Goal: Task Accomplishment & Management: Use online tool/utility

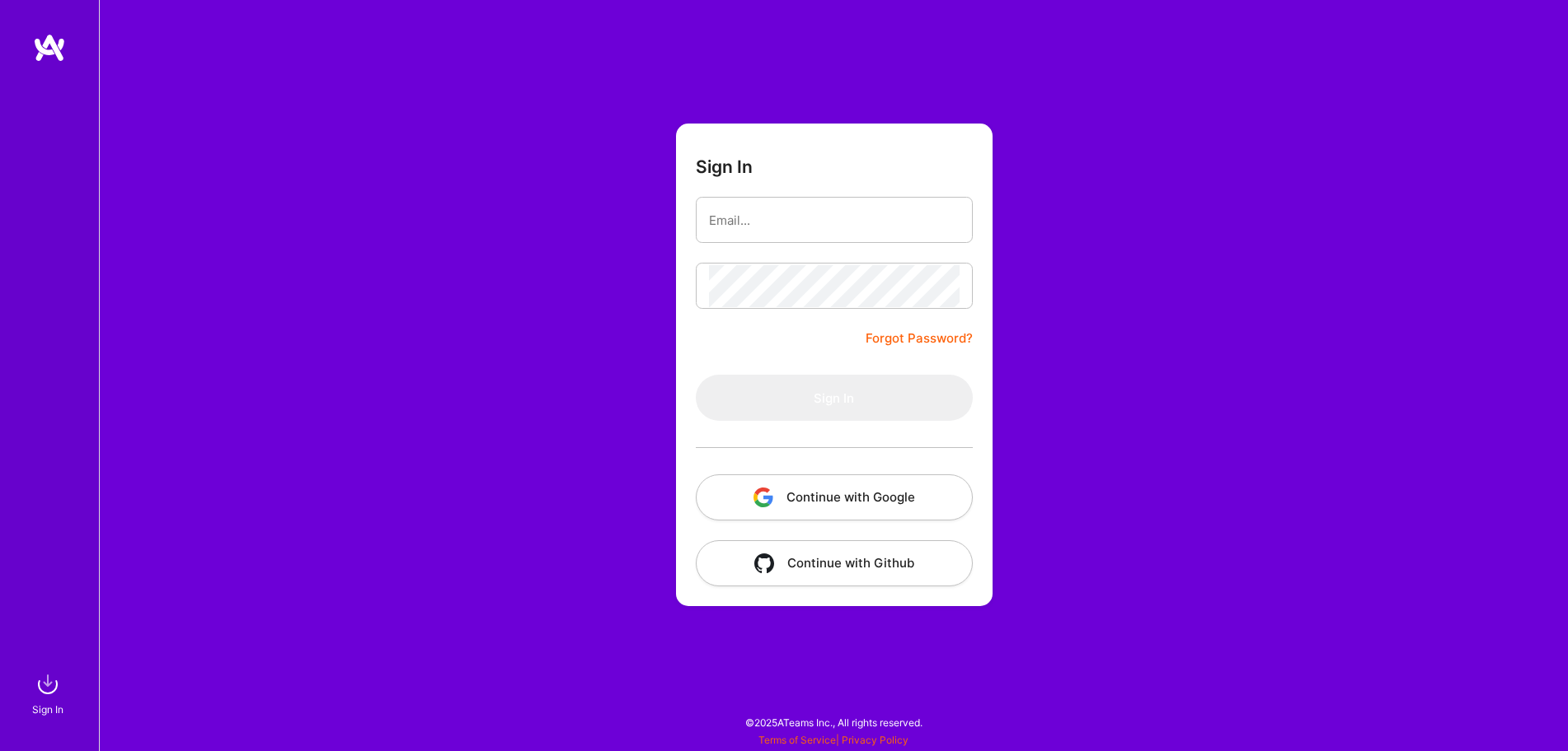
click at [815, 496] on button "Continue with Google" at bounding box center [833, 498] width 276 height 46
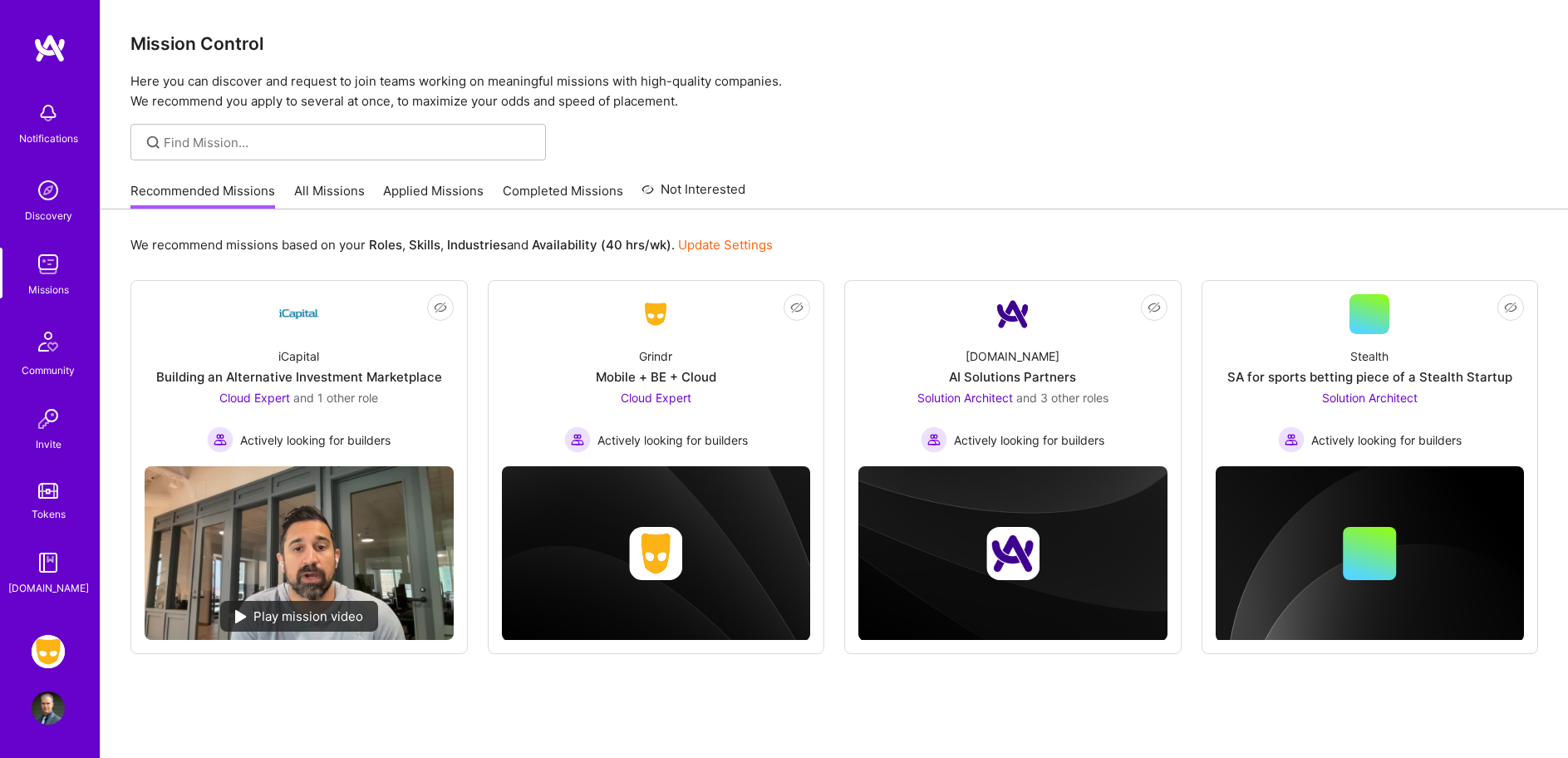
click at [53, 657] on img at bounding box center [48, 652] width 33 height 33
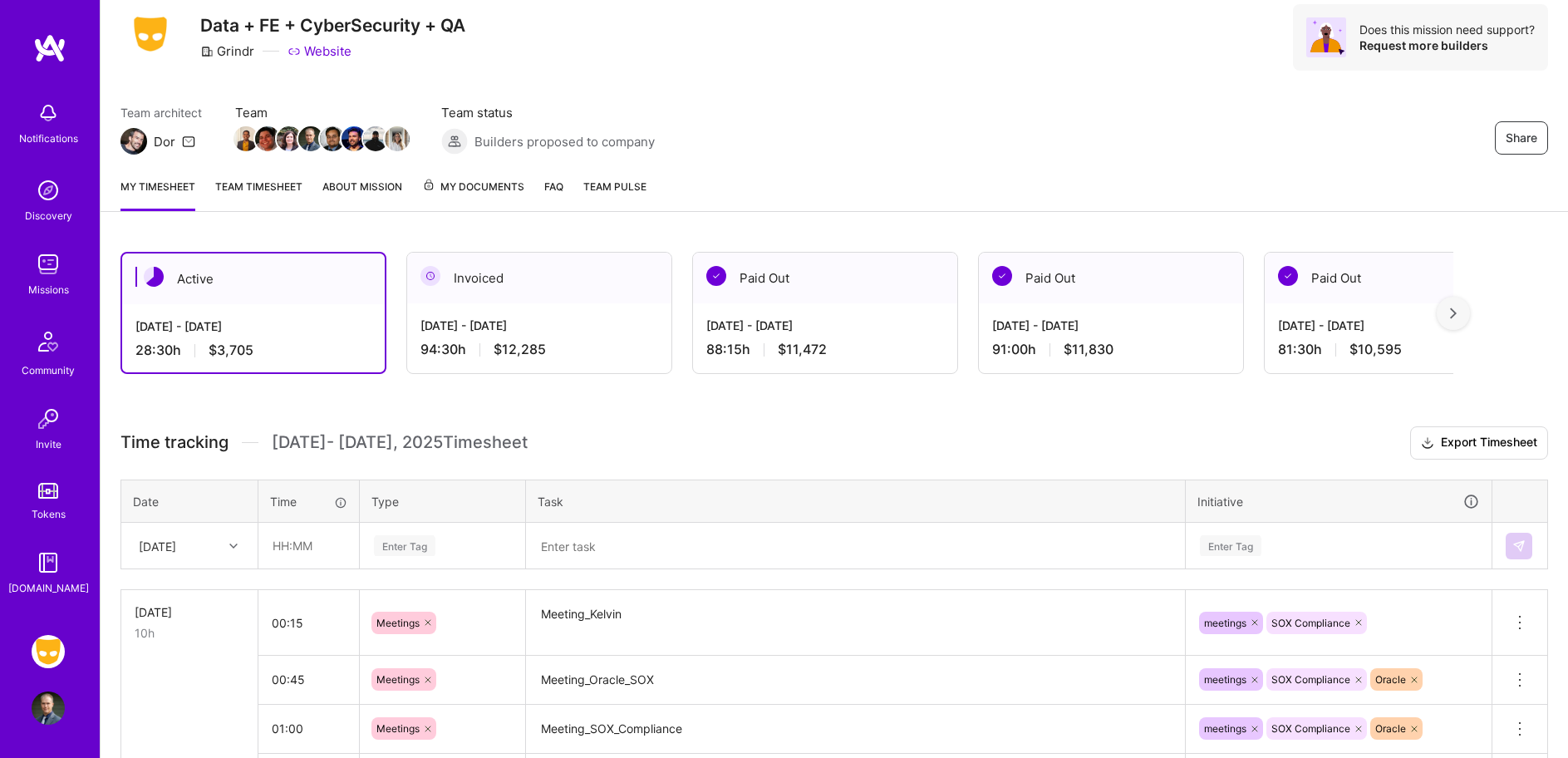
scroll to position [83, 0]
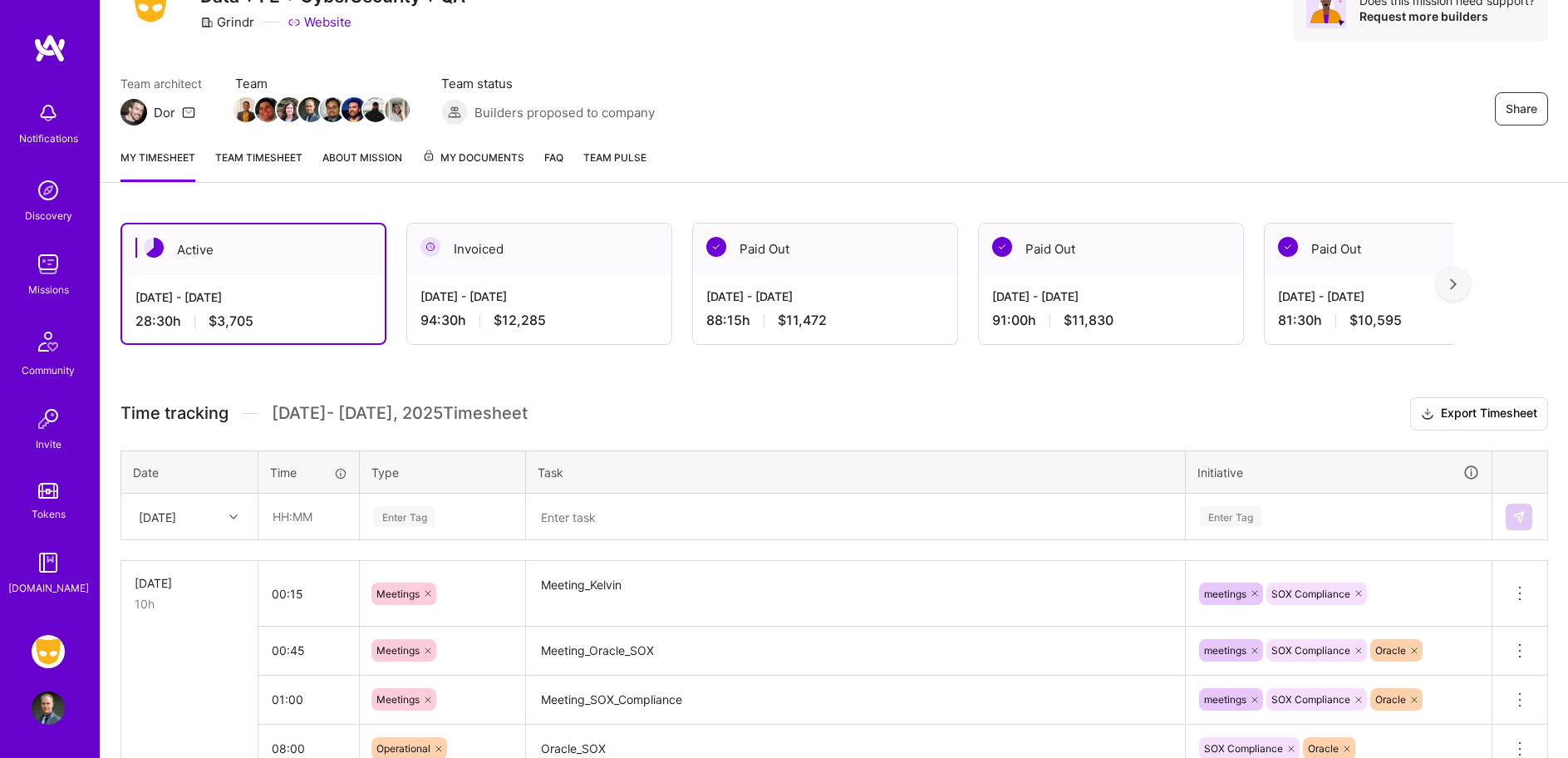
click at [229, 524] on div "[DATE]" at bounding box center [189, 517] width 134 height 44
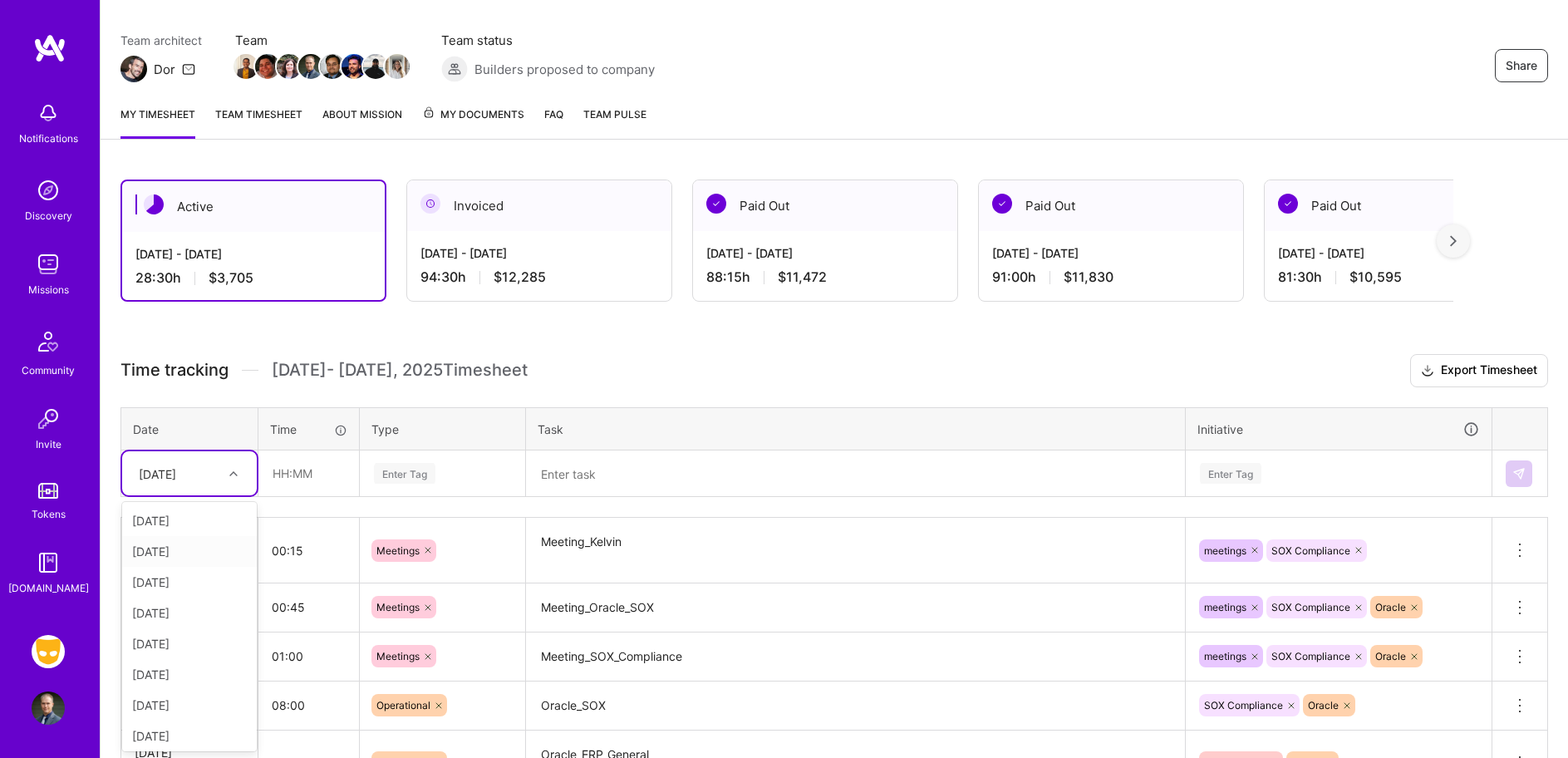
scroll to position [65, 0]
click at [180, 649] on div "[DATE]" at bounding box center [189, 640] width 134 height 31
click at [286, 490] on input "text" at bounding box center [308, 474] width 99 height 44
type input "00:15"
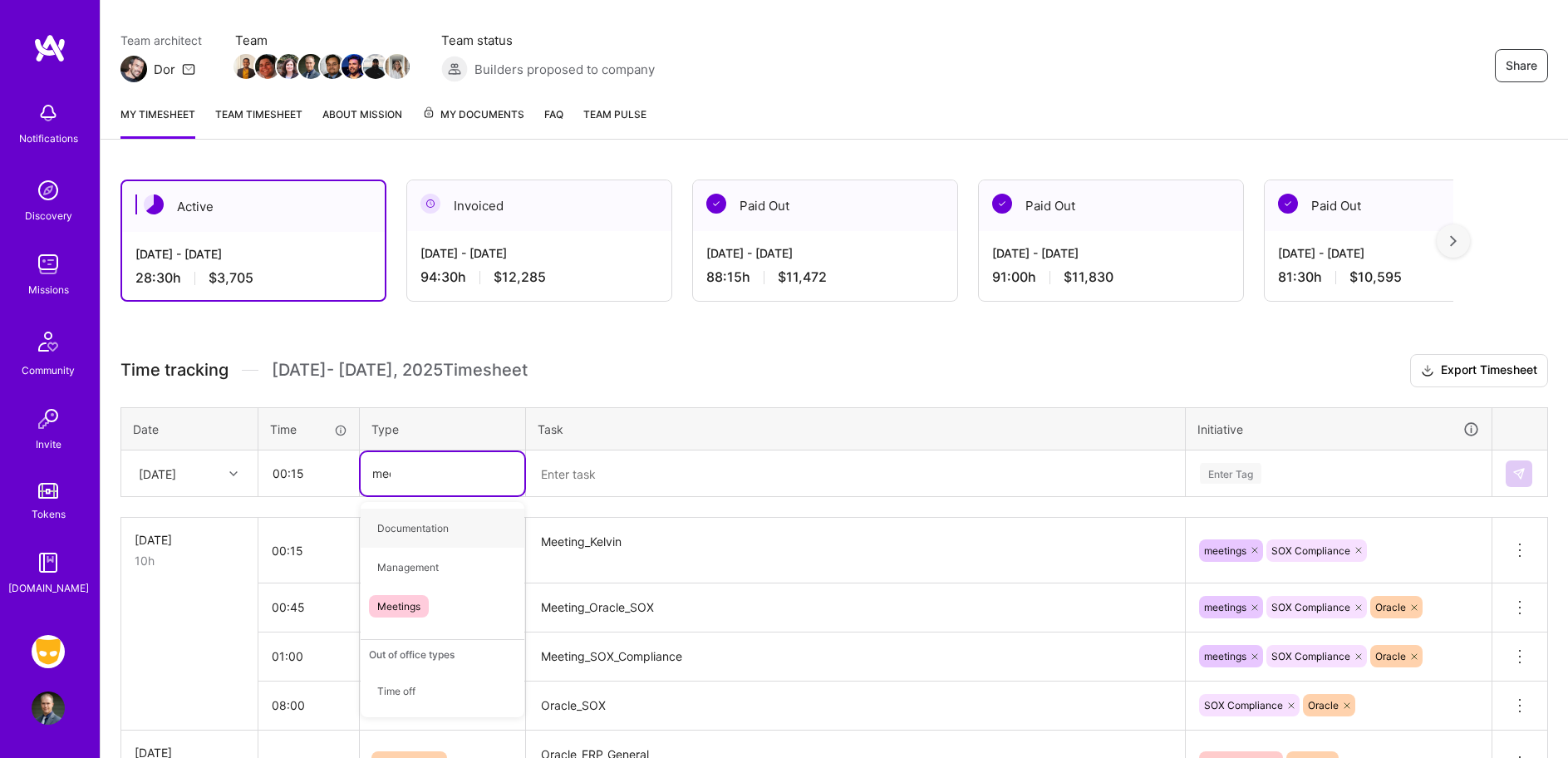
type input "meet"
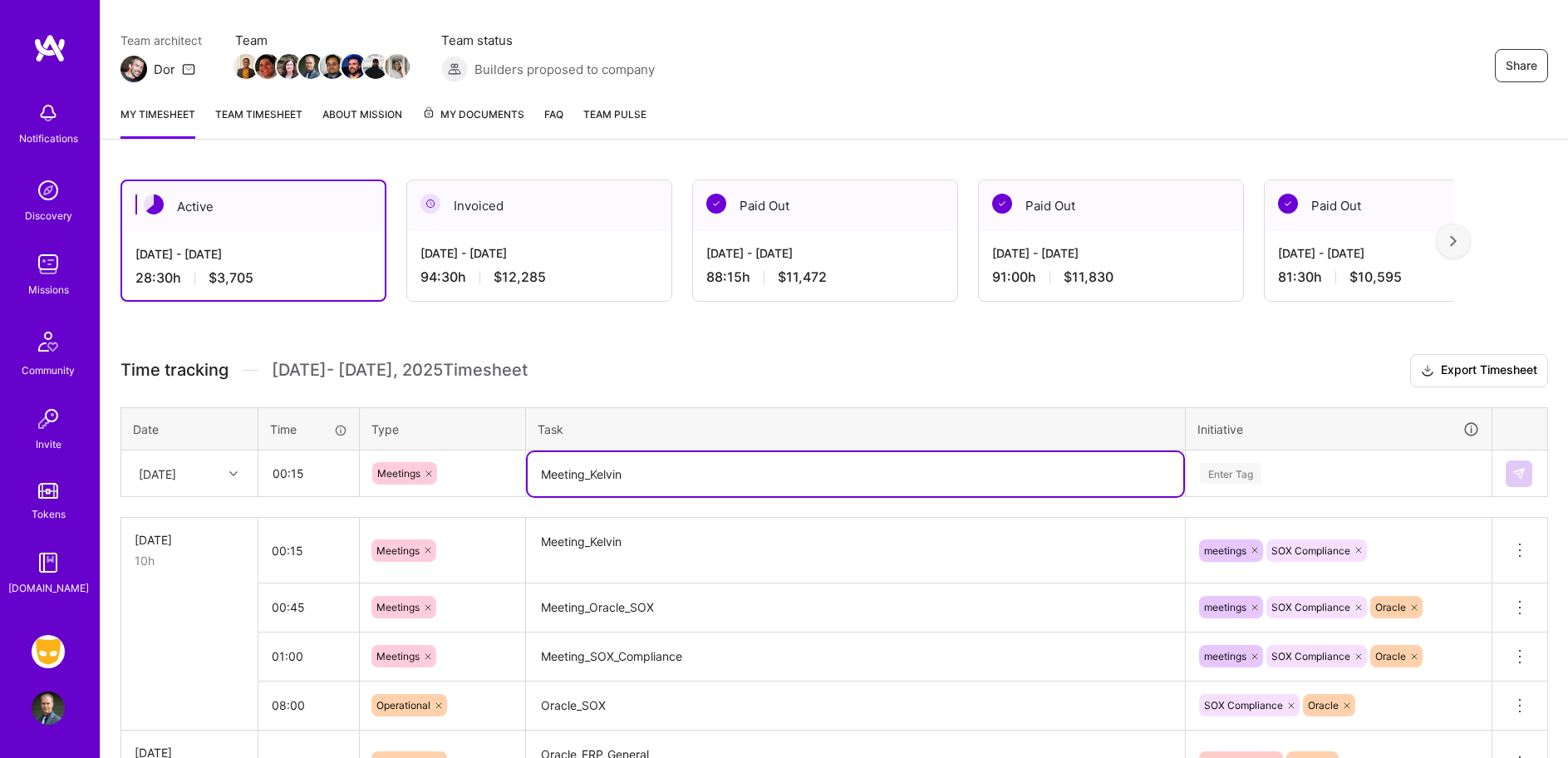
type textarea "Meeting_Kelvin"
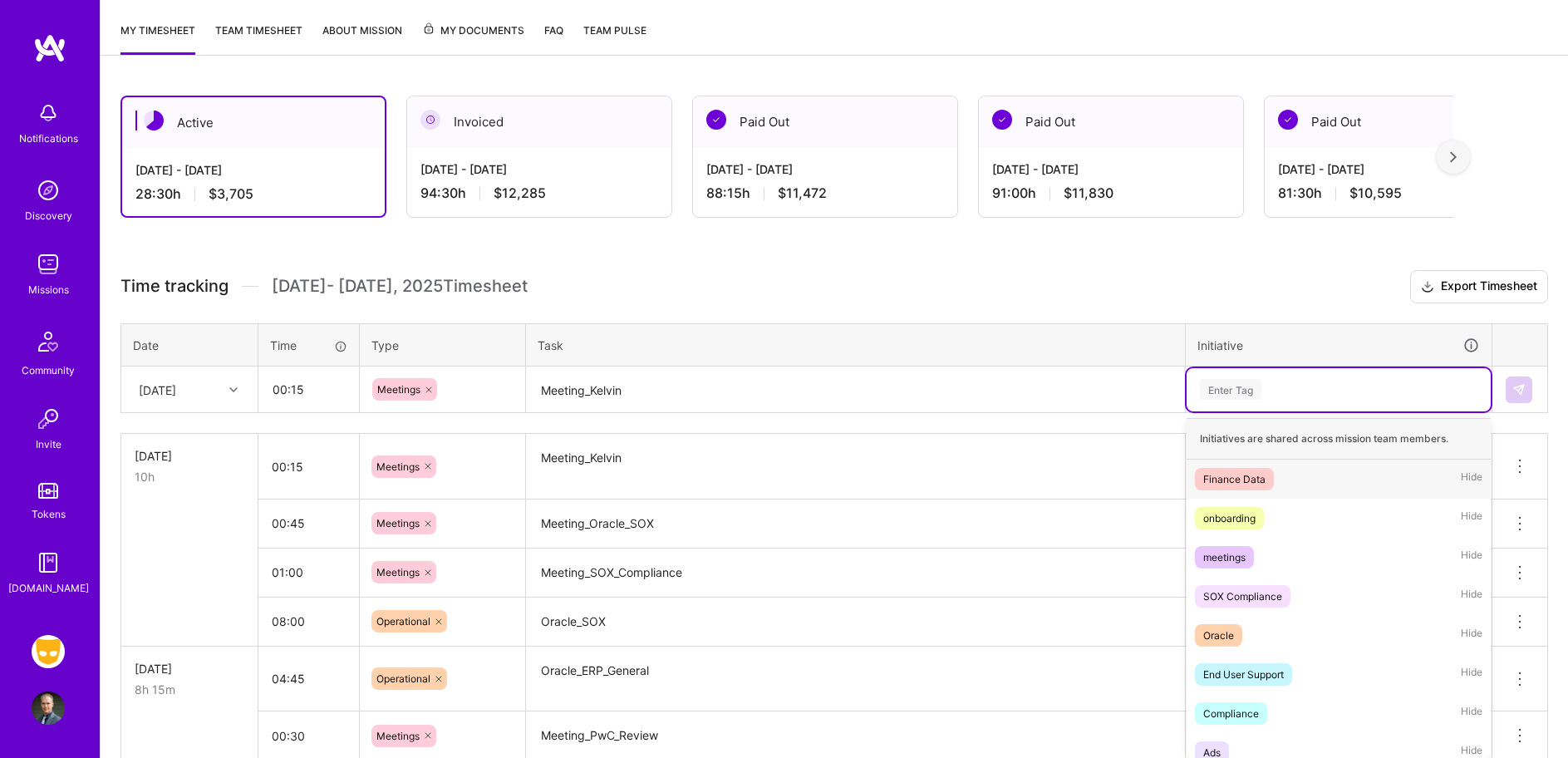
scroll to position [218, 0]
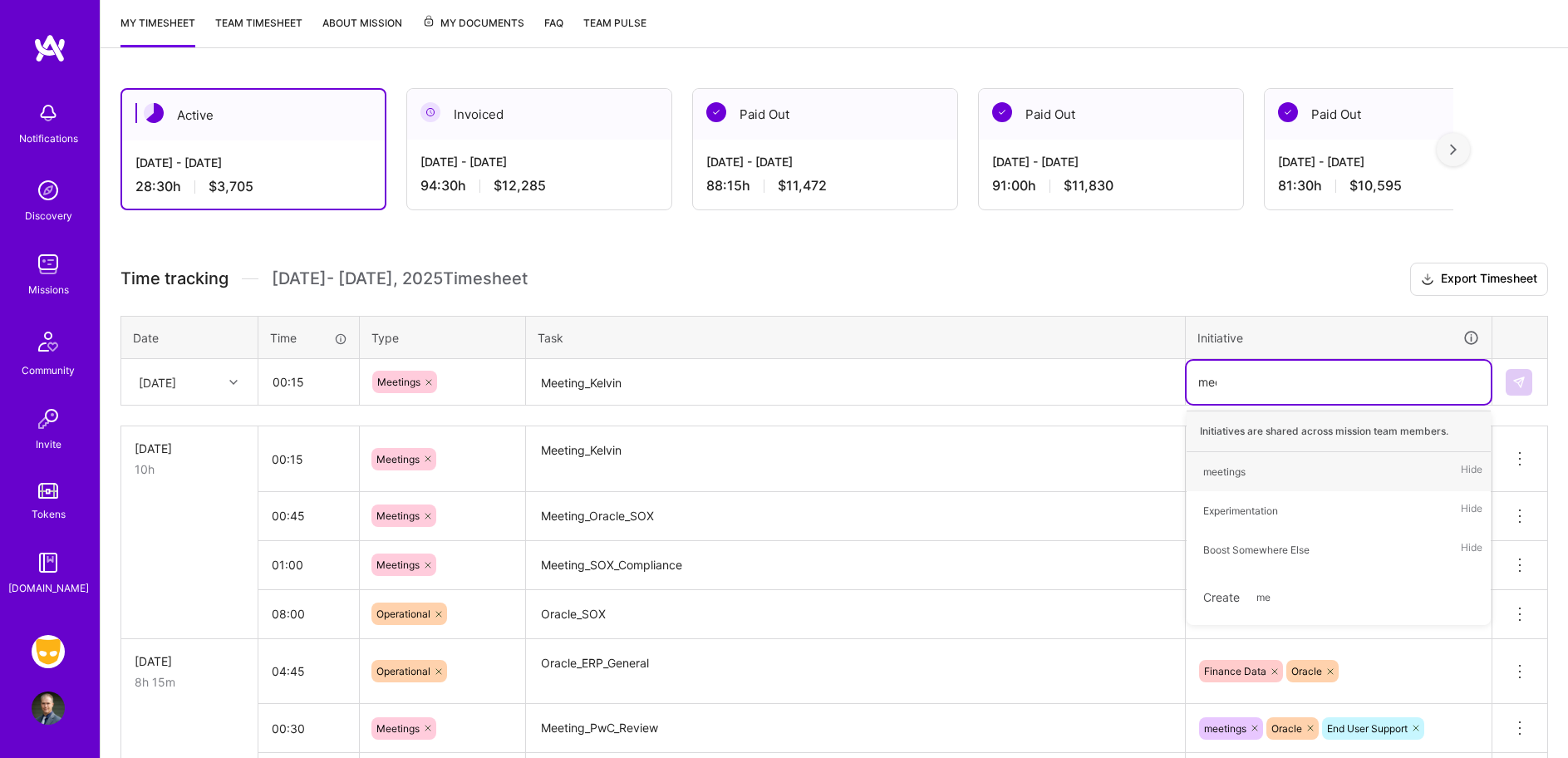
type input "meet"
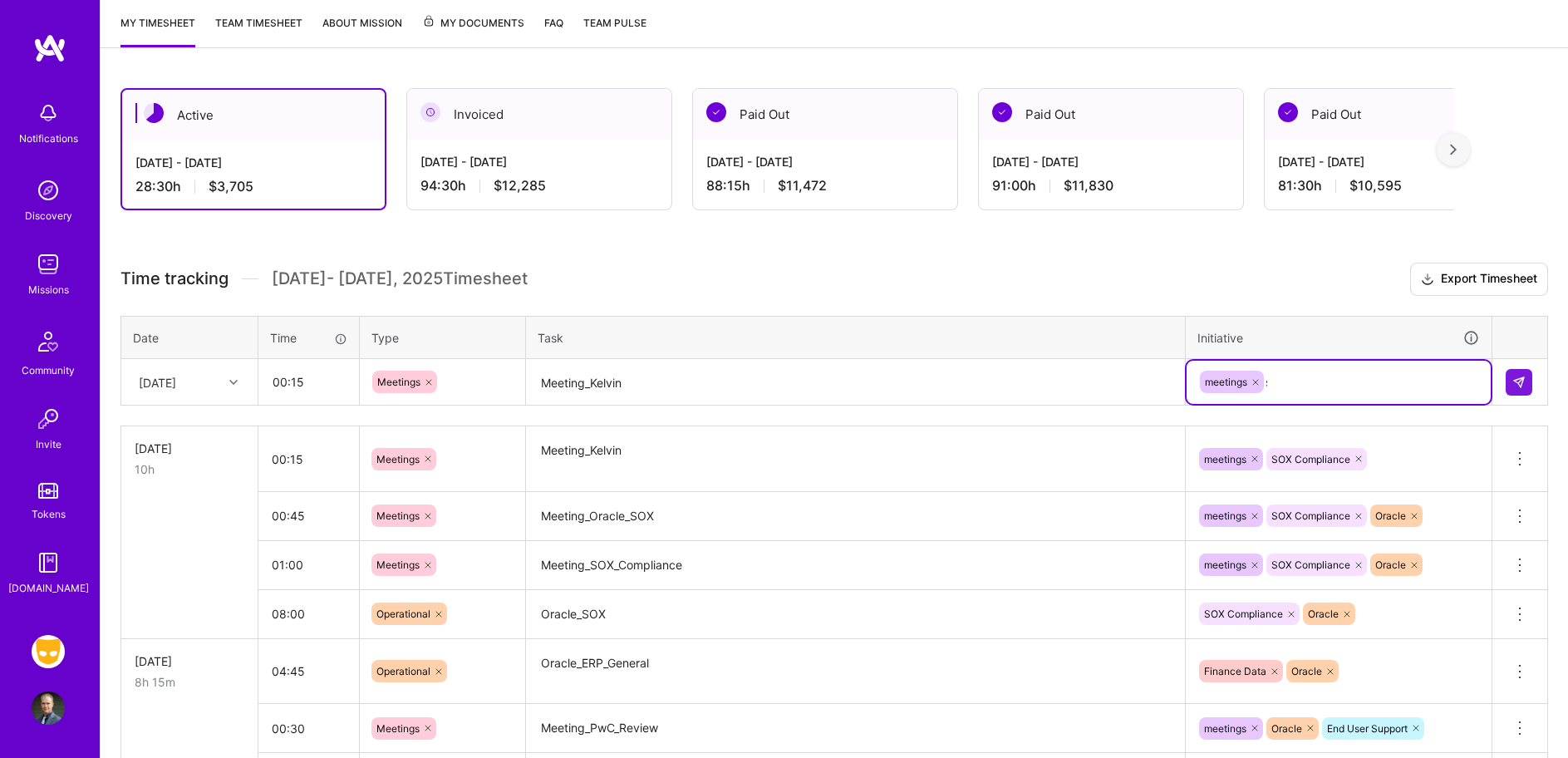
type input "so"
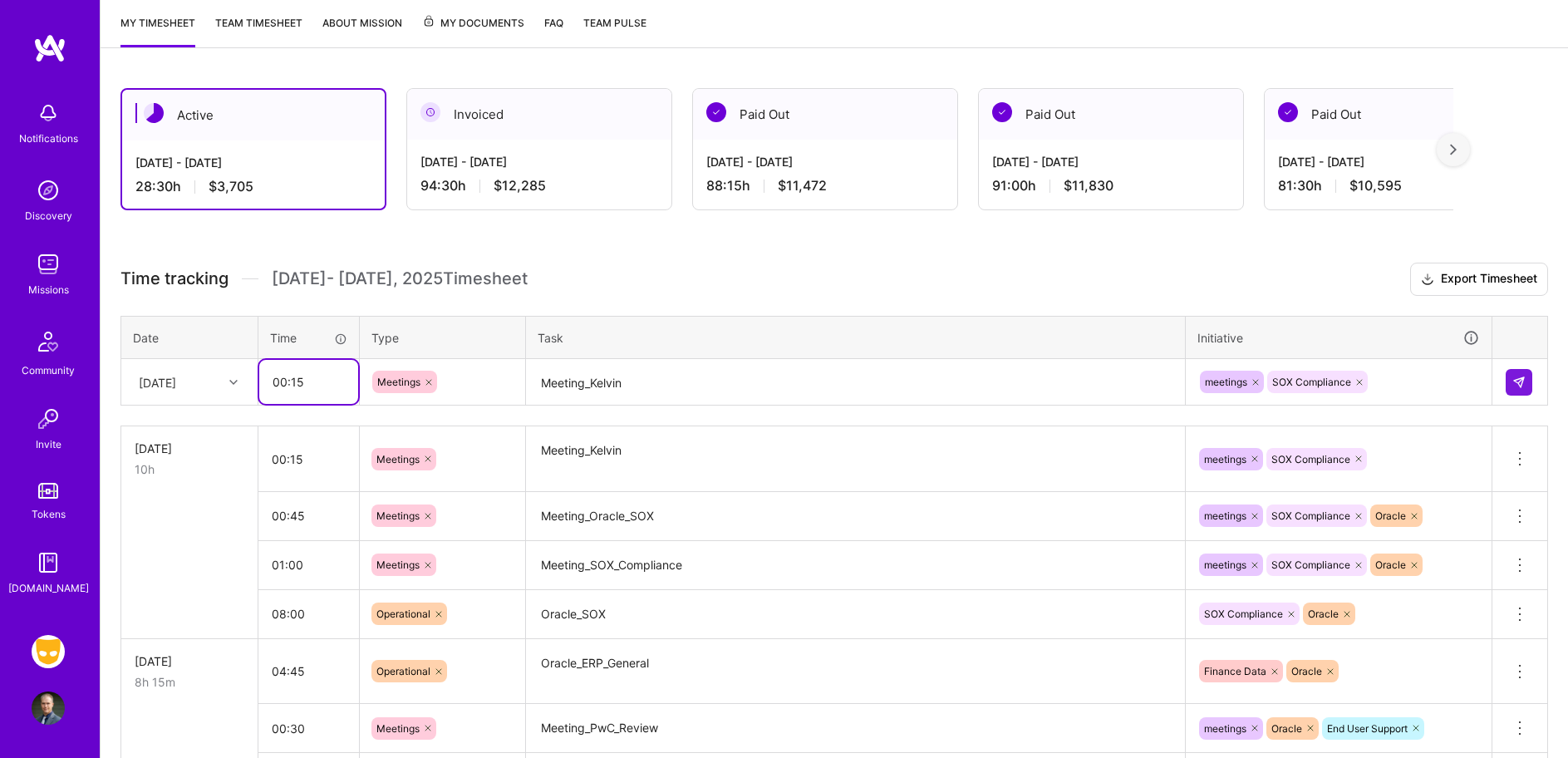
click at [297, 380] on input "00:15" at bounding box center [308, 383] width 99 height 44
click at [328, 377] on input "00:15" at bounding box center [308, 383] width 99 height 44
type input "0"
type input "07:00"
type input "p"
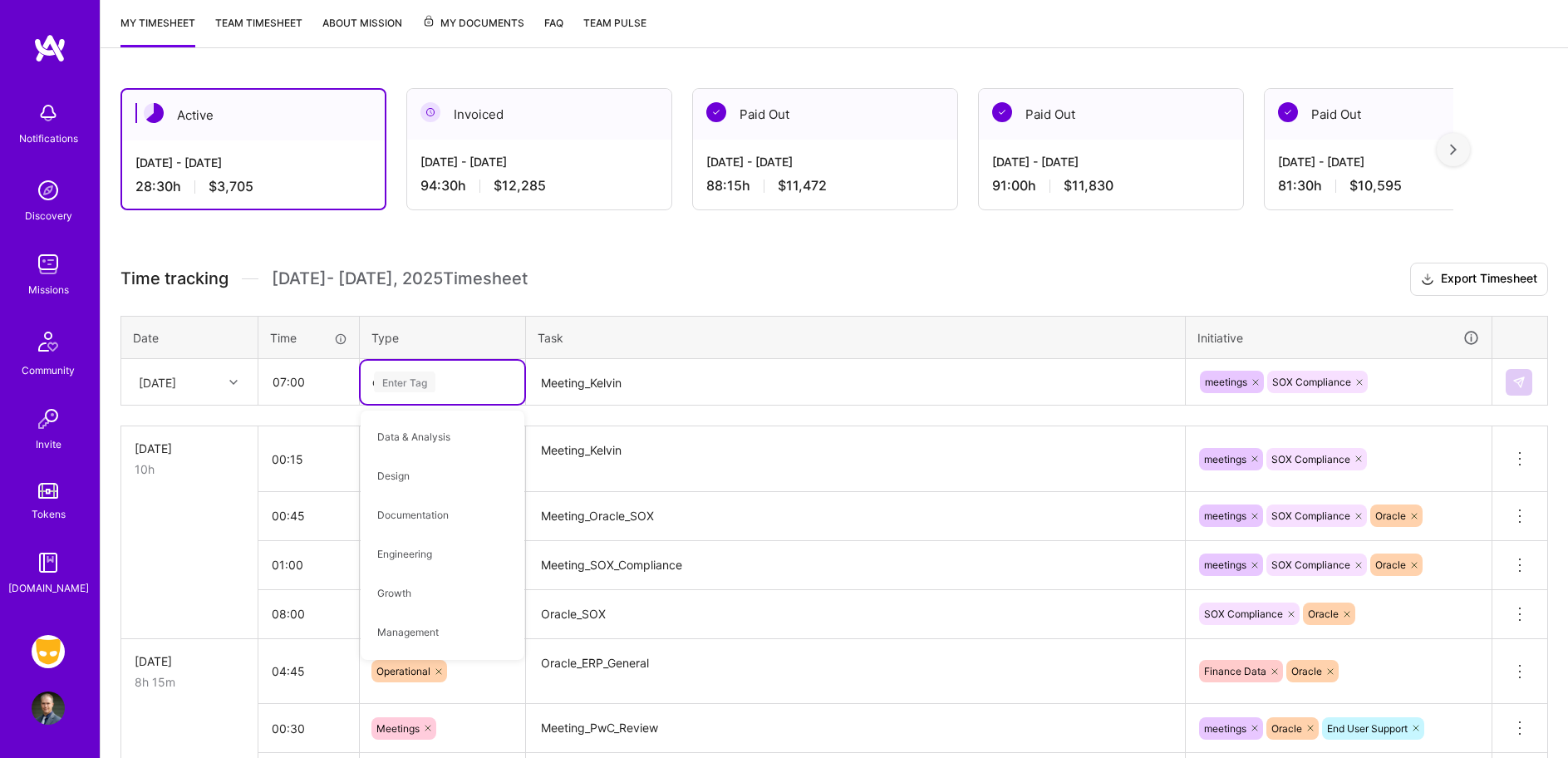
type input "op"
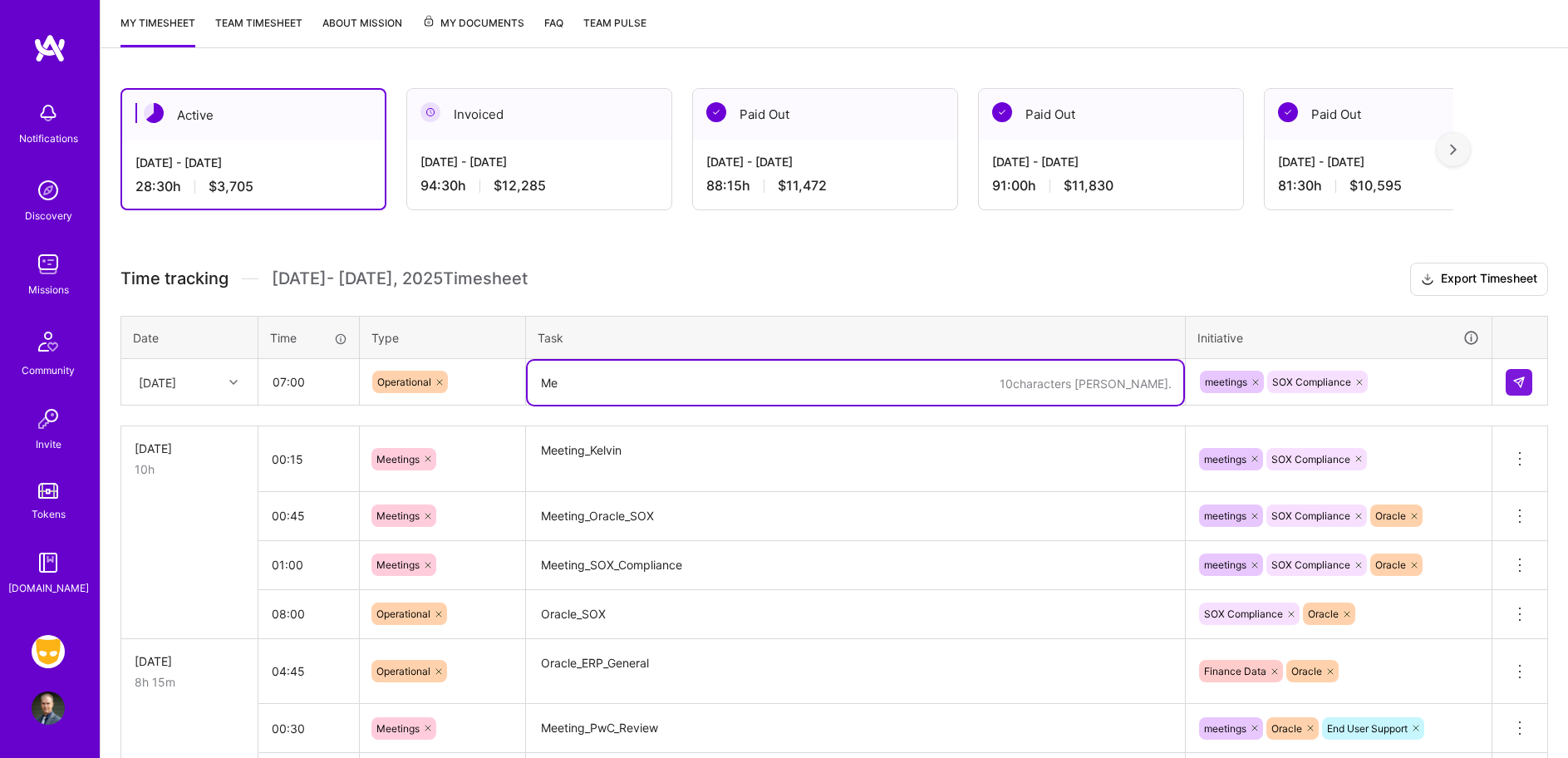
type textarea "M"
type textarea "Oracle_SOX"
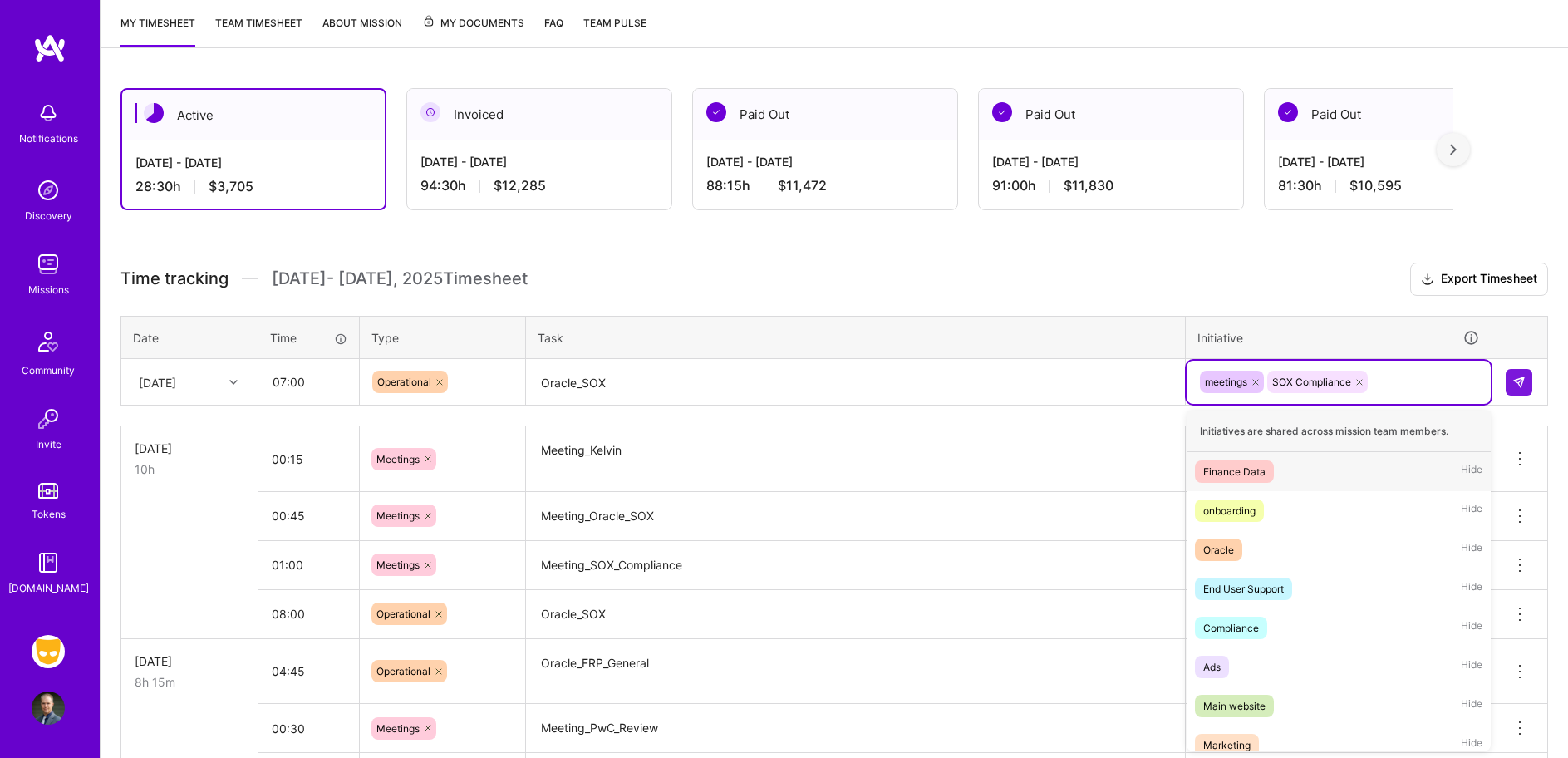
click at [1252, 382] on icon at bounding box center [1255, 382] width 10 height 10
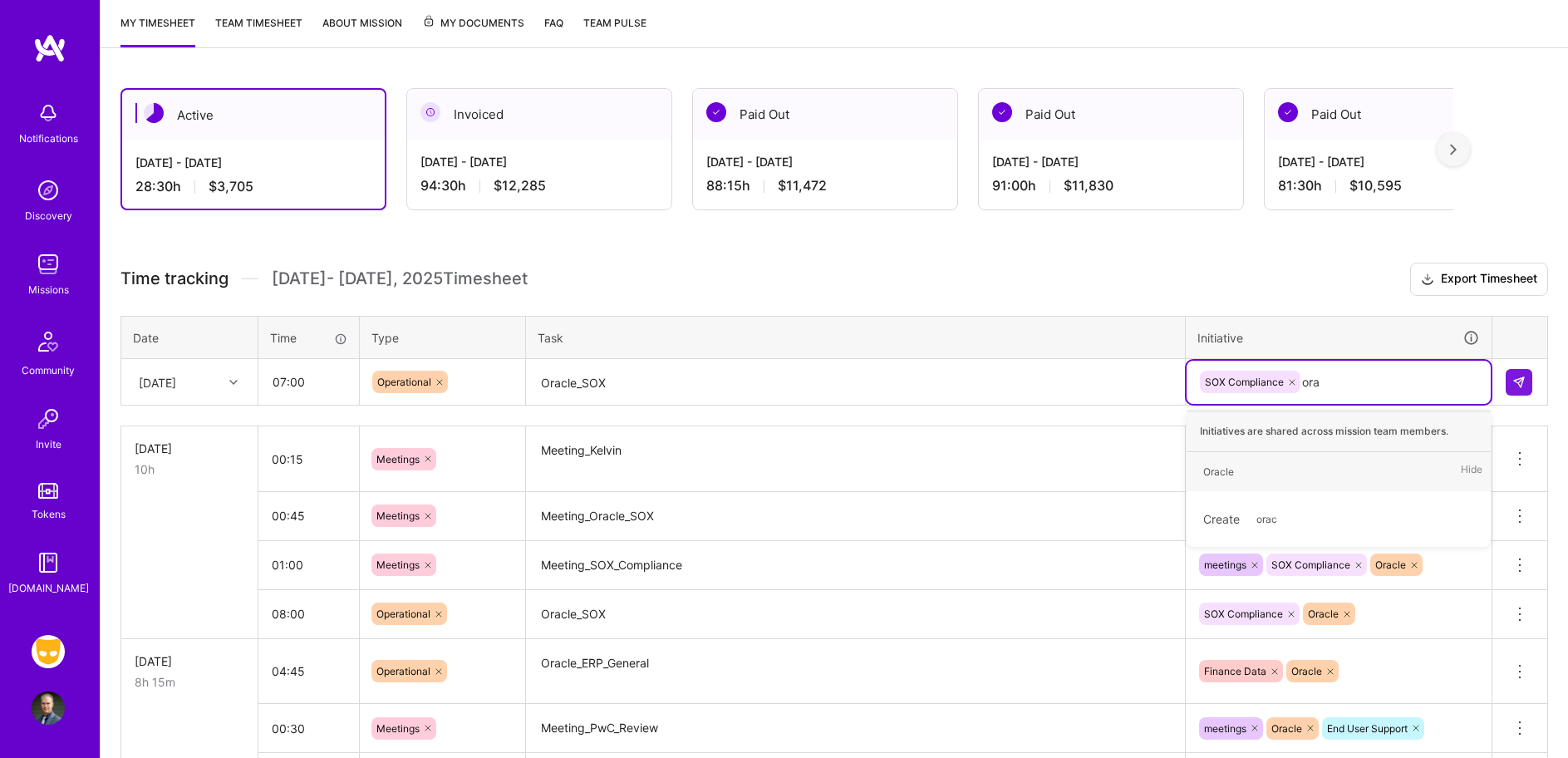
type input "orac"
type input "fina"
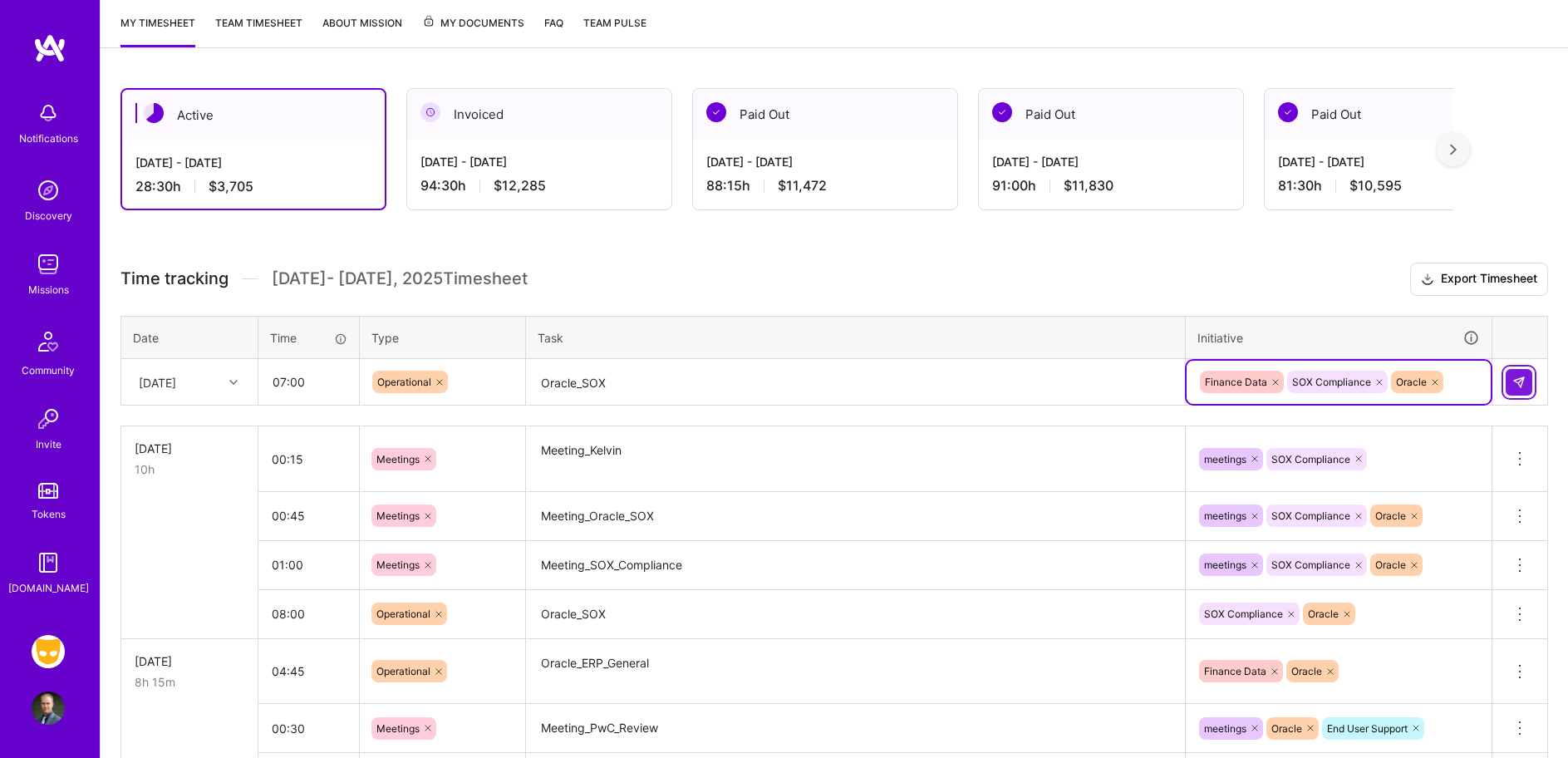
click at [1517, 382] on img at bounding box center [1519, 383] width 13 height 13
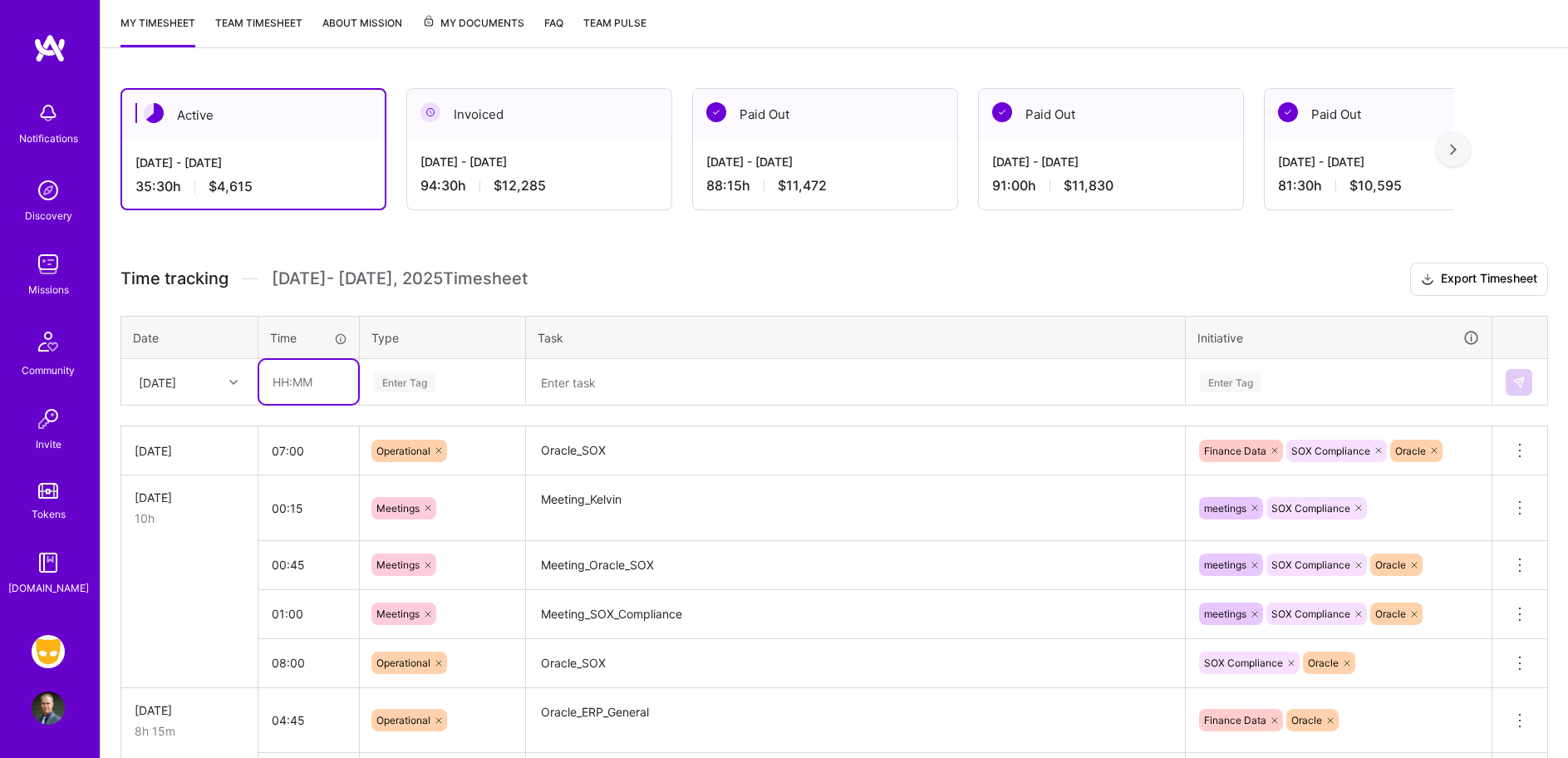
click at [287, 378] on input "text" at bounding box center [308, 383] width 99 height 44
type input "00:30"
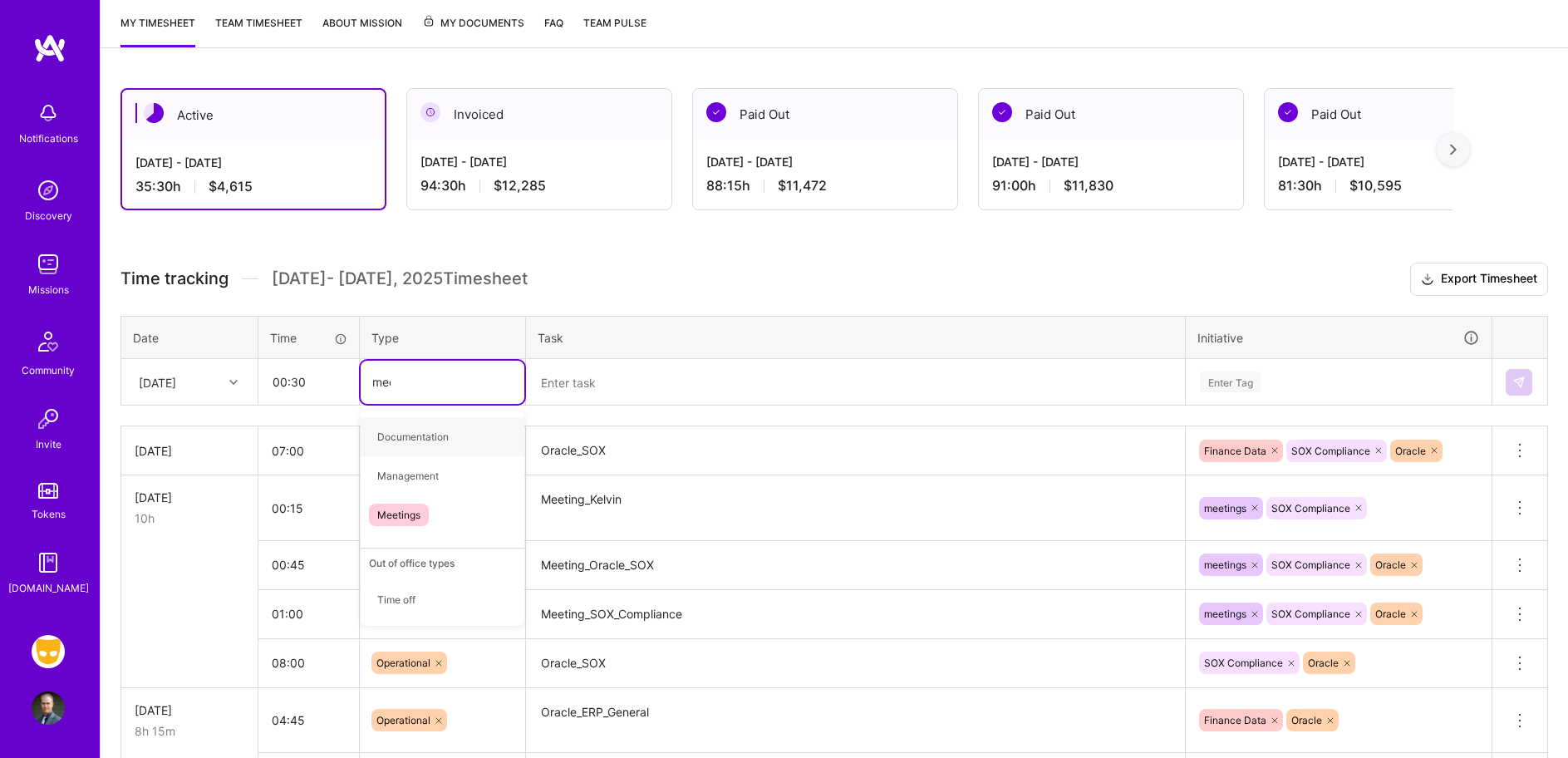
type input "meet"
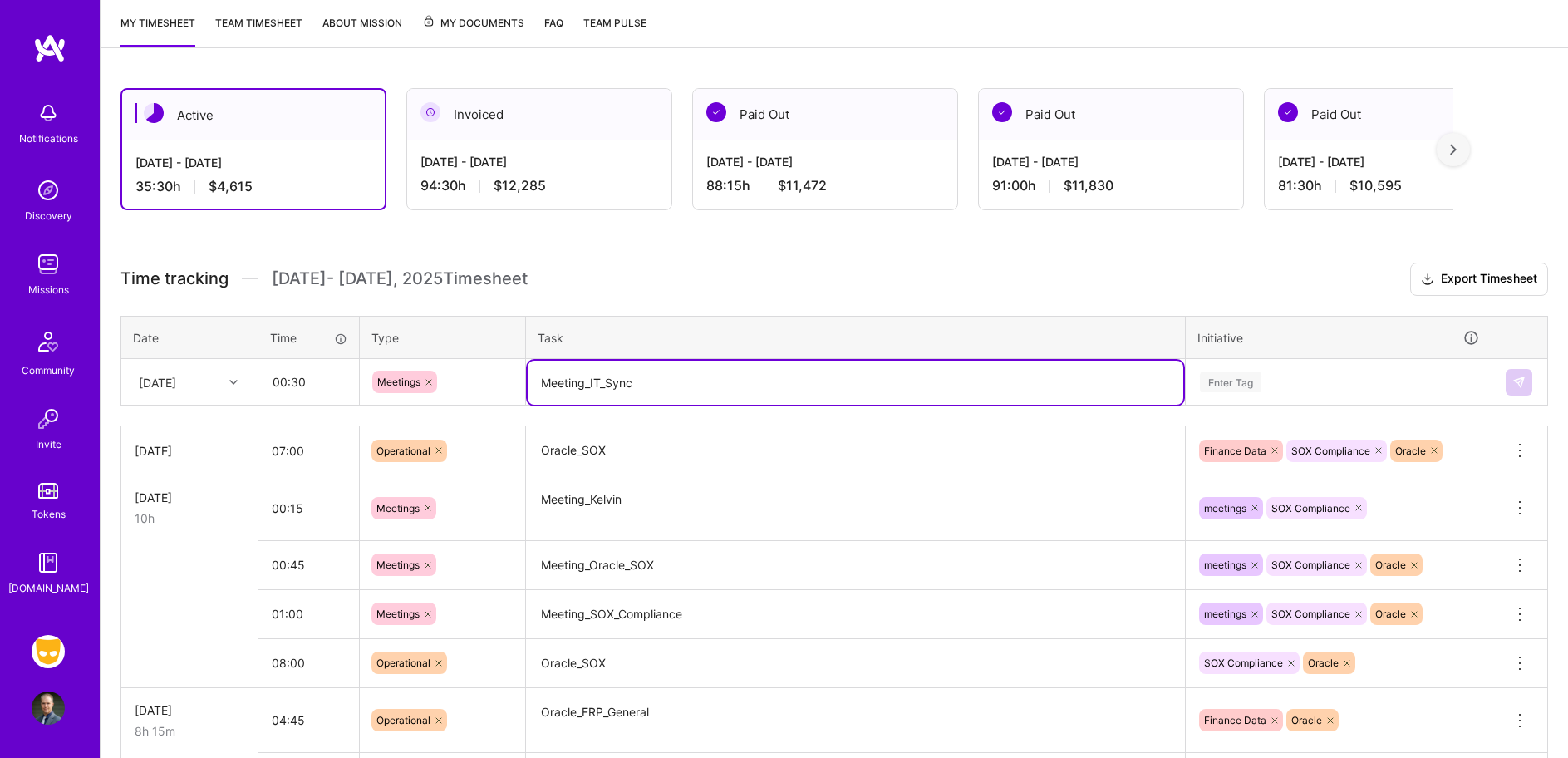
type textarea "Meeting_IT_Sync"
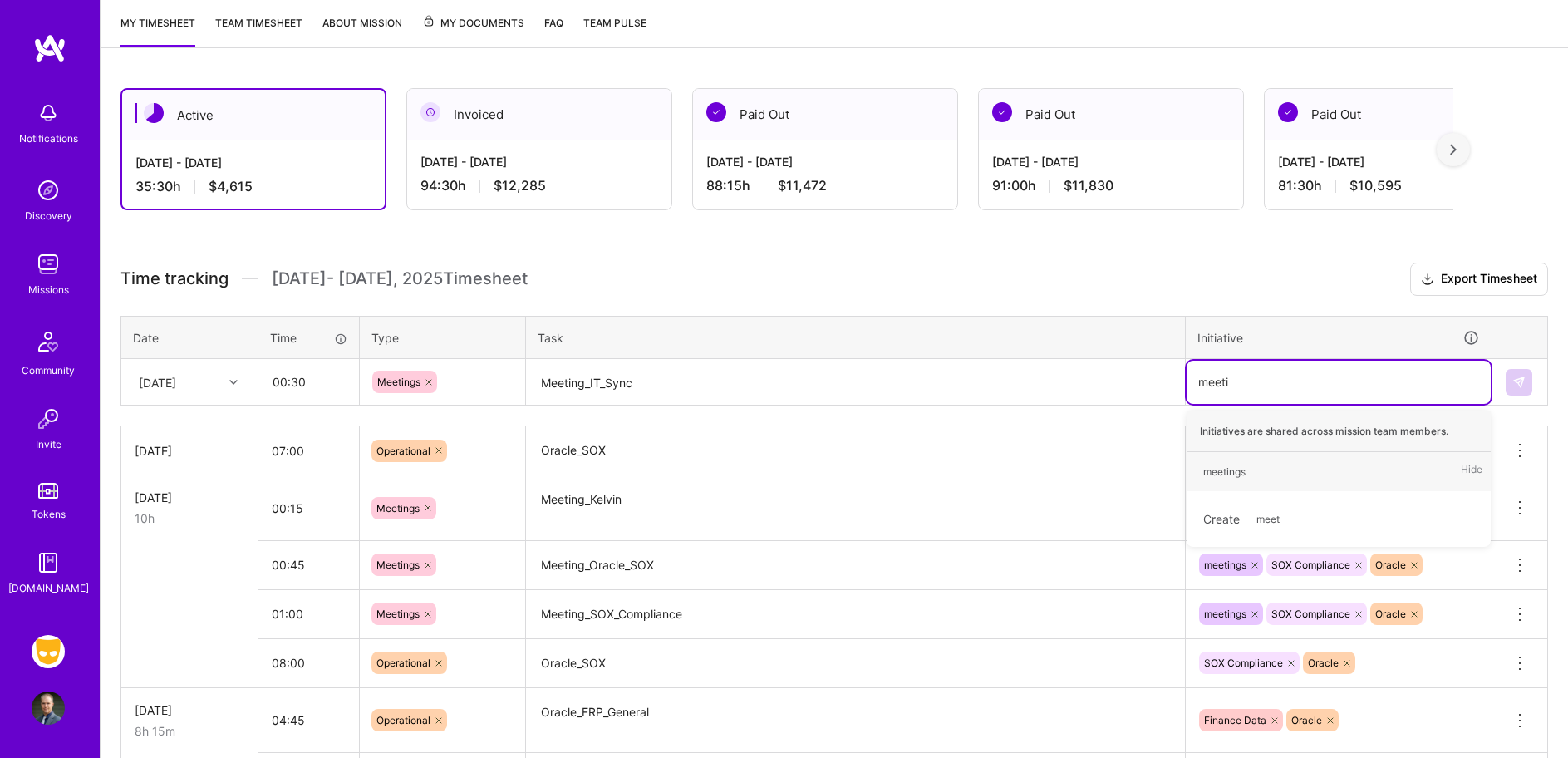
type input "meetin"
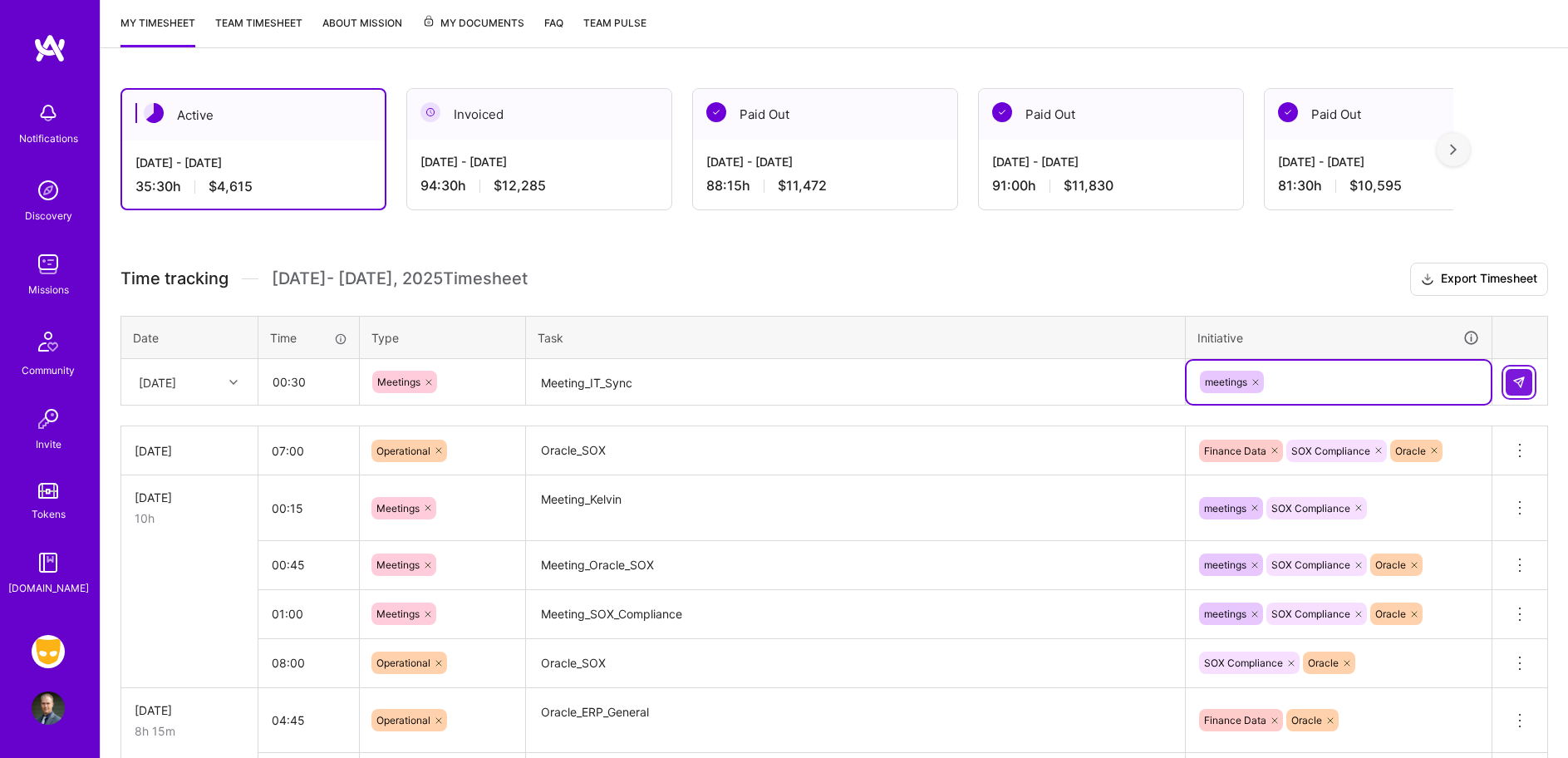
click at [1509, 385] on button at bounding box center [1519, 382] width 27 height 27
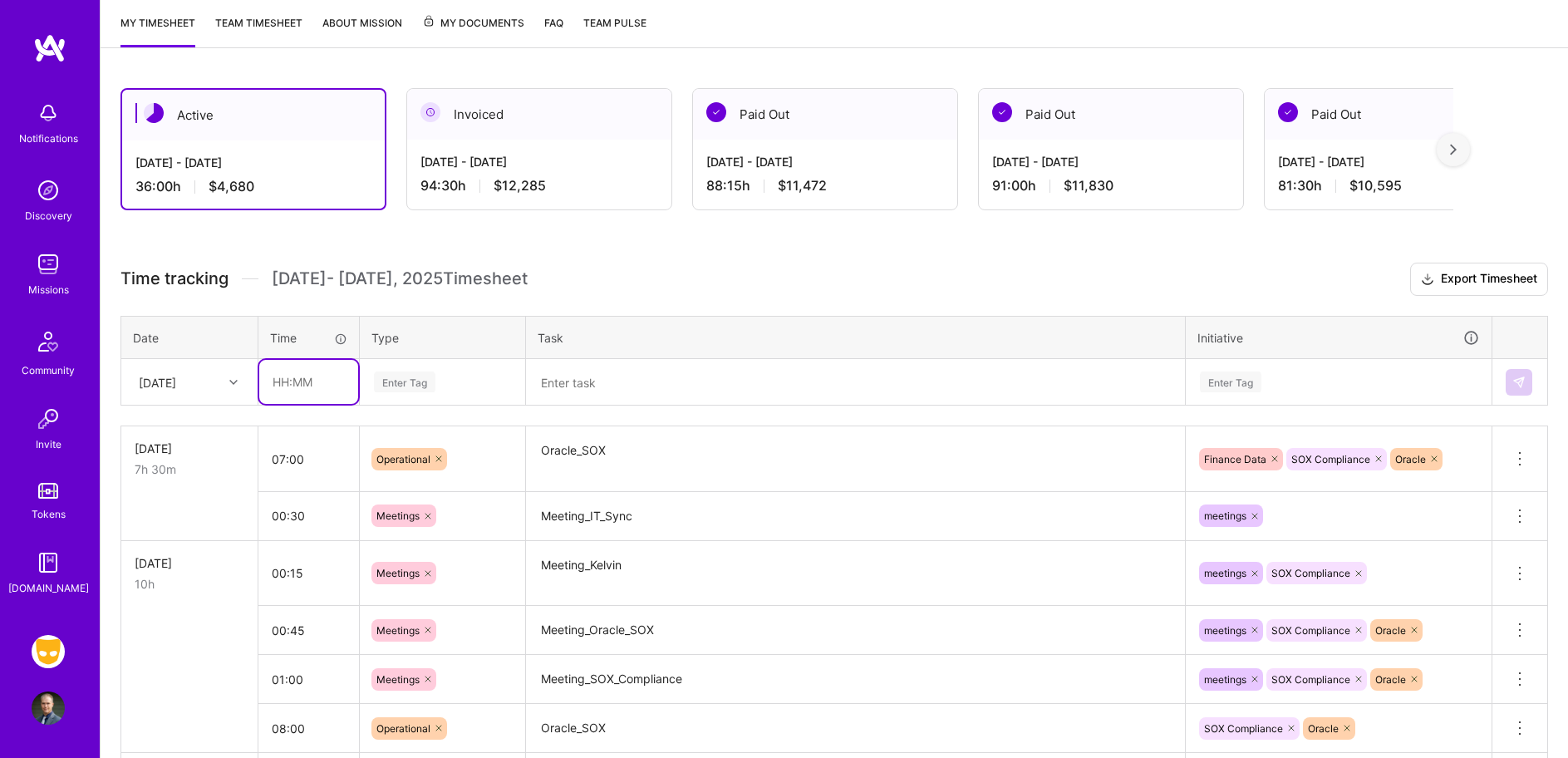
click at [290, 384] on input "text" at bounding box center [308, 383] width 99 height 44
type input "01:00"
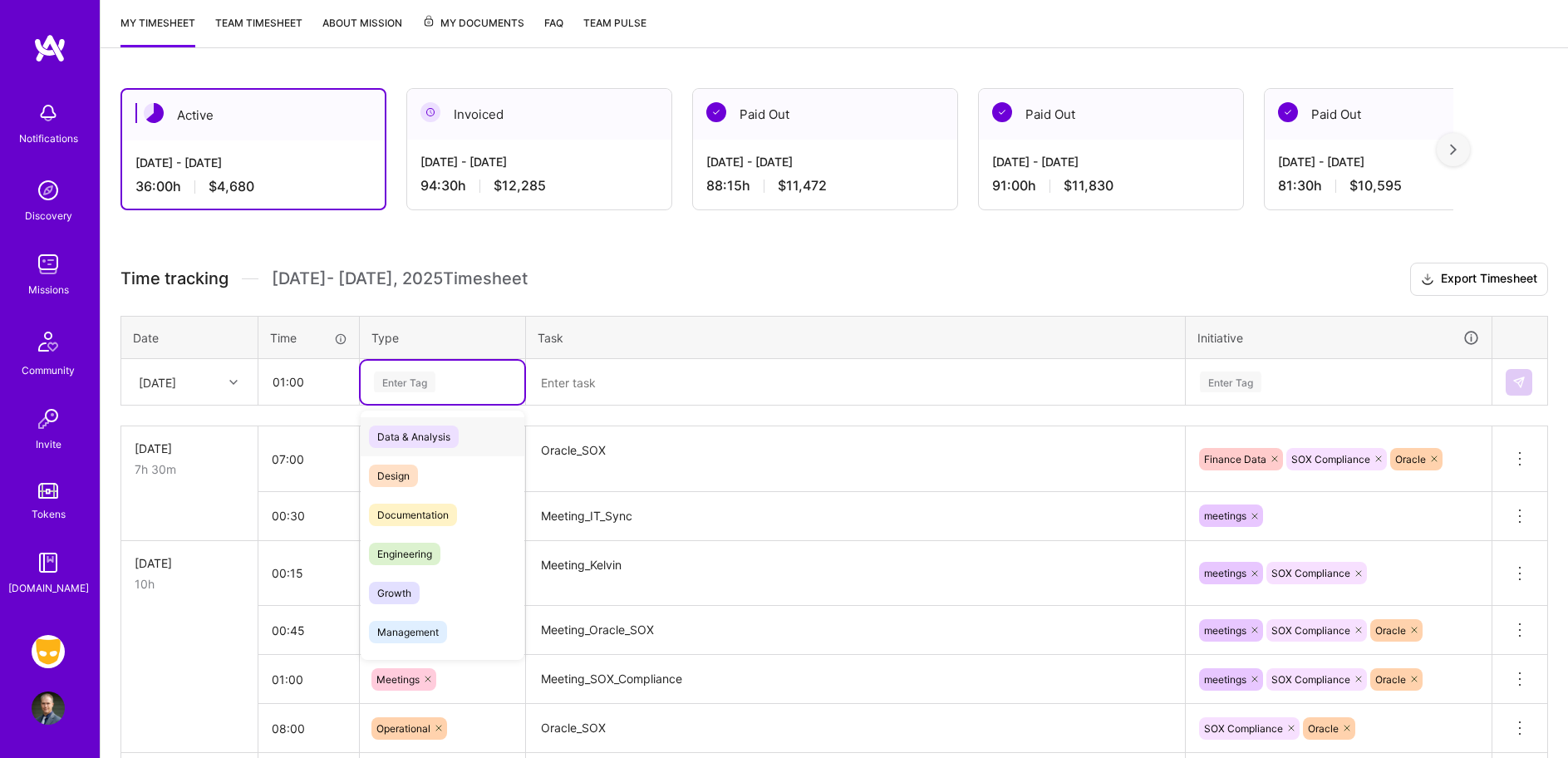
click at [434, 388] on div "Enter Tag" at bounding box center [405, 382] width 61 height 26
type input "meetin"
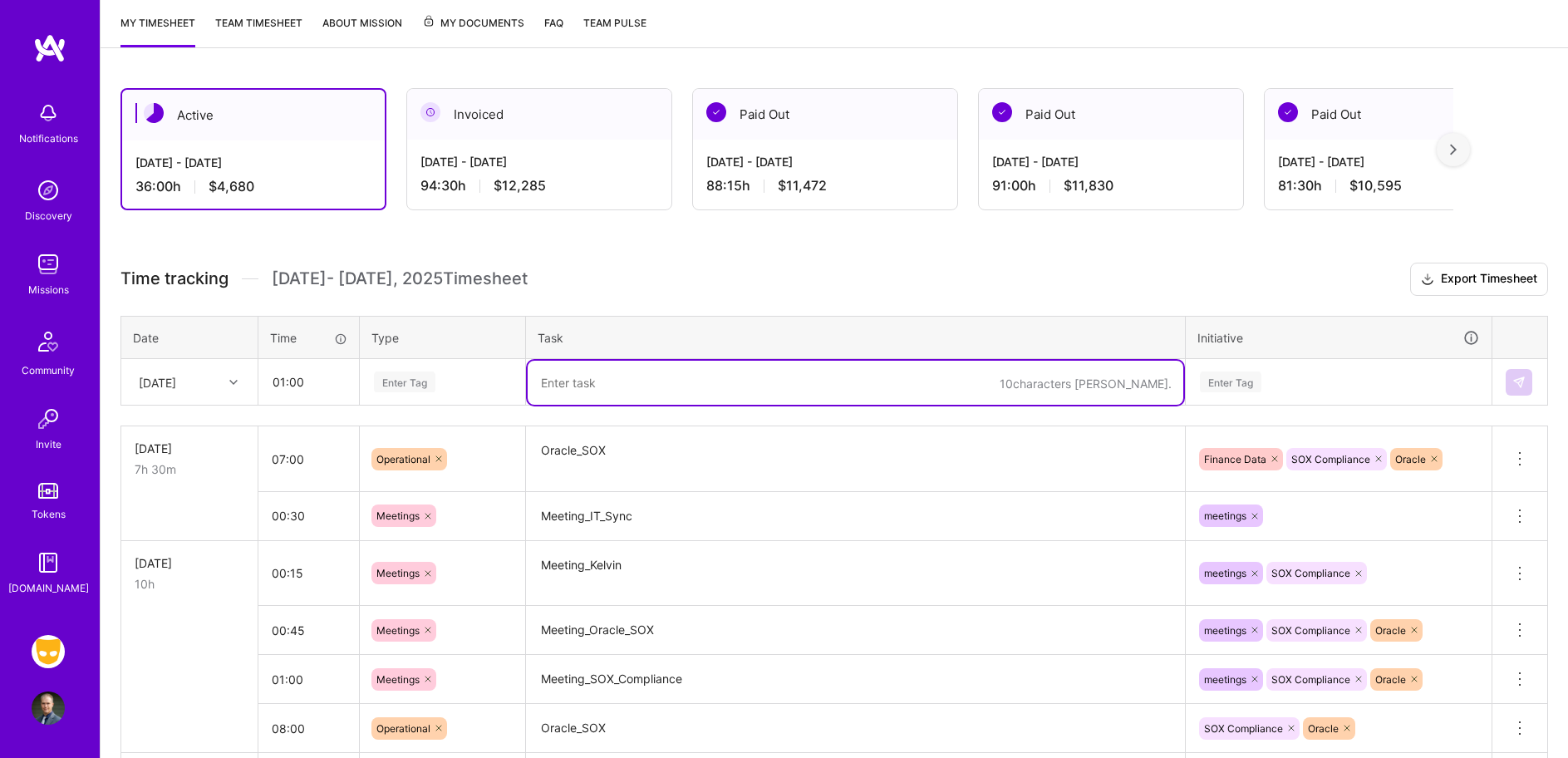
click at [440, 386] on div "Enter Tag" at bounding box center [443, 382] width 141 height 20
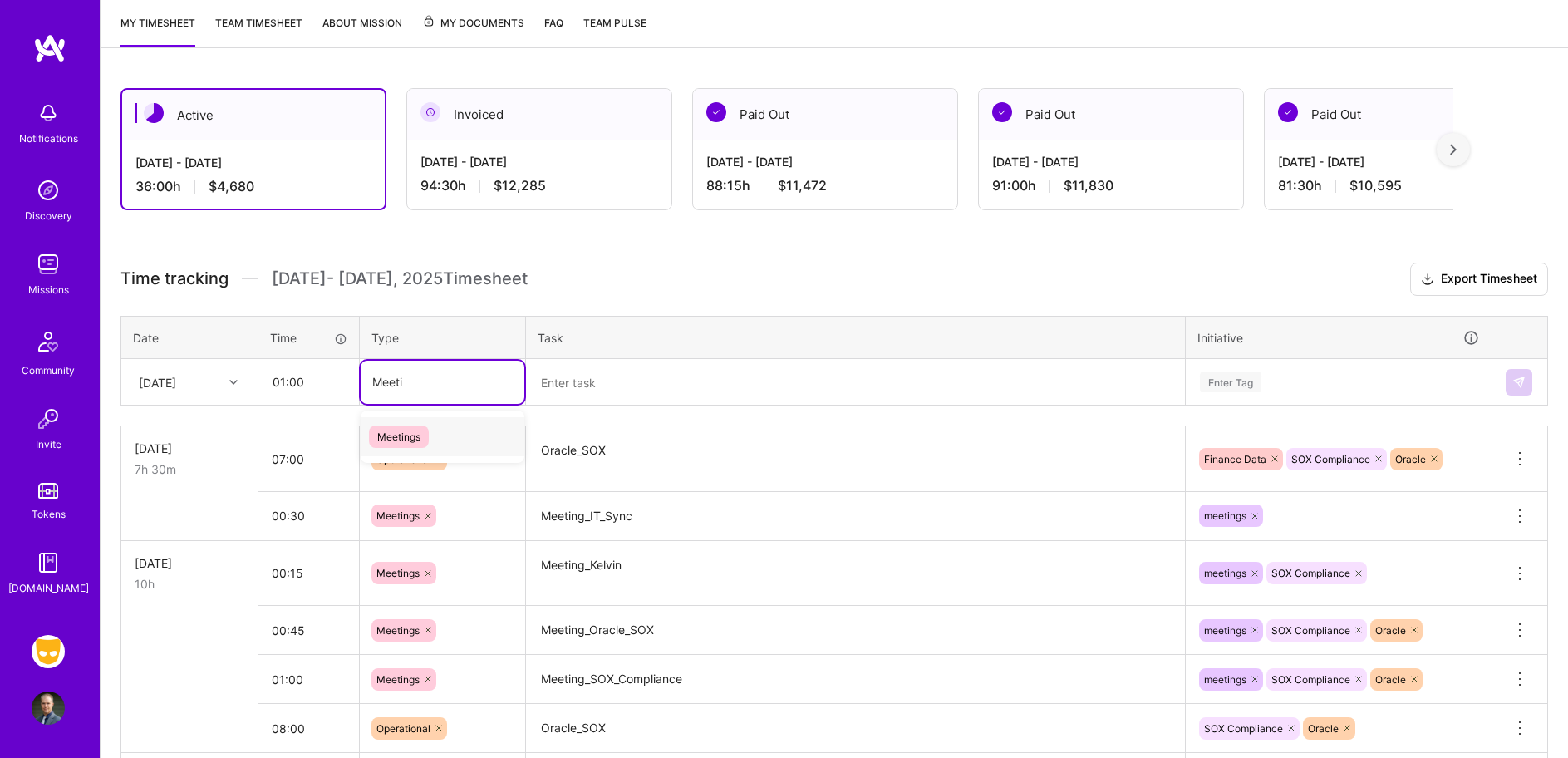
type input "Meetin"
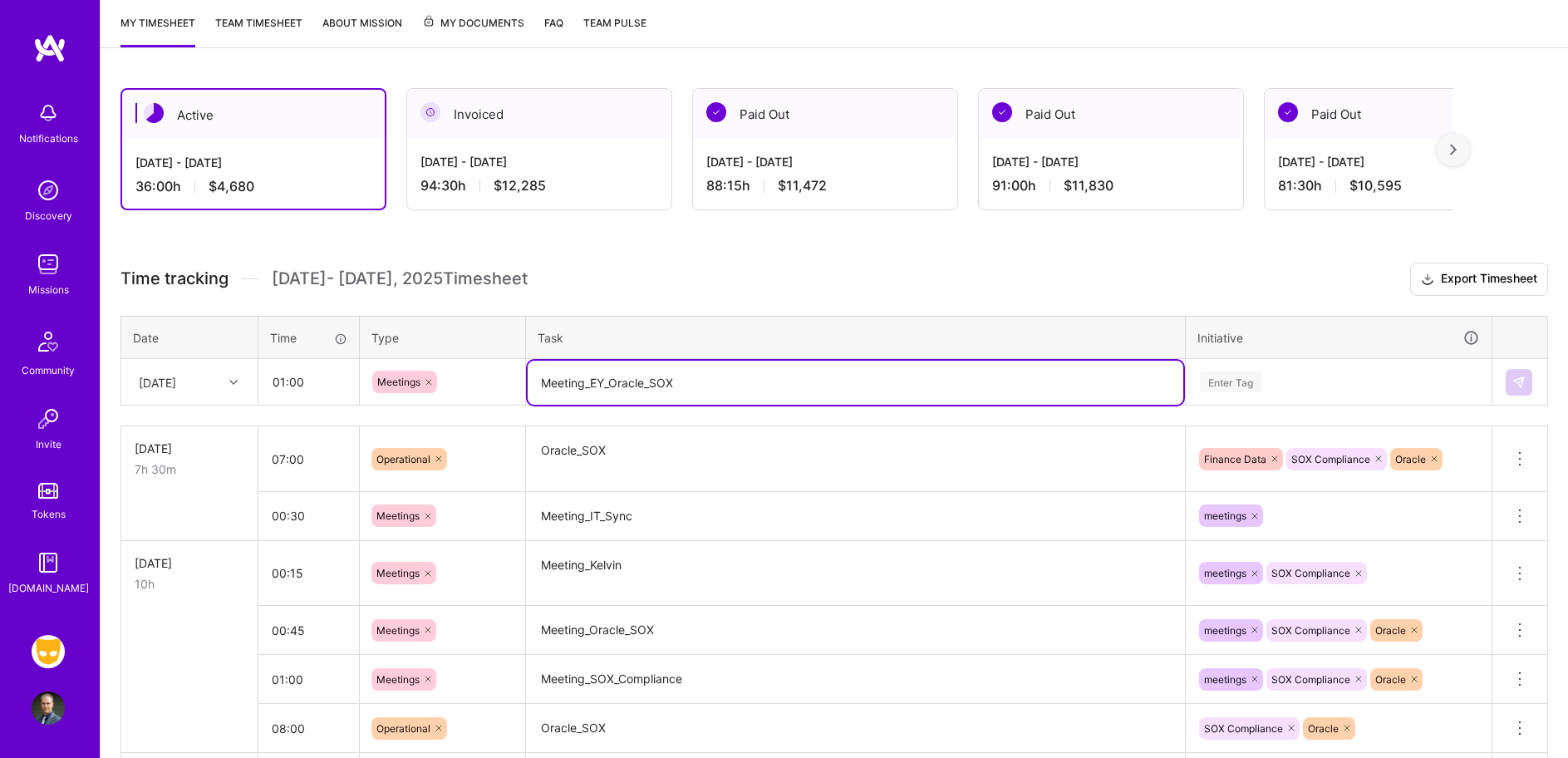
type textarea "Meeting_EY_Oracle_SOX"
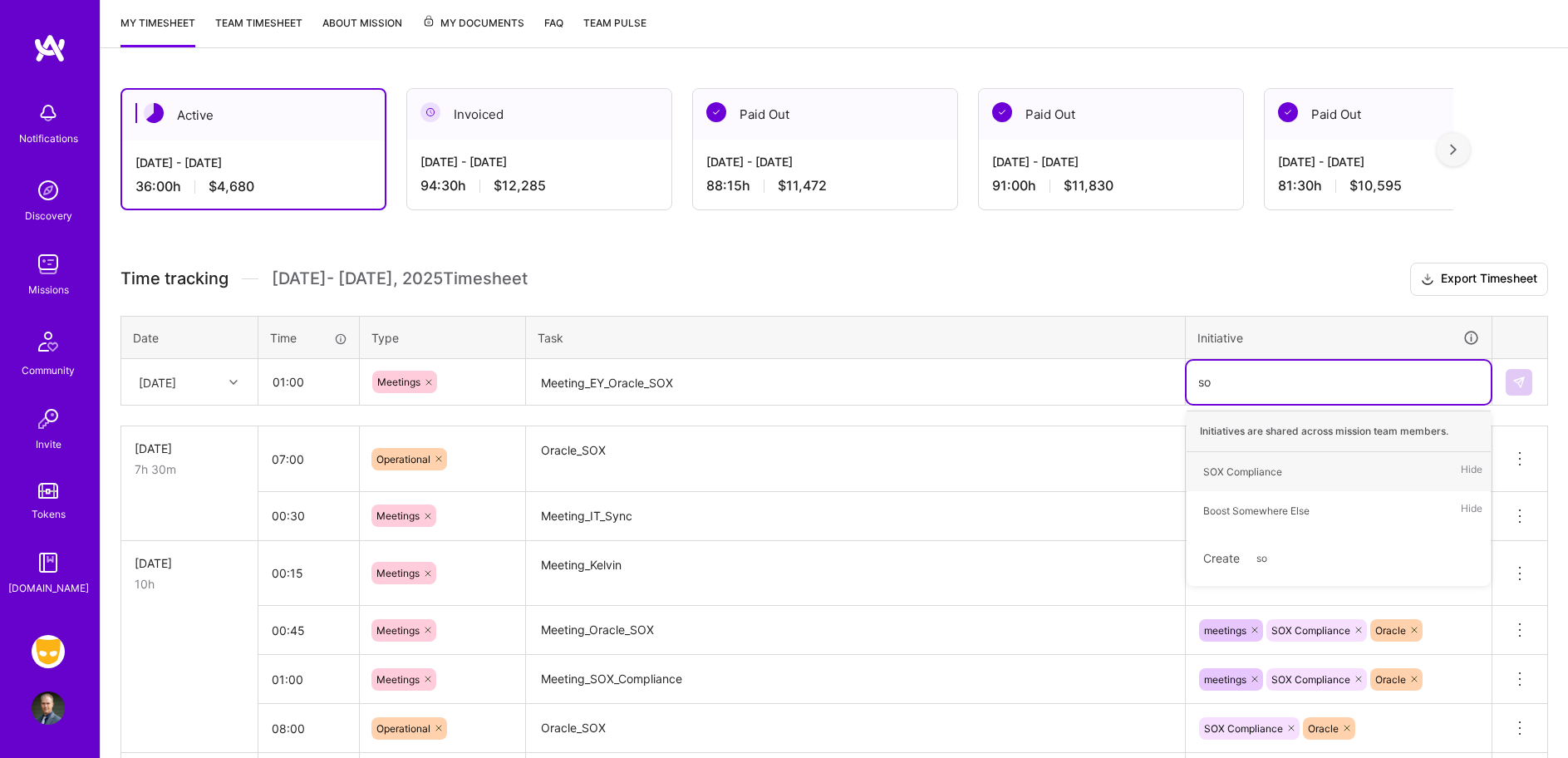
type input "sox"
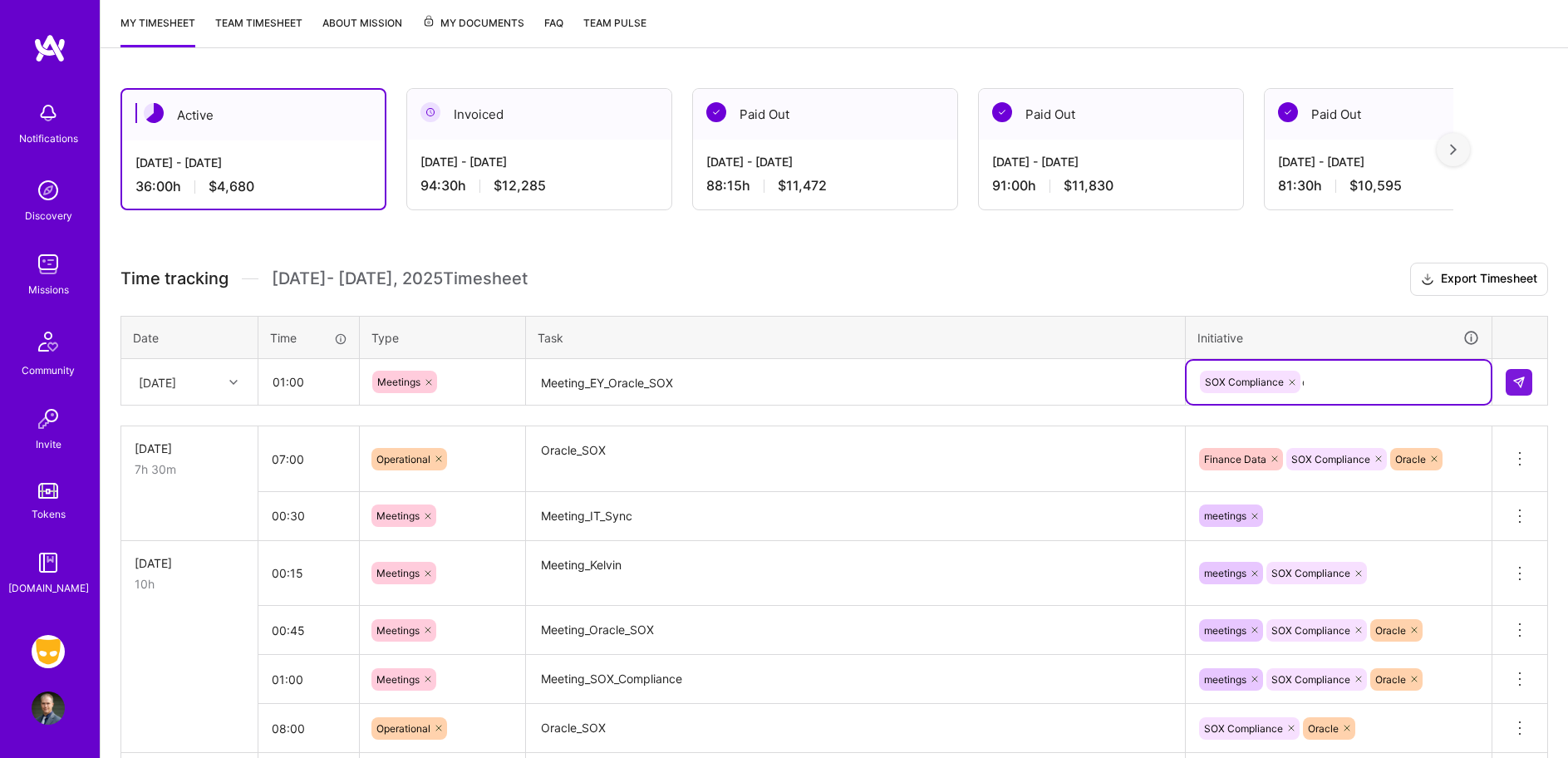
type input "ora"
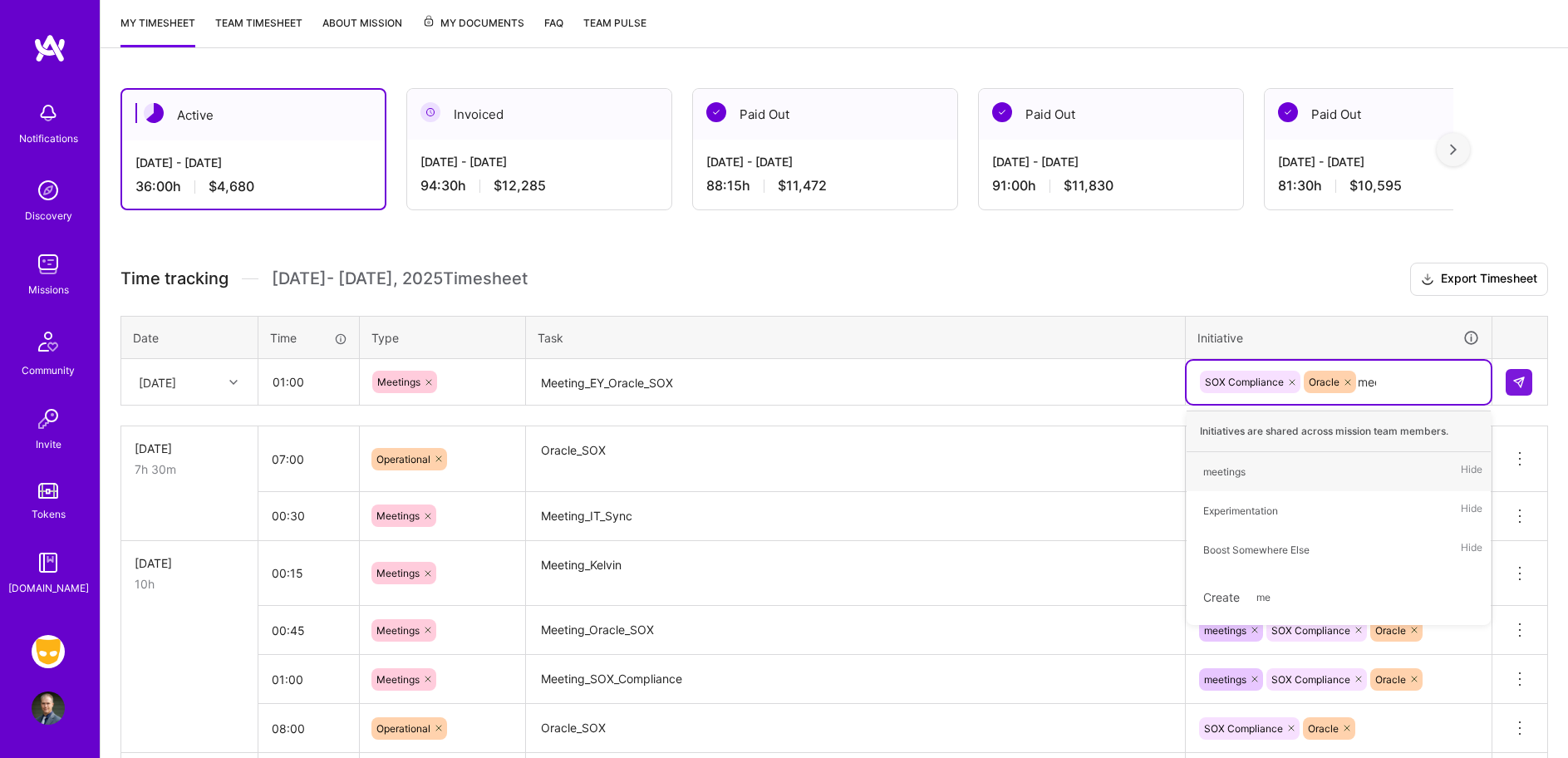
type input "meet"
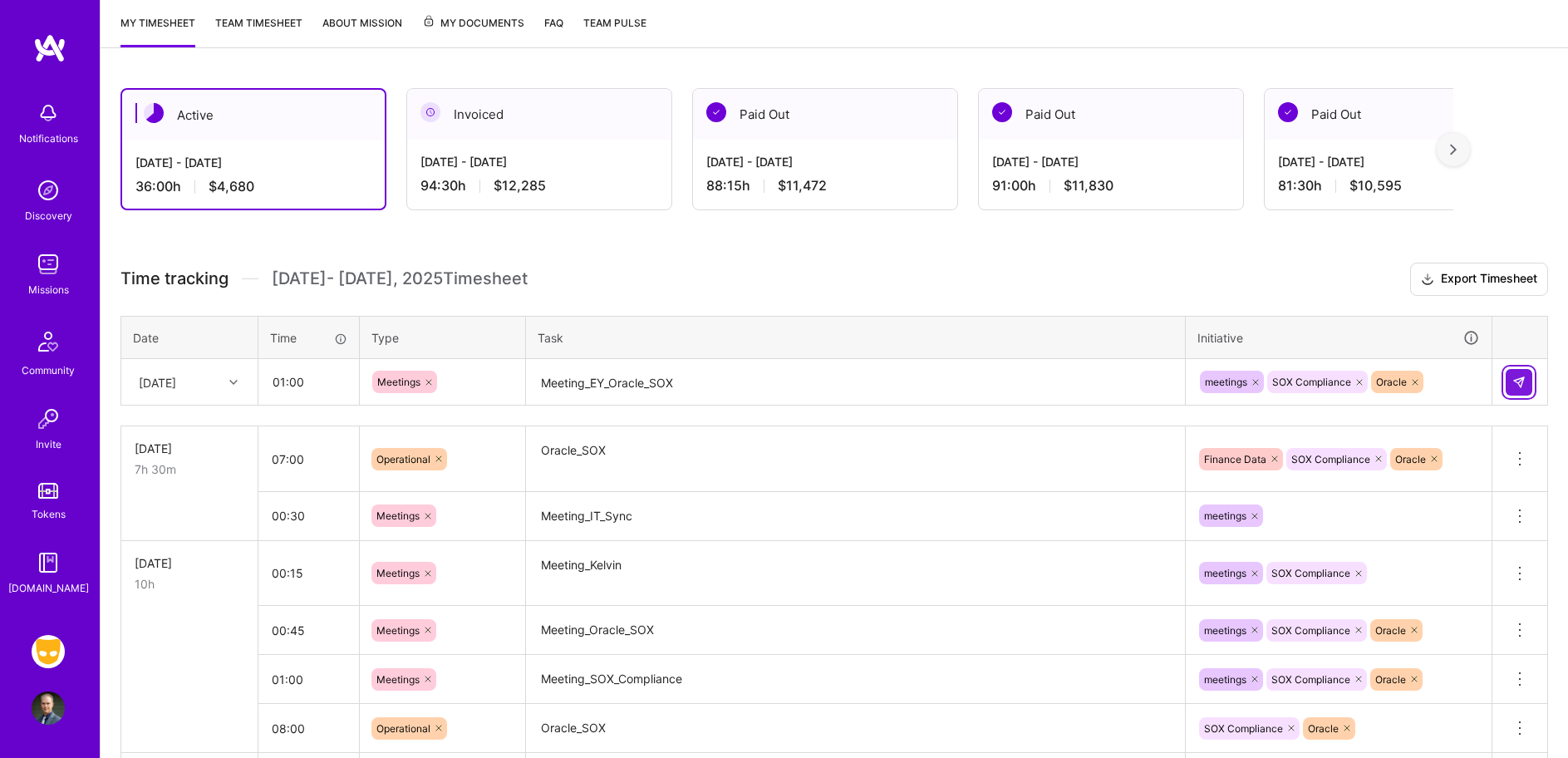
click at [1513, 385] on img at bounding box center [1519, 383] width 13 height 13
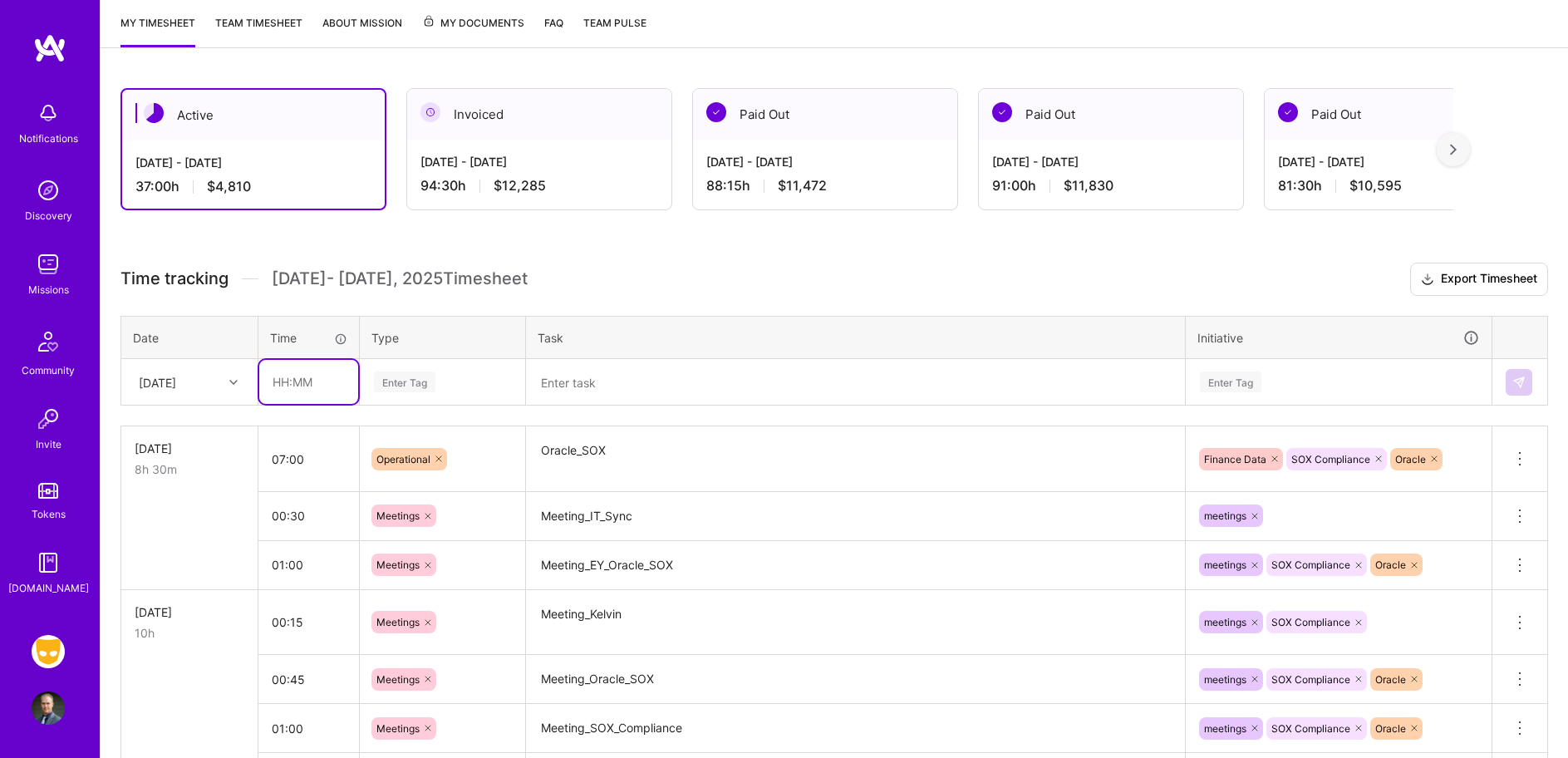
click at [292, 389] on input "text" at bounding box center [308, 383] width 99 height 44
type input "00:30"
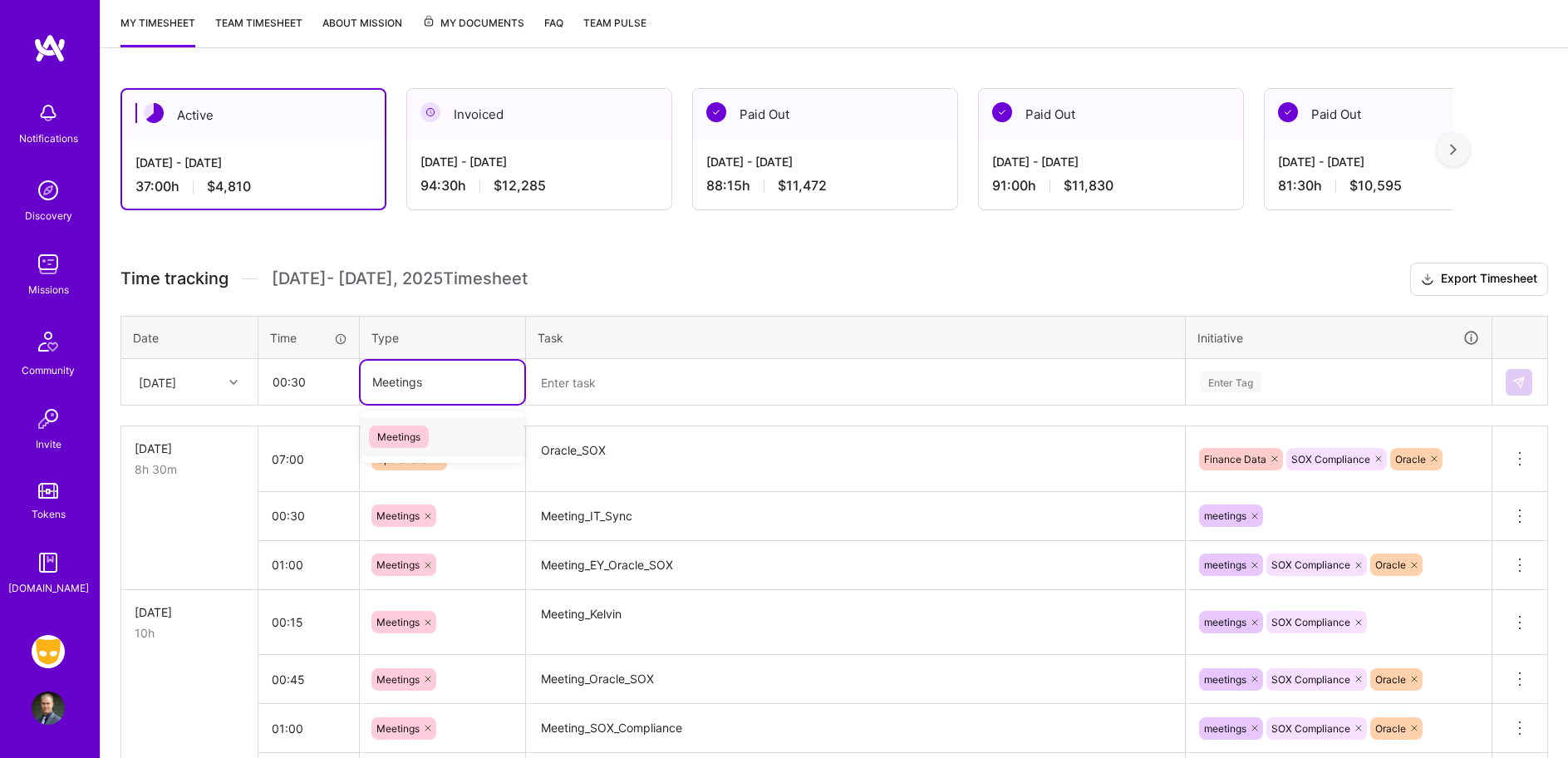
type input "Meetings"
type input "meet"
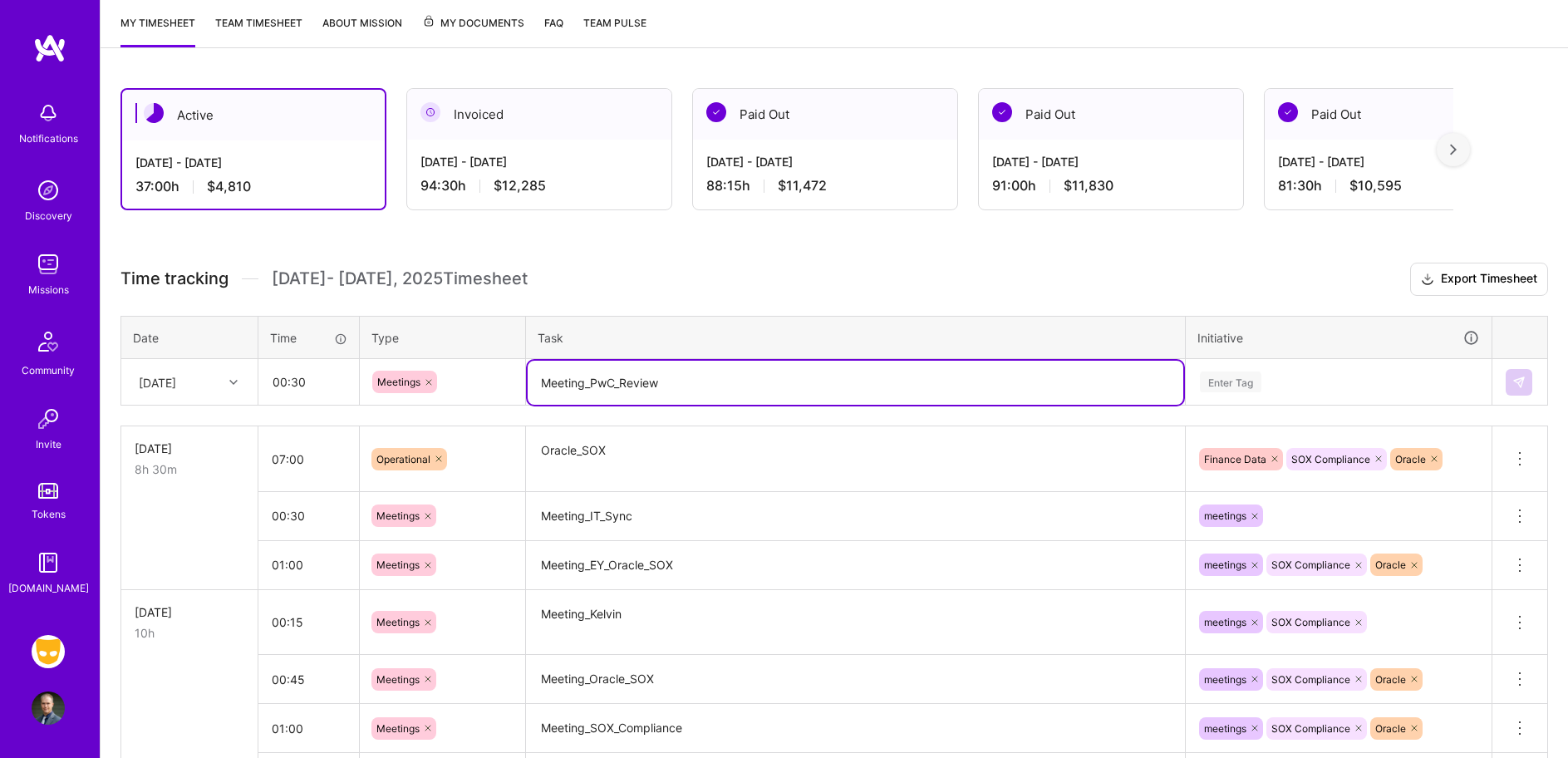
type textarea "Meeting_PwC_Review"
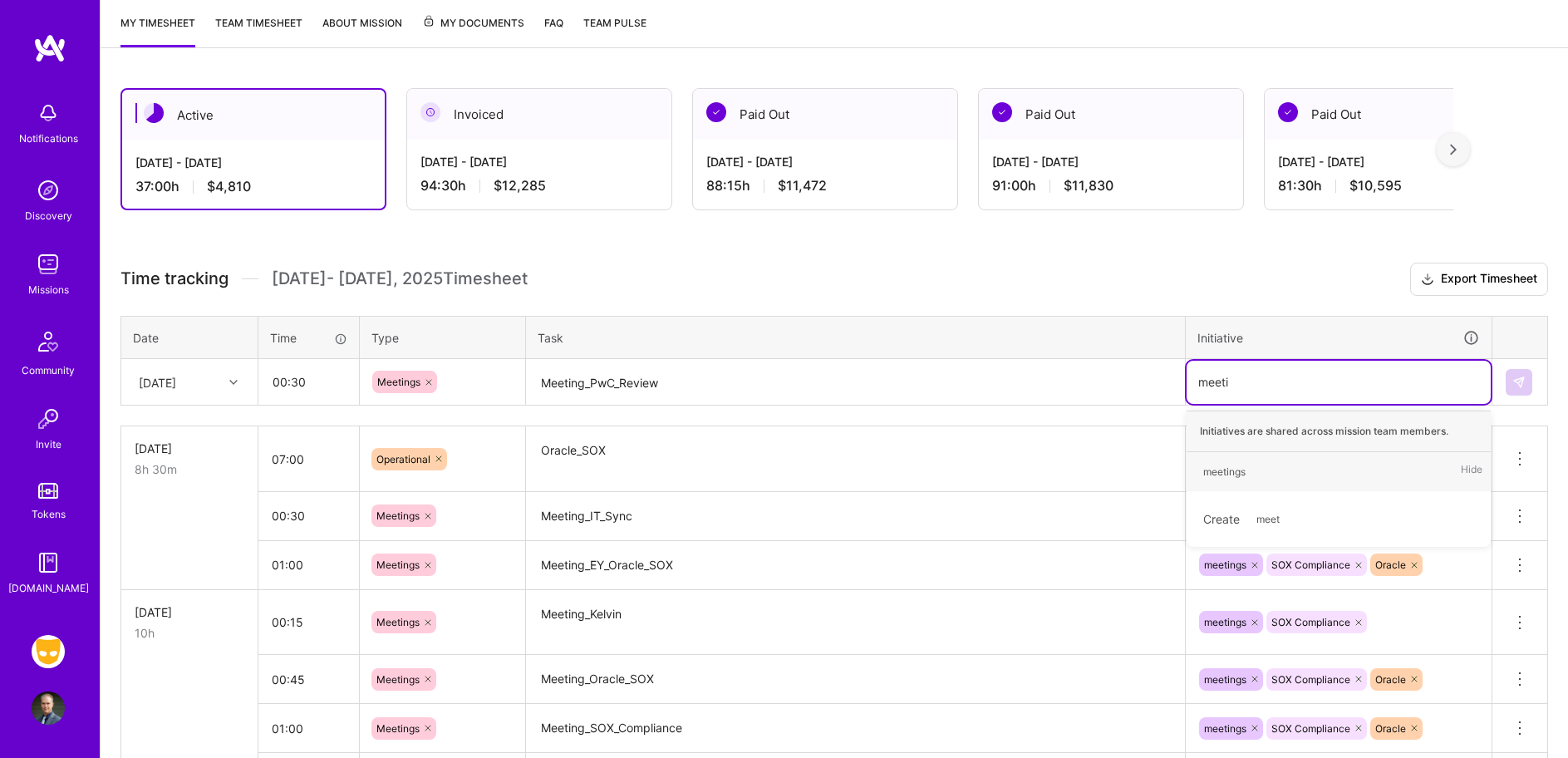
type input "meetin"
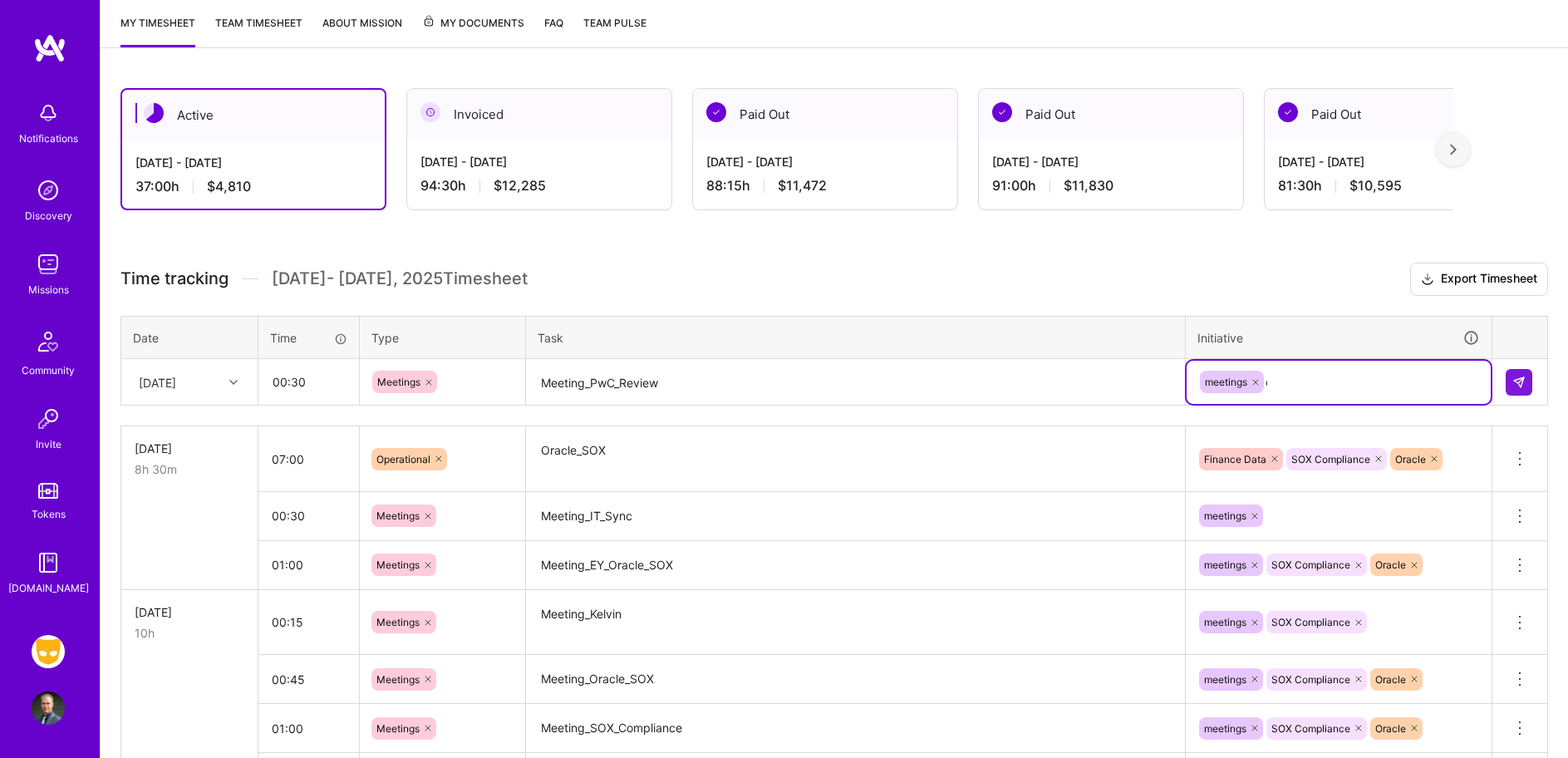
type input "ora"
click at [1524, 392] on button at bounding box center [1519, 382] width 27 height 27
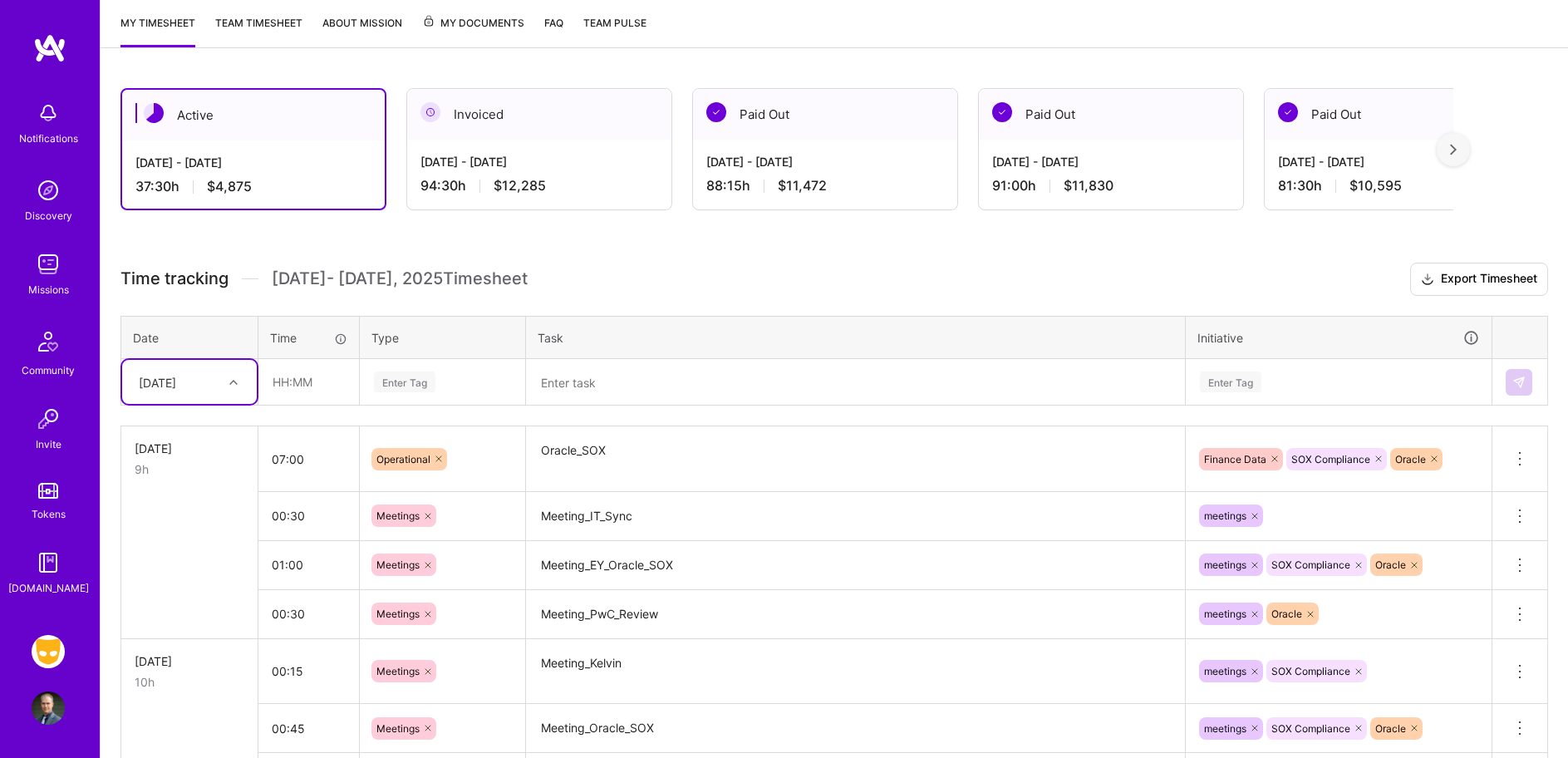
click at [427, 613] on icon at bounding box center [427, 613] width 5 height 5
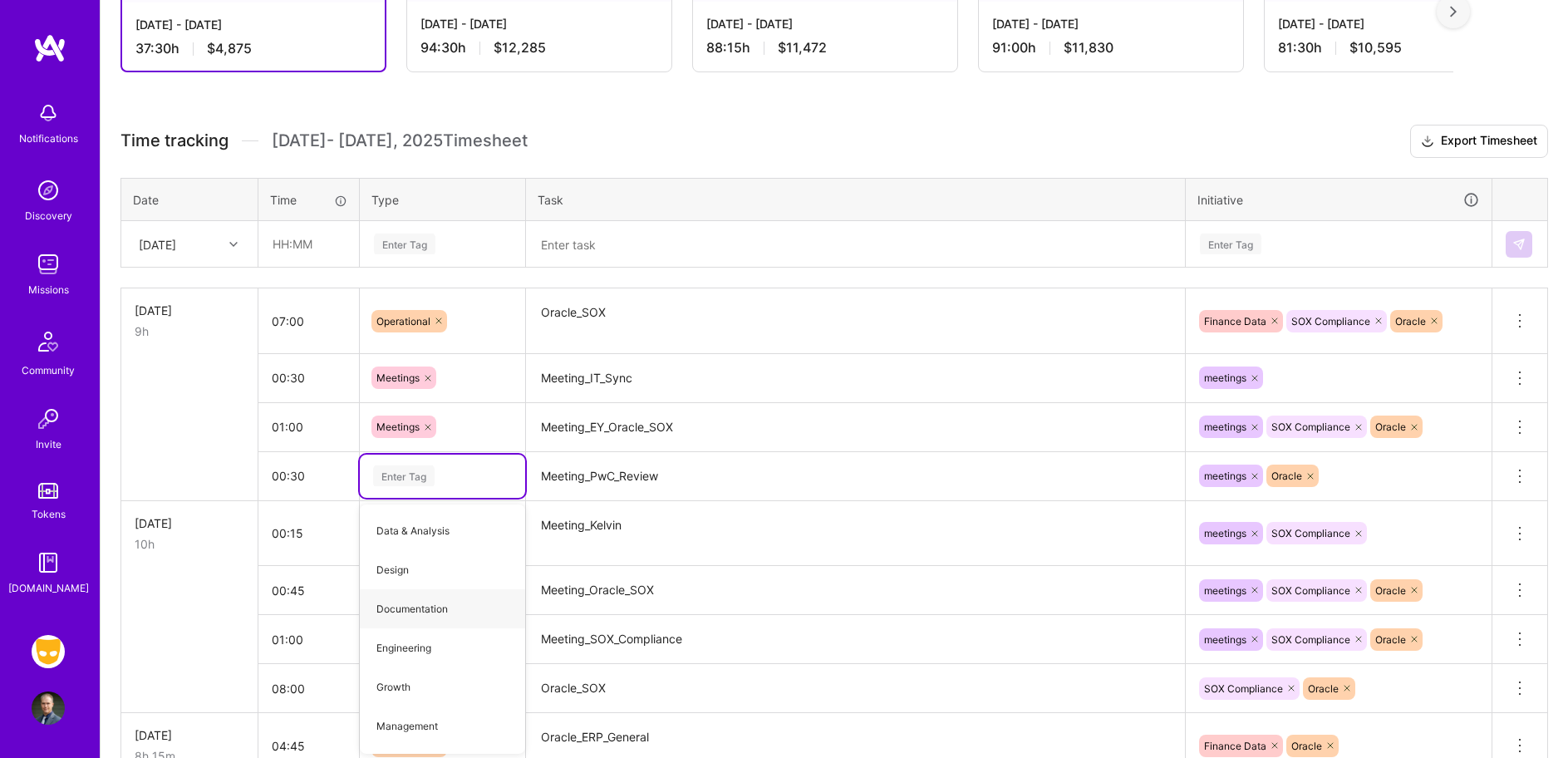
scroll to position [359, 0]
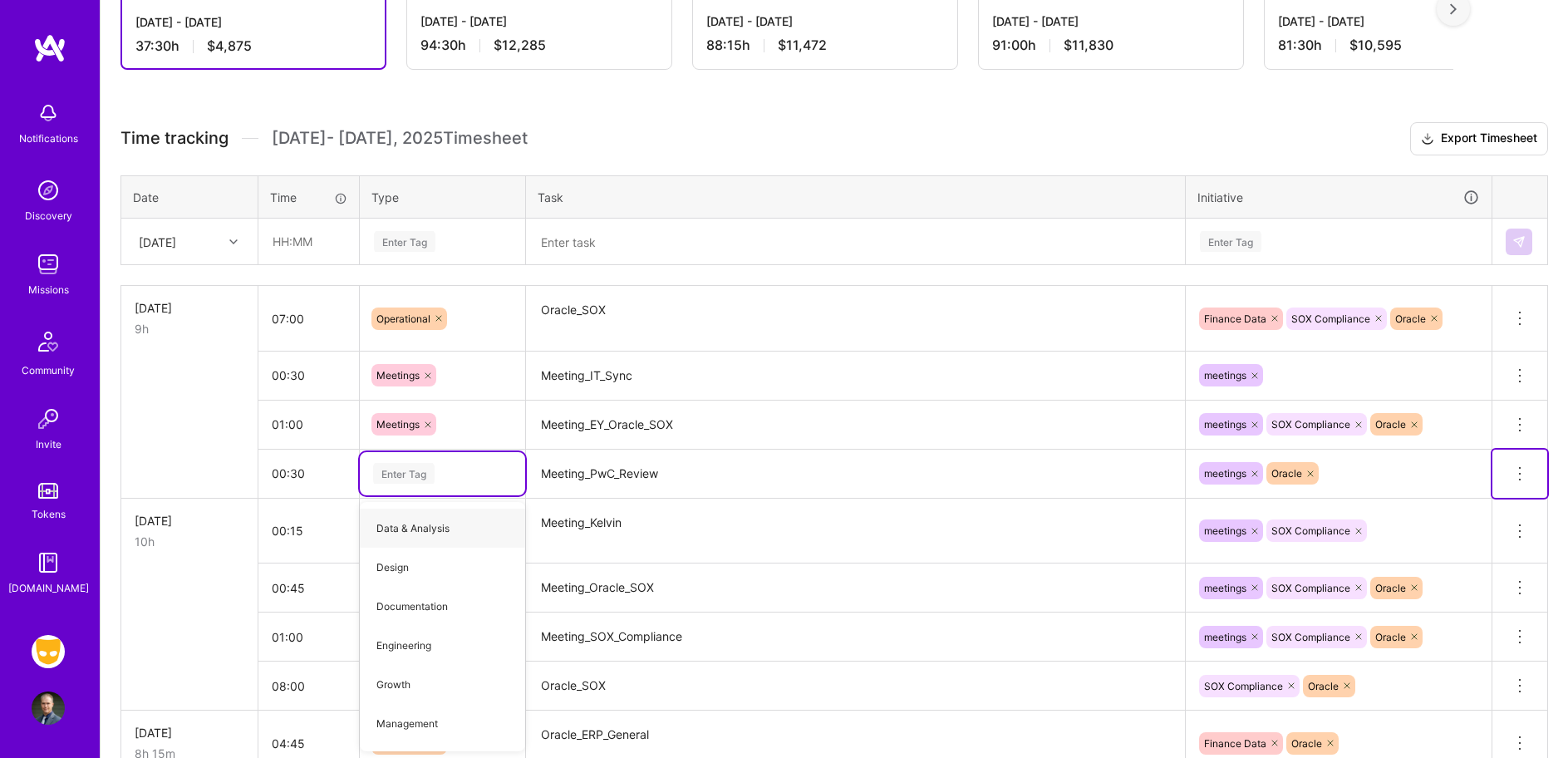
click at [1521, 470] on icon at bounding box center [1520, 474] width 20 height 20
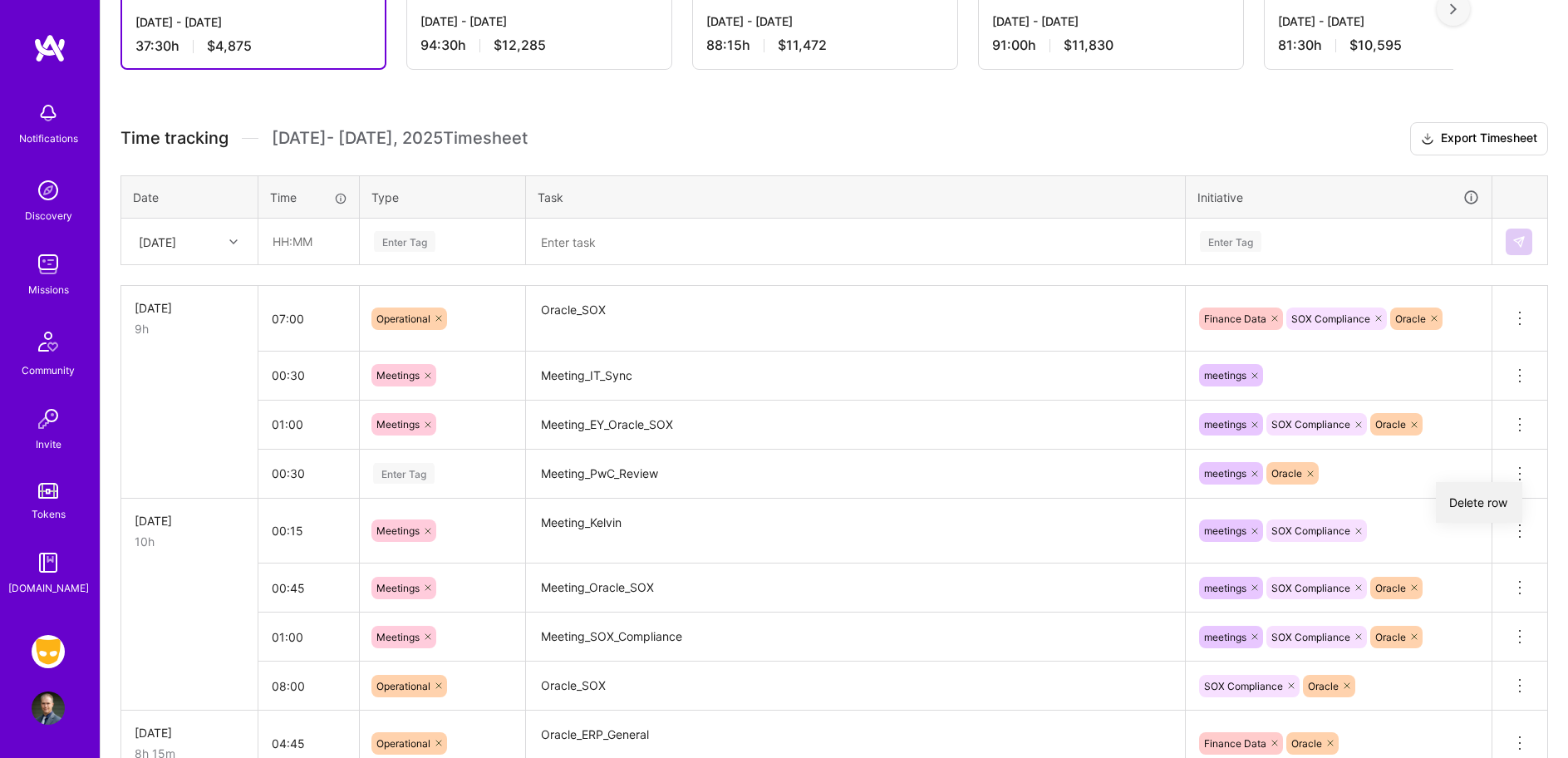
click at [1486, 498] on button "Delete row" at bounding box center [1479, 502] width 86 height 41
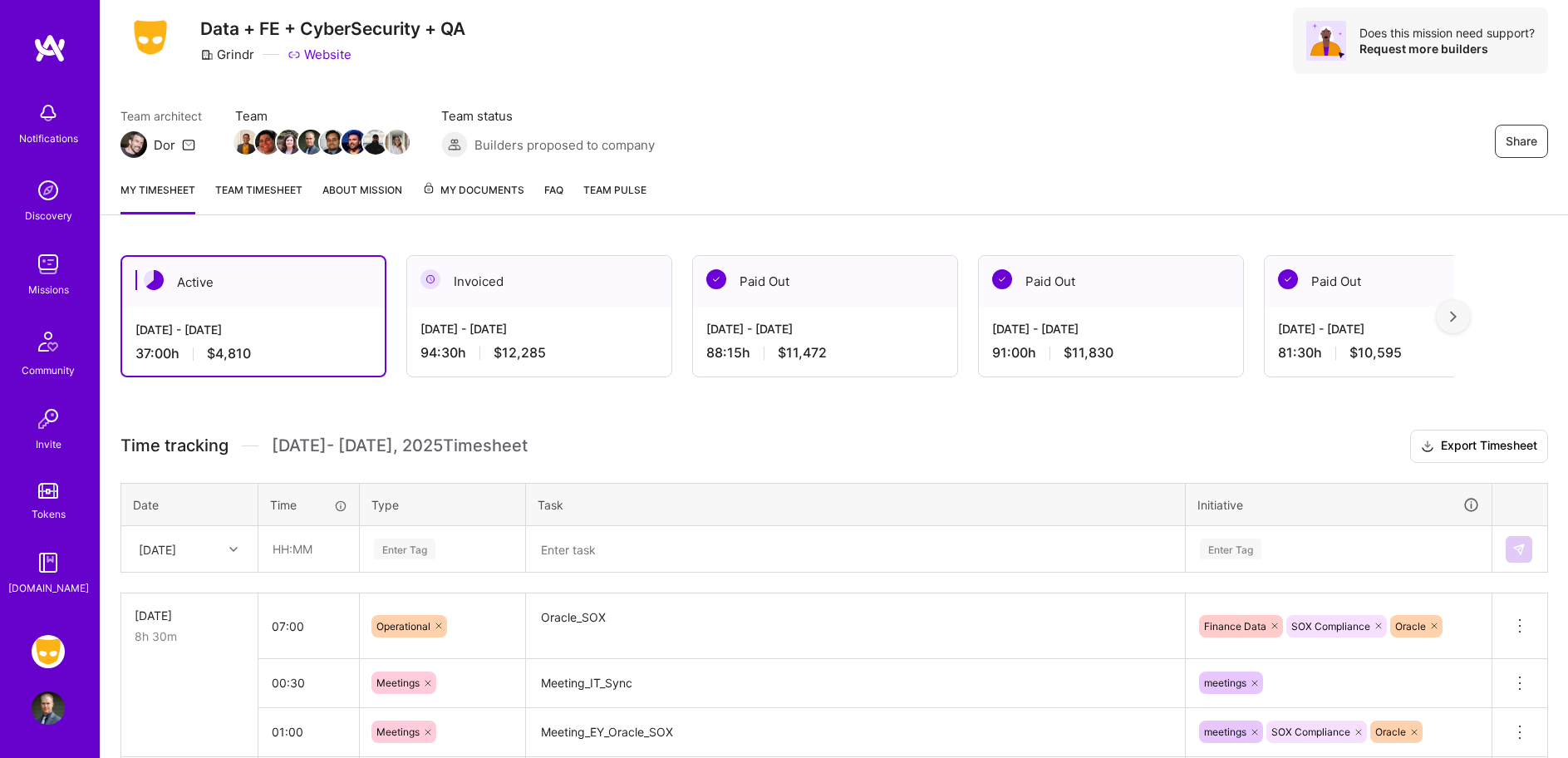
scroll to position [26, 0]
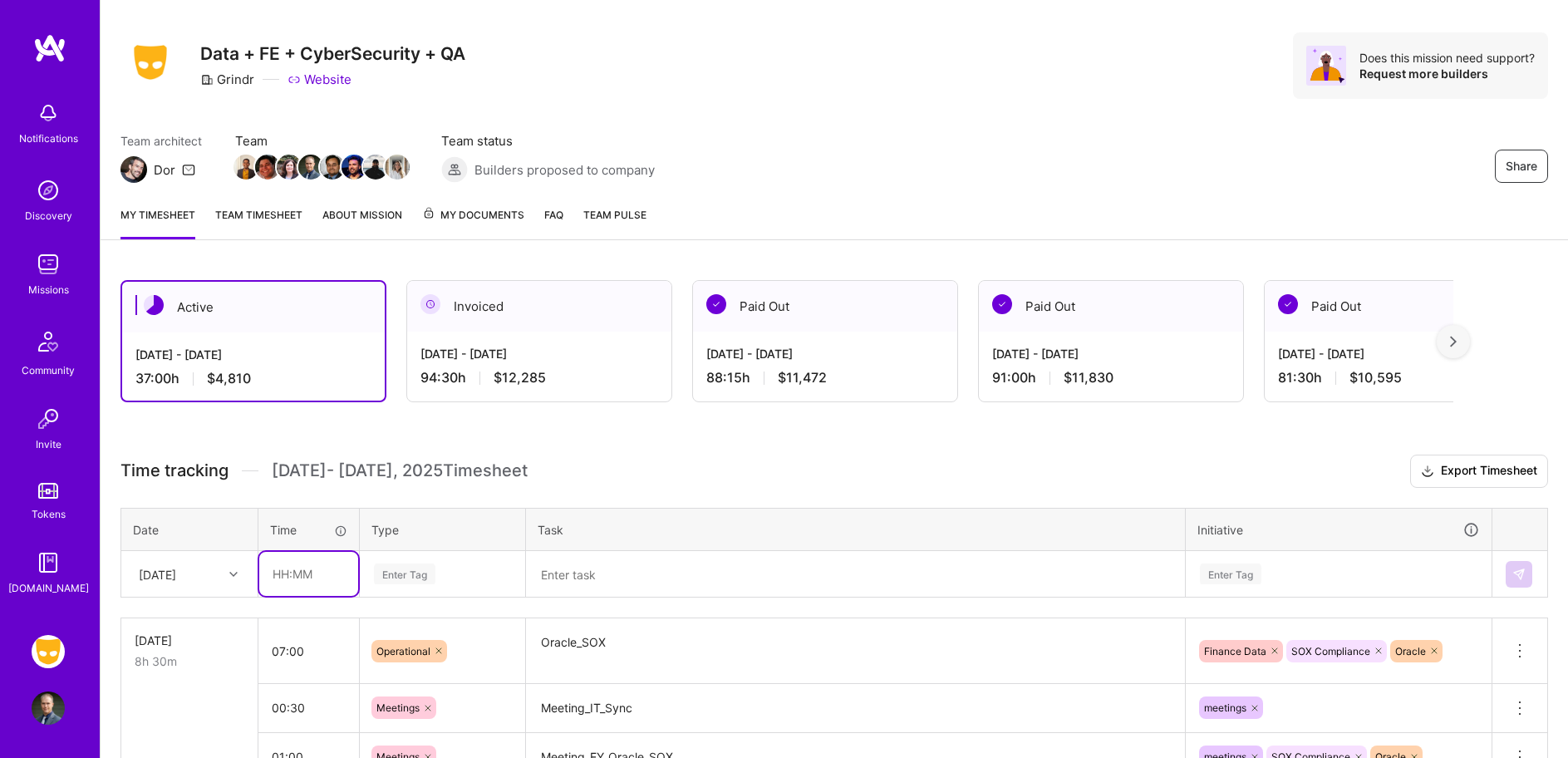
click at [295, 571] on input "text" at bounding box center [308, 575] width 99 height 44
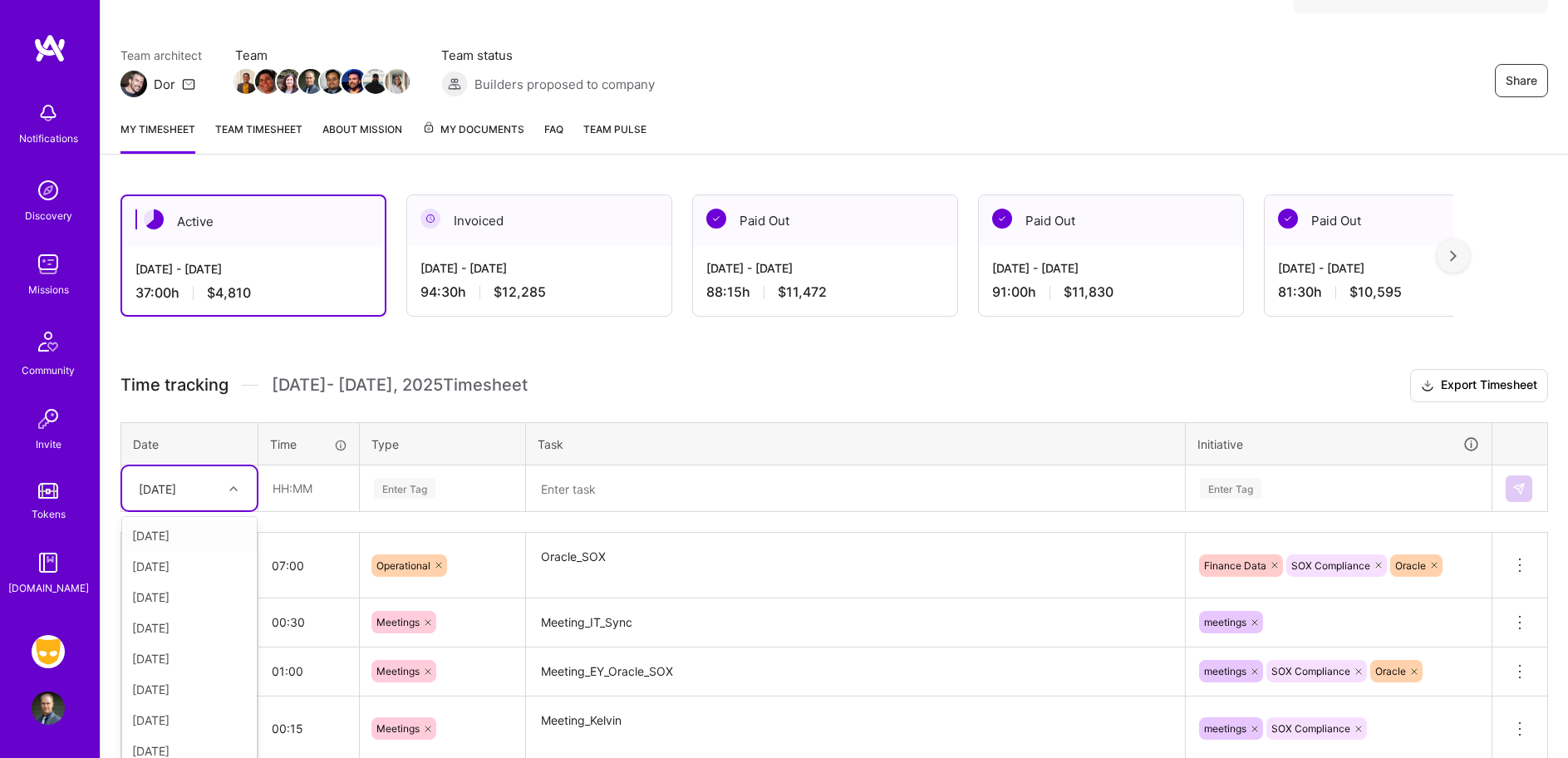
click at [236, 511] on div "option [DATE], selected. option [DATE] focused, 1 of 11. 10 results available. …" at bounding box center [189, 488] width 134 height 44
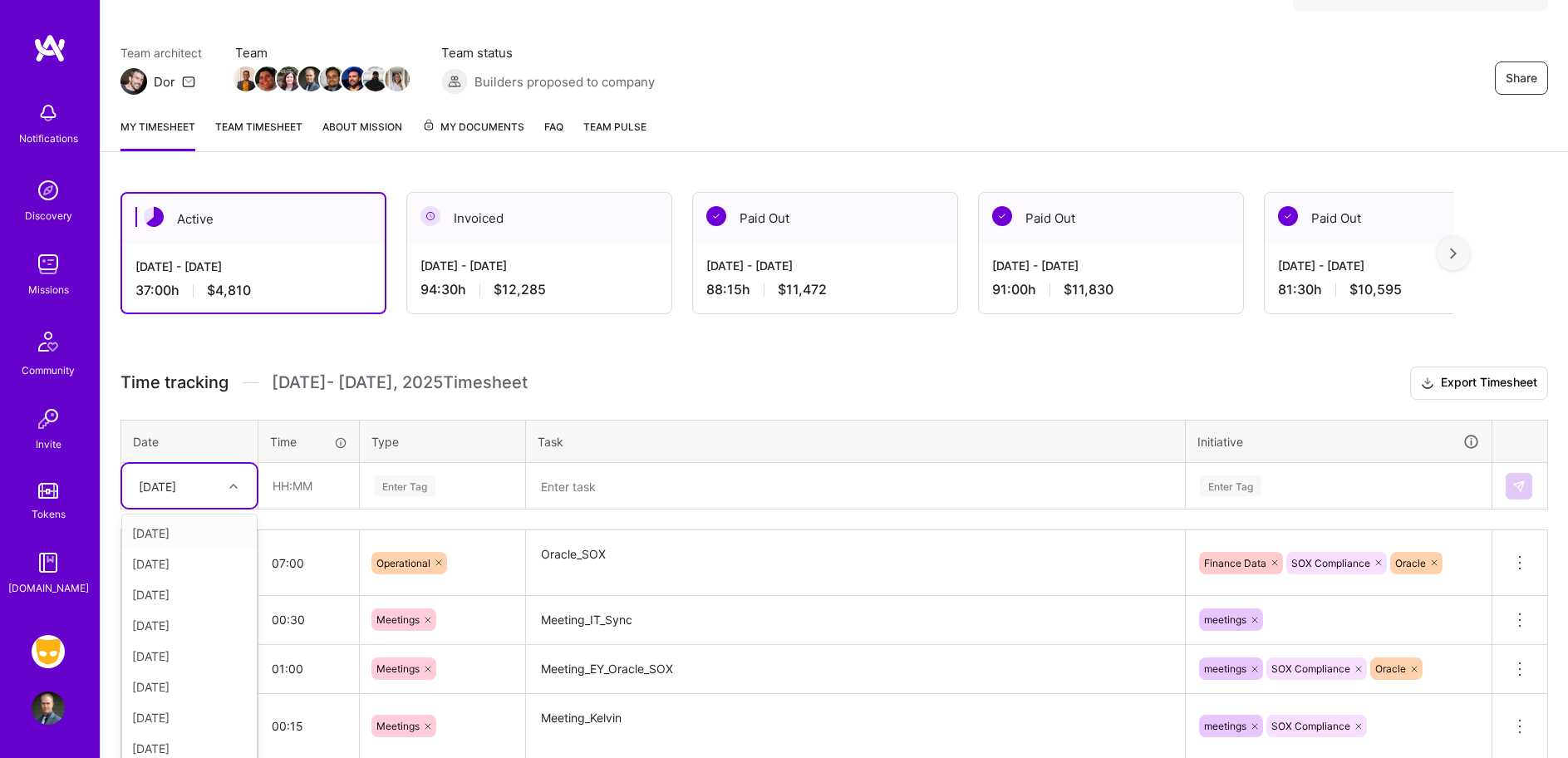
scroll to position [126, 0]
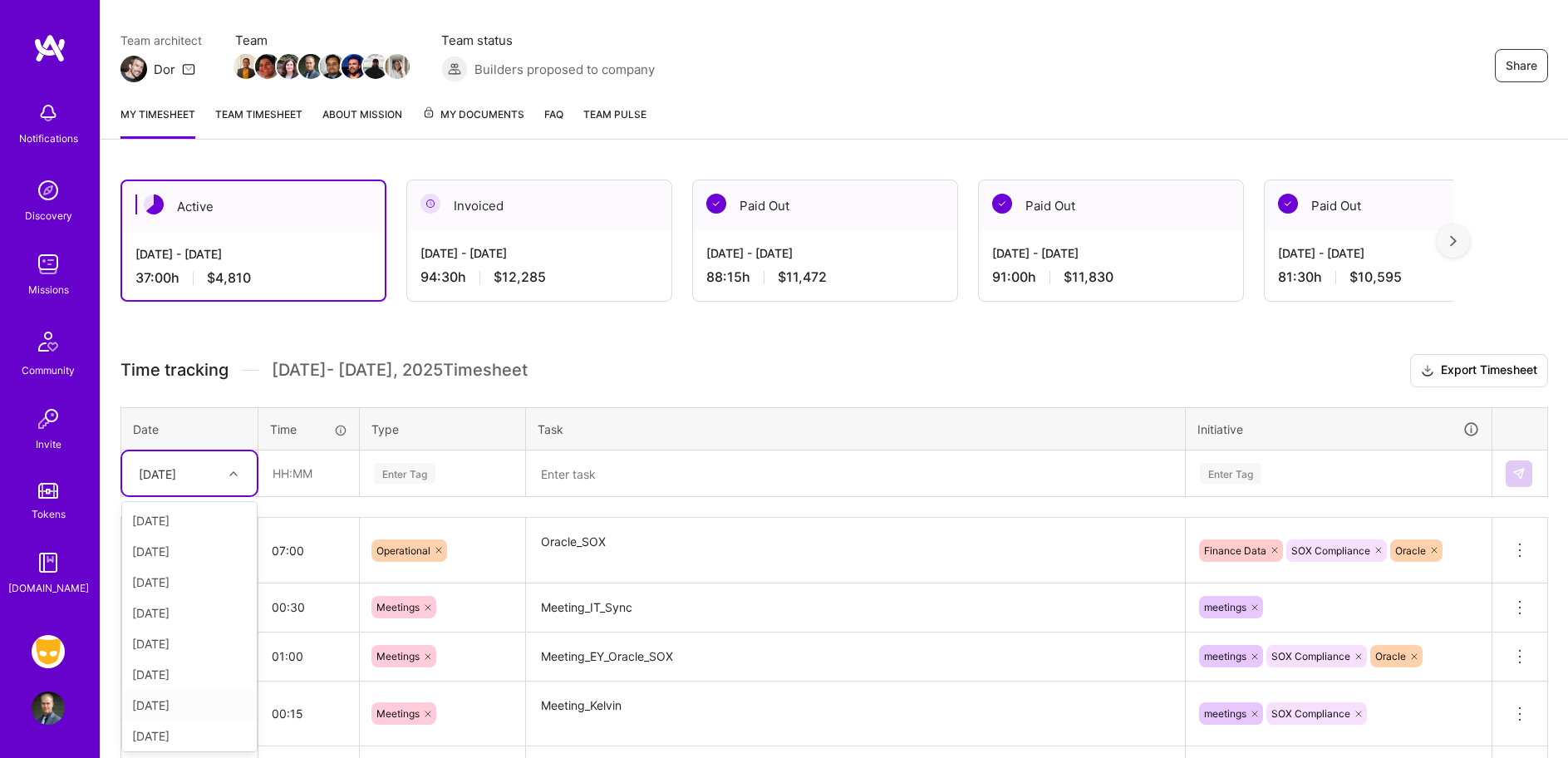
click at [175, 704] on div "[DATE]" at bounding box center [189, 705] width 134 height 31
click at [304, 483] on input "text" at bounding box center [308, 474] width 99 height 44
type input "00:30"
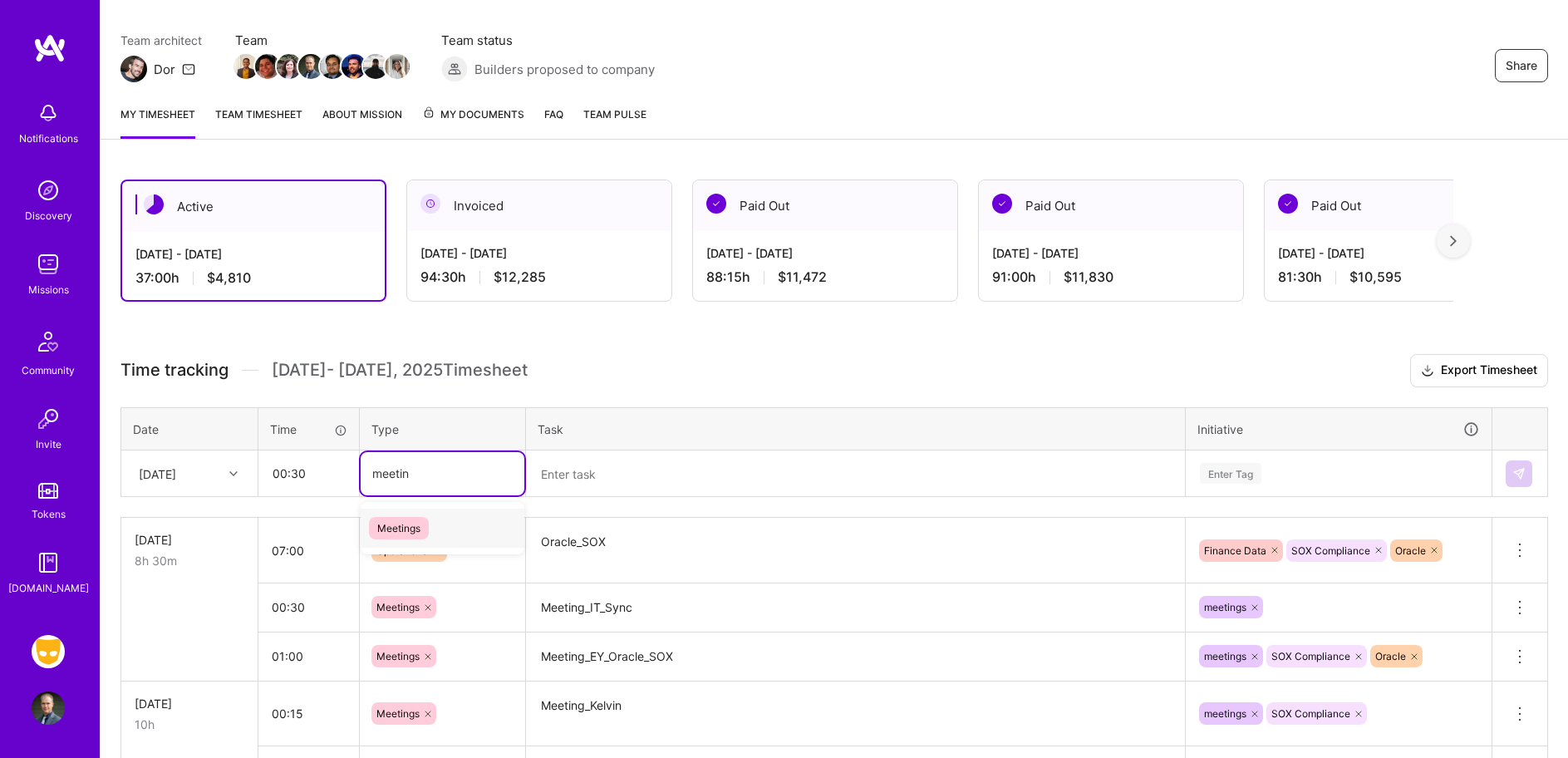
type input "meetin"
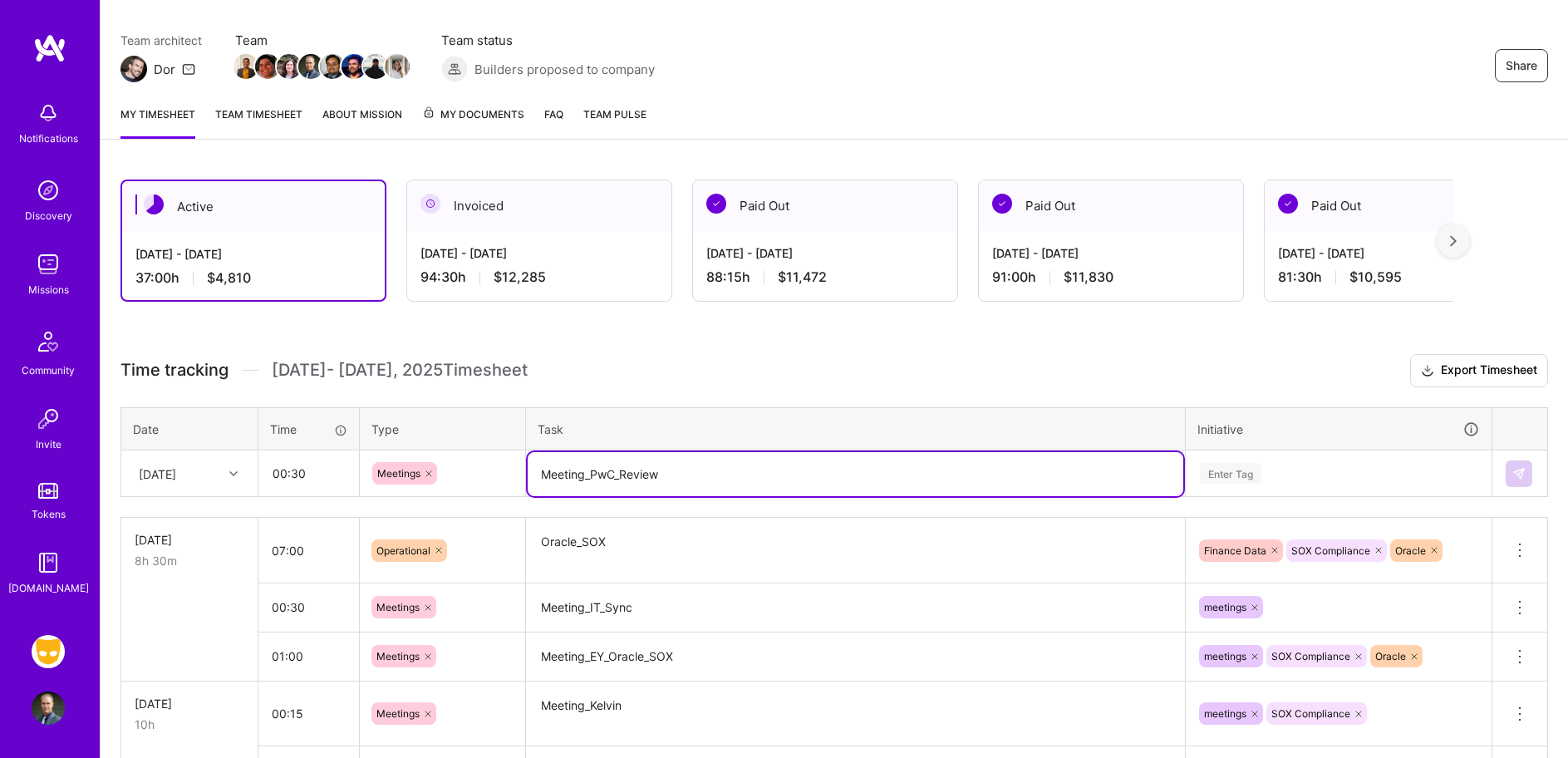
type textarea "Meeting_PwC_Review"
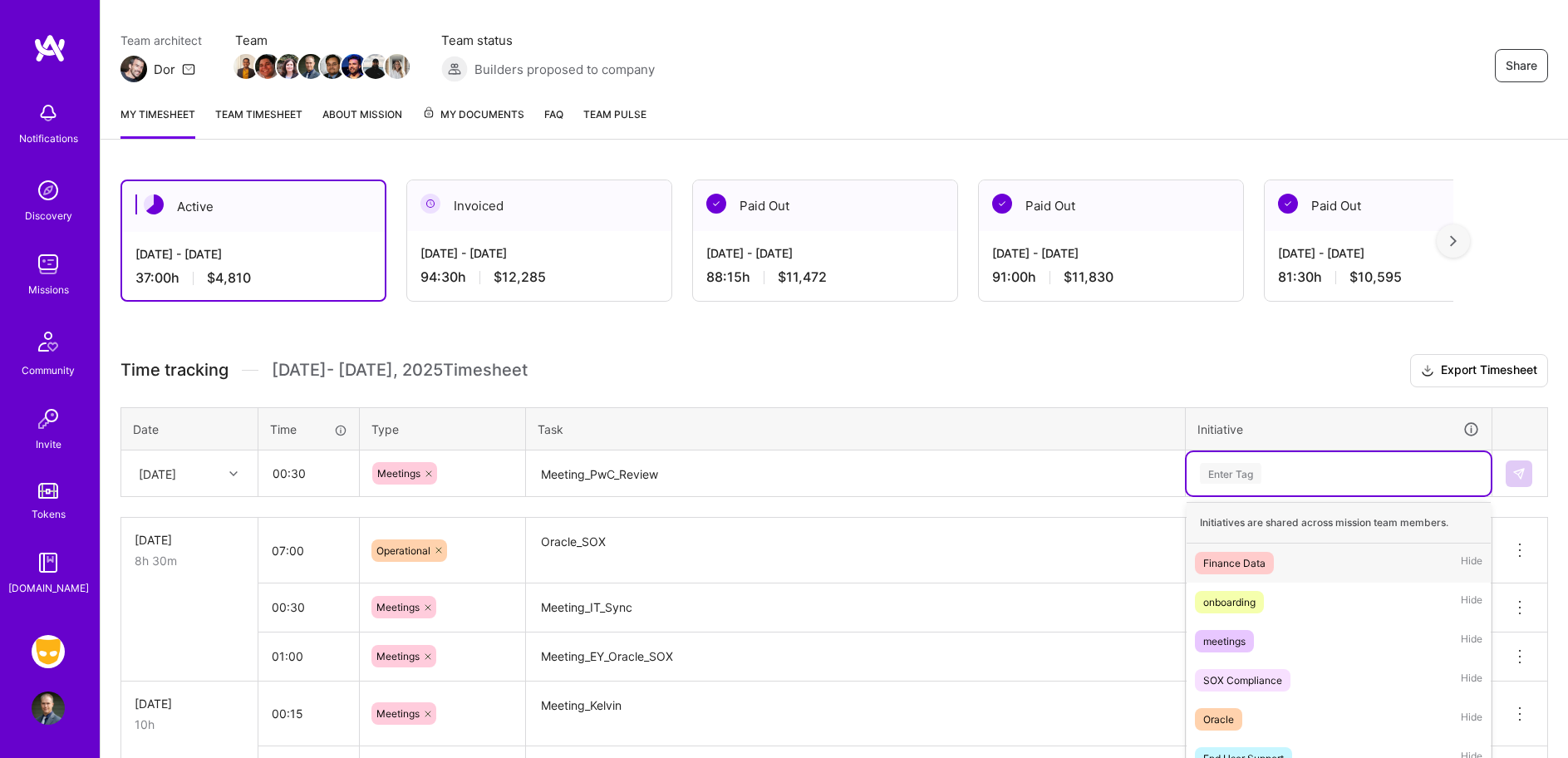
scroll to position [218, 0]
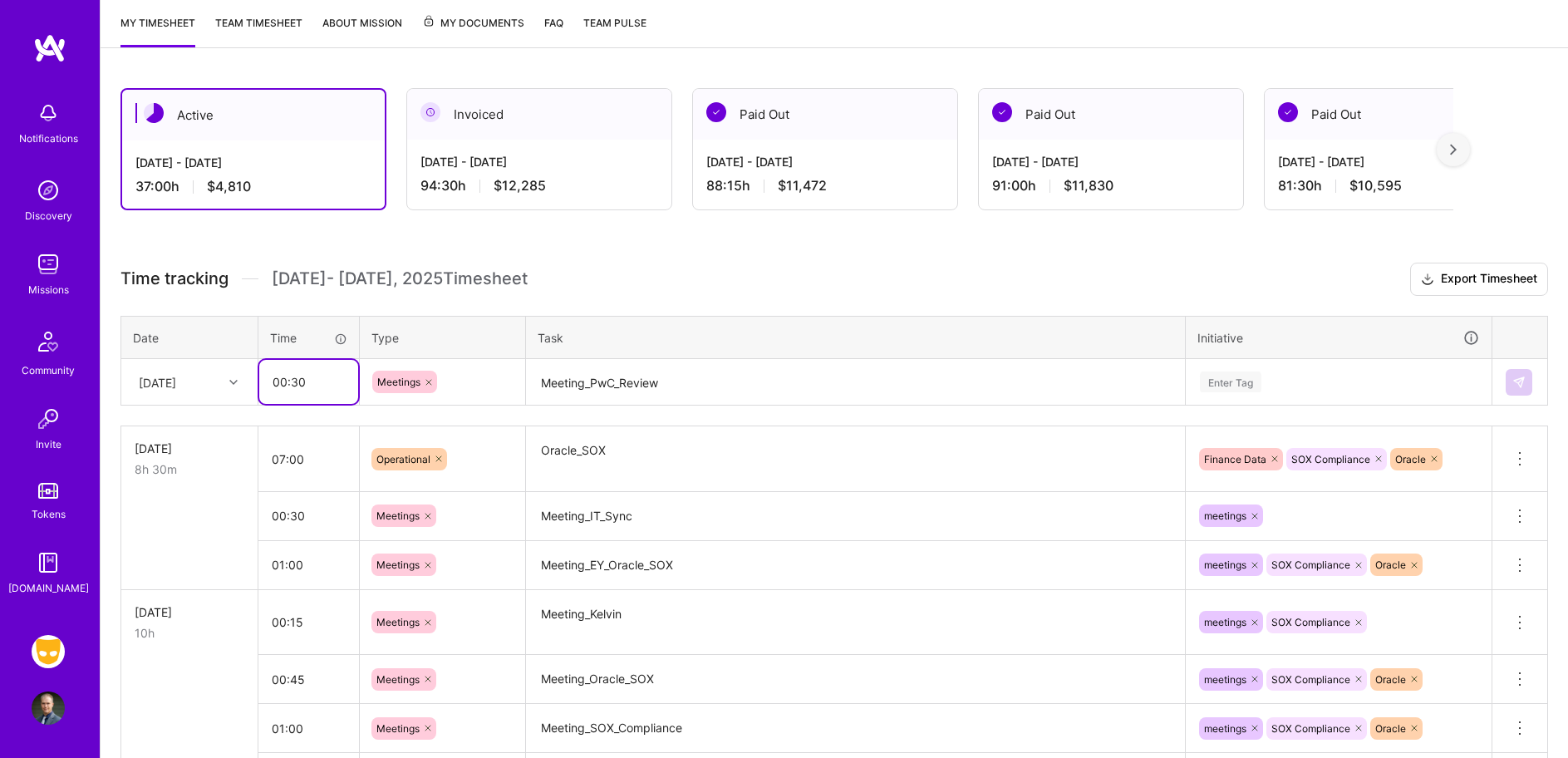
click at [336, 382] on input "00:30" at bounding box center [308, 383] width 99 height 44
click at [1205, 375] on div "Enter Tag" at bounding box center [1231, 382] width 61 height 26
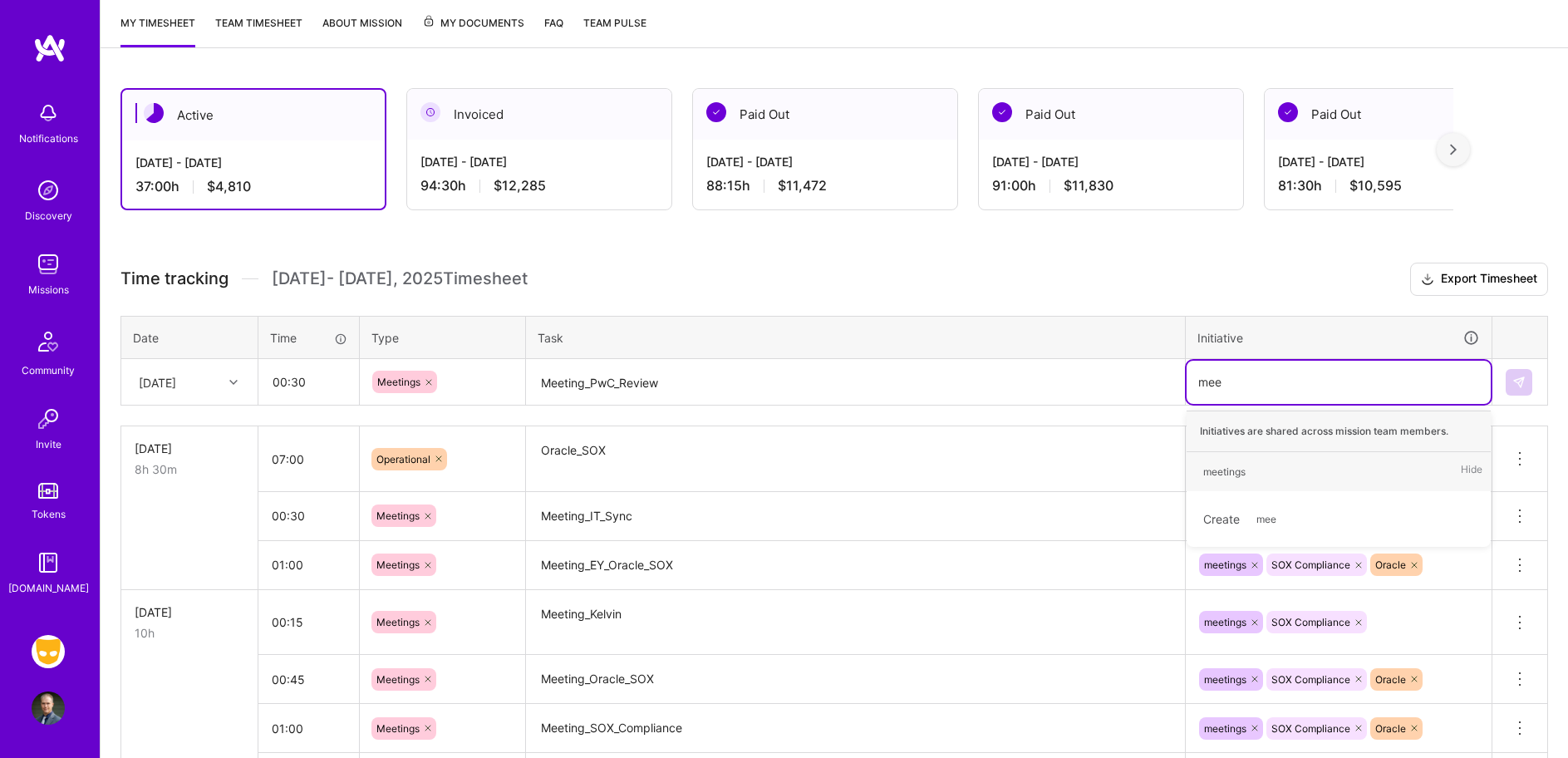
type input "meet"
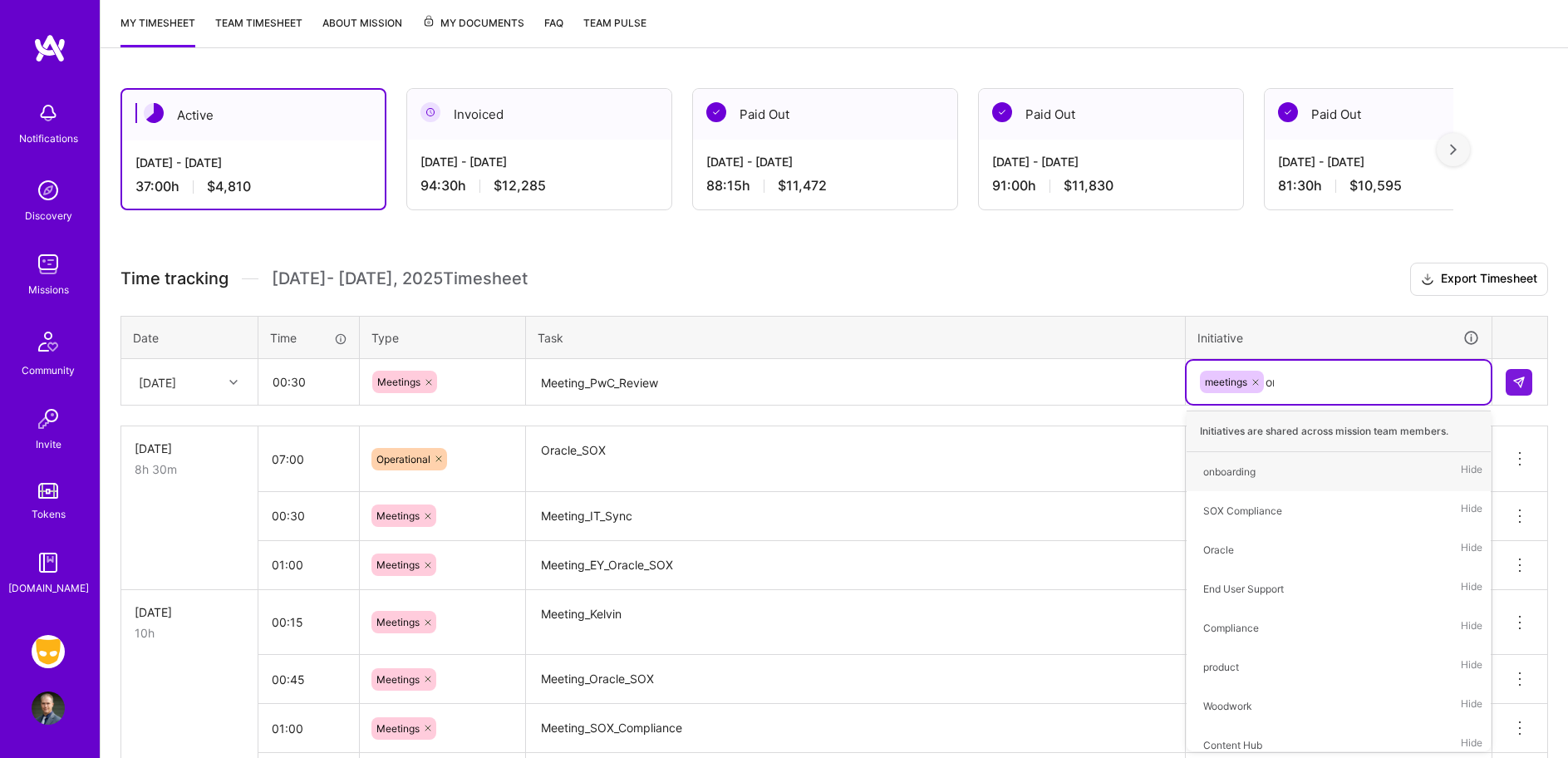
type input "ora"
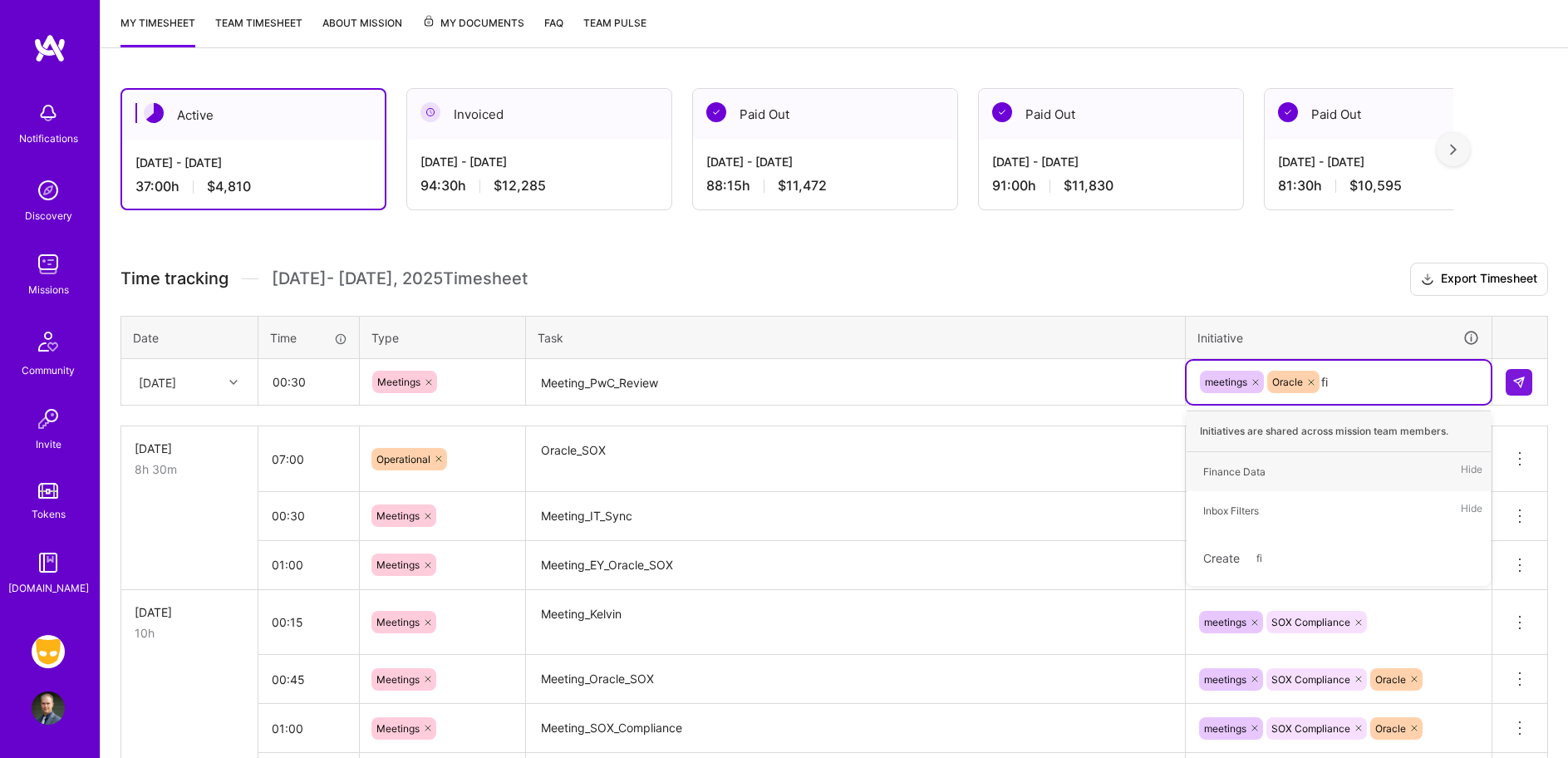
type input "fin"
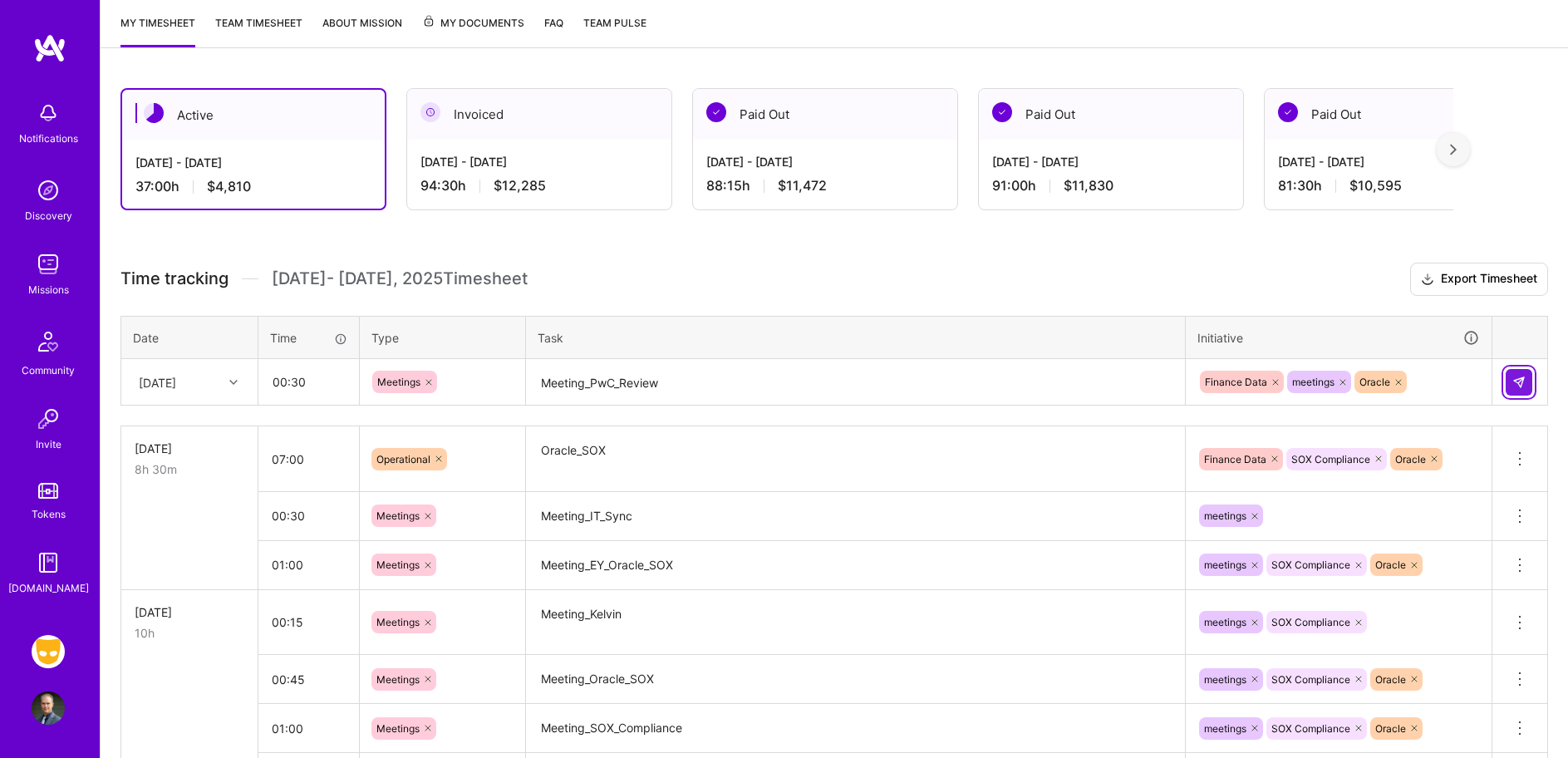
click at [1528, 383] on button at bounding box center [1519, 382] width 27 height 27
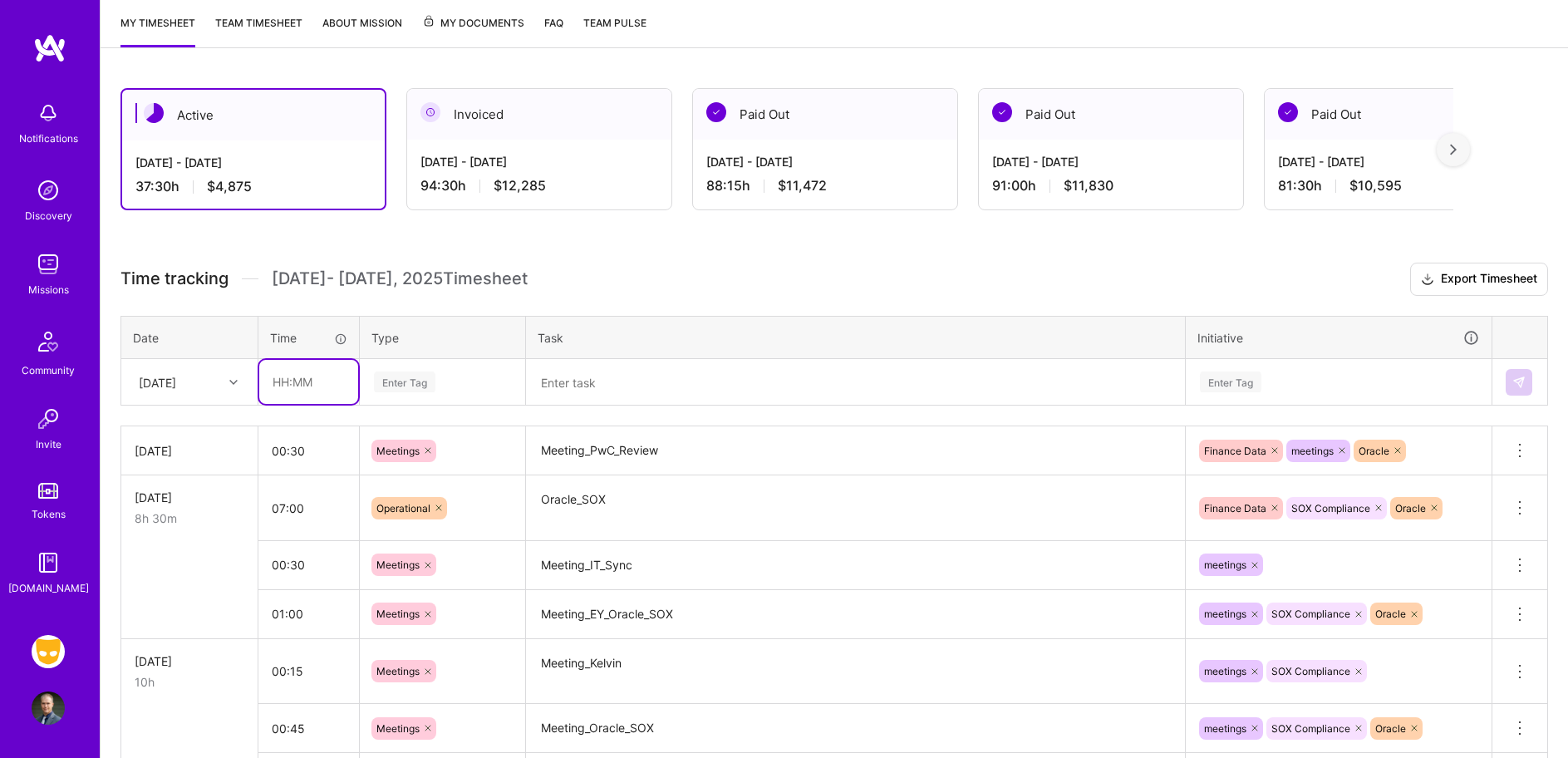
click at [304, 381] on input "text" at bounding box center [308, 383] width 99 height 44
type input "07:30"
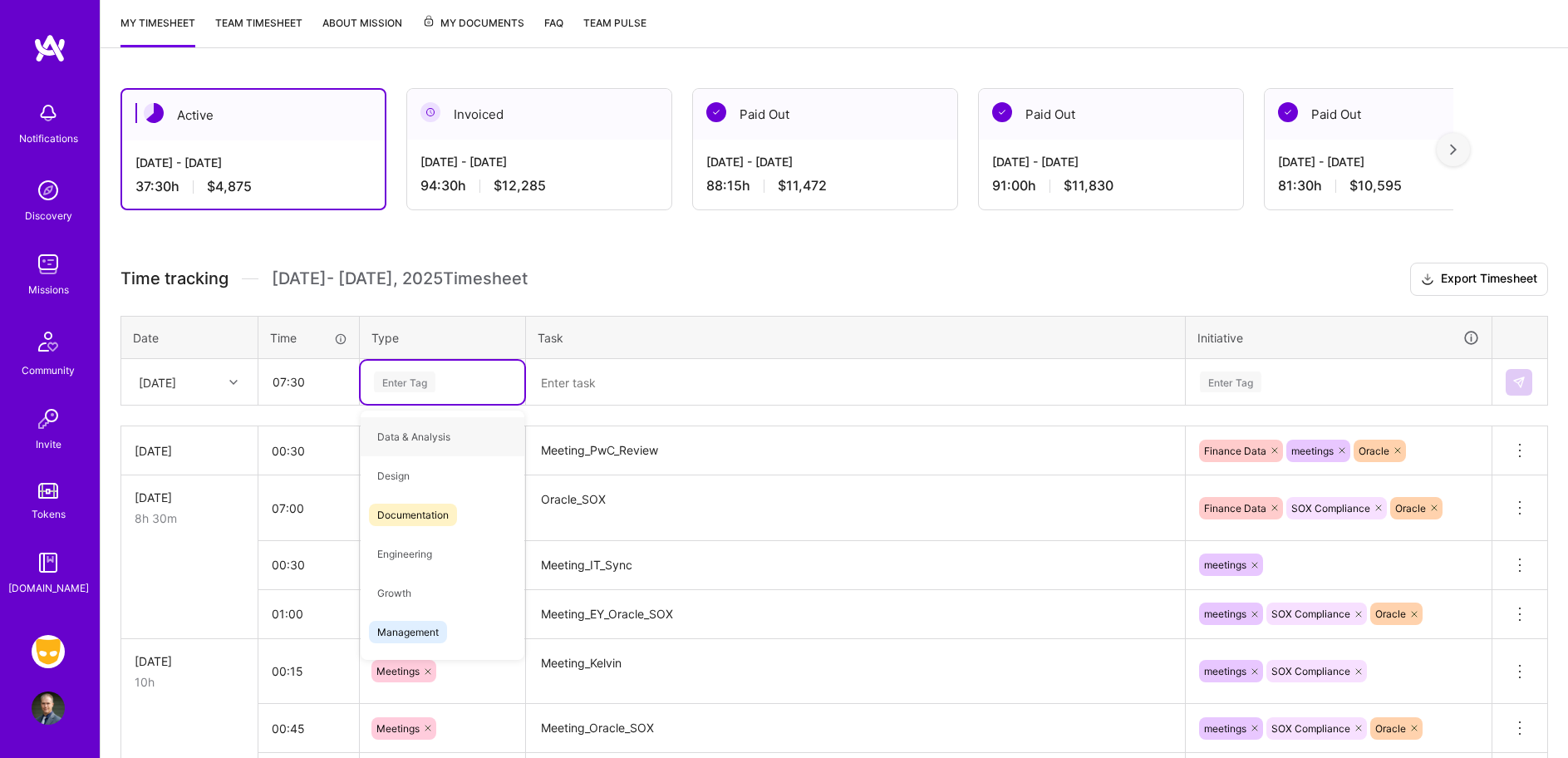
type input "m"
type input "Op"
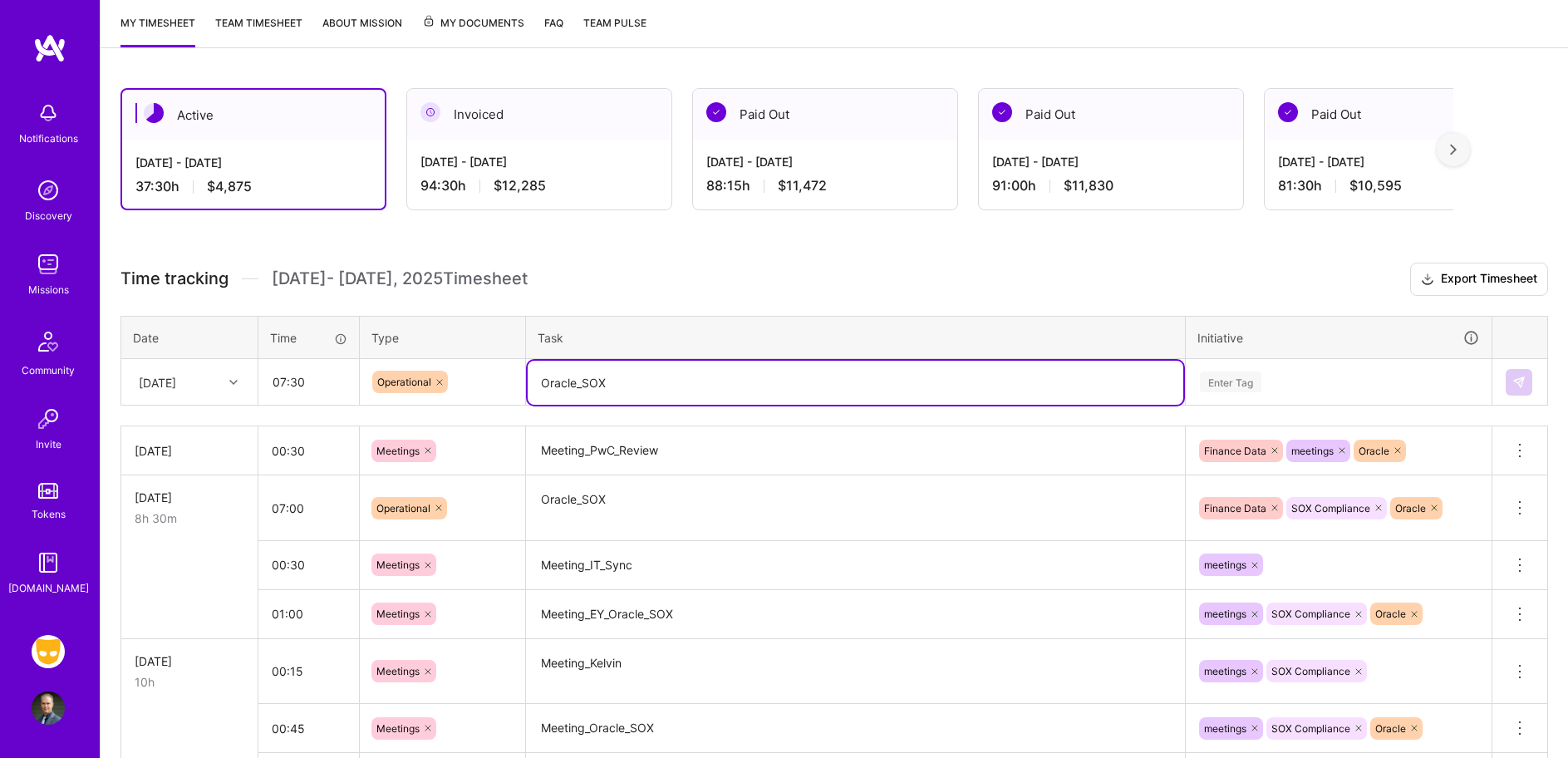
type textarea "Oracle_SOX"
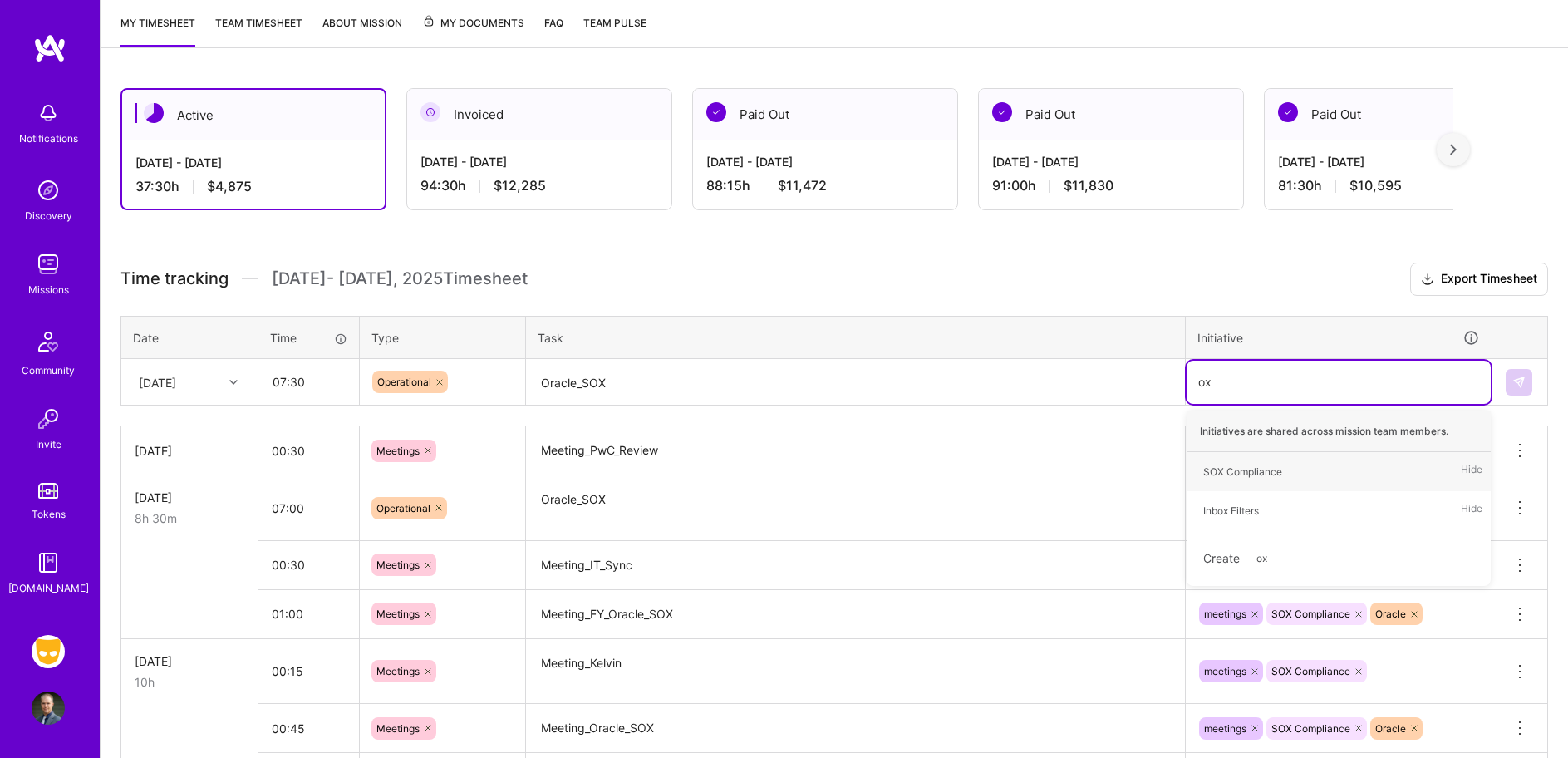
type input "o"
type input "sox"
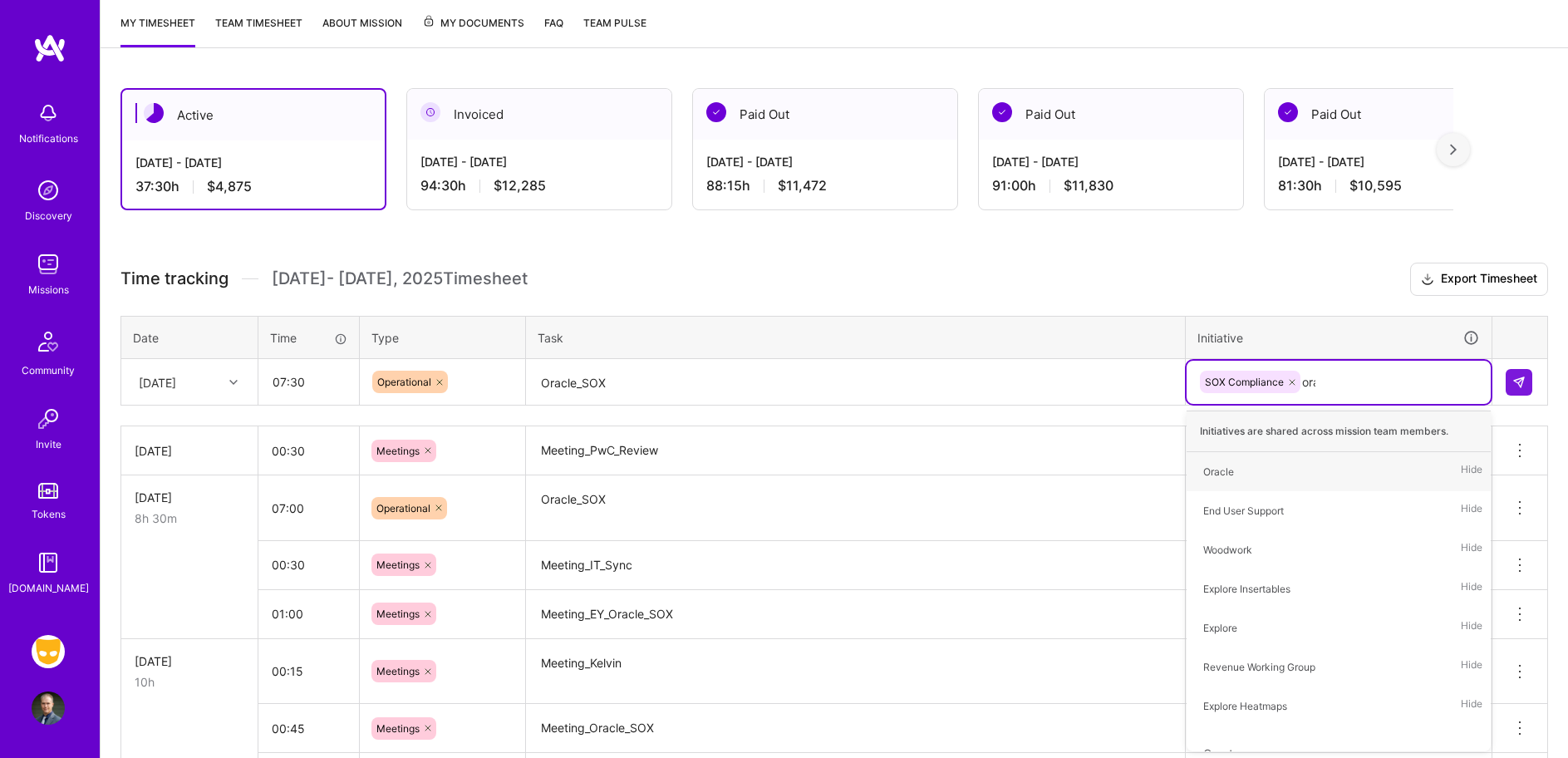
type input "orac"
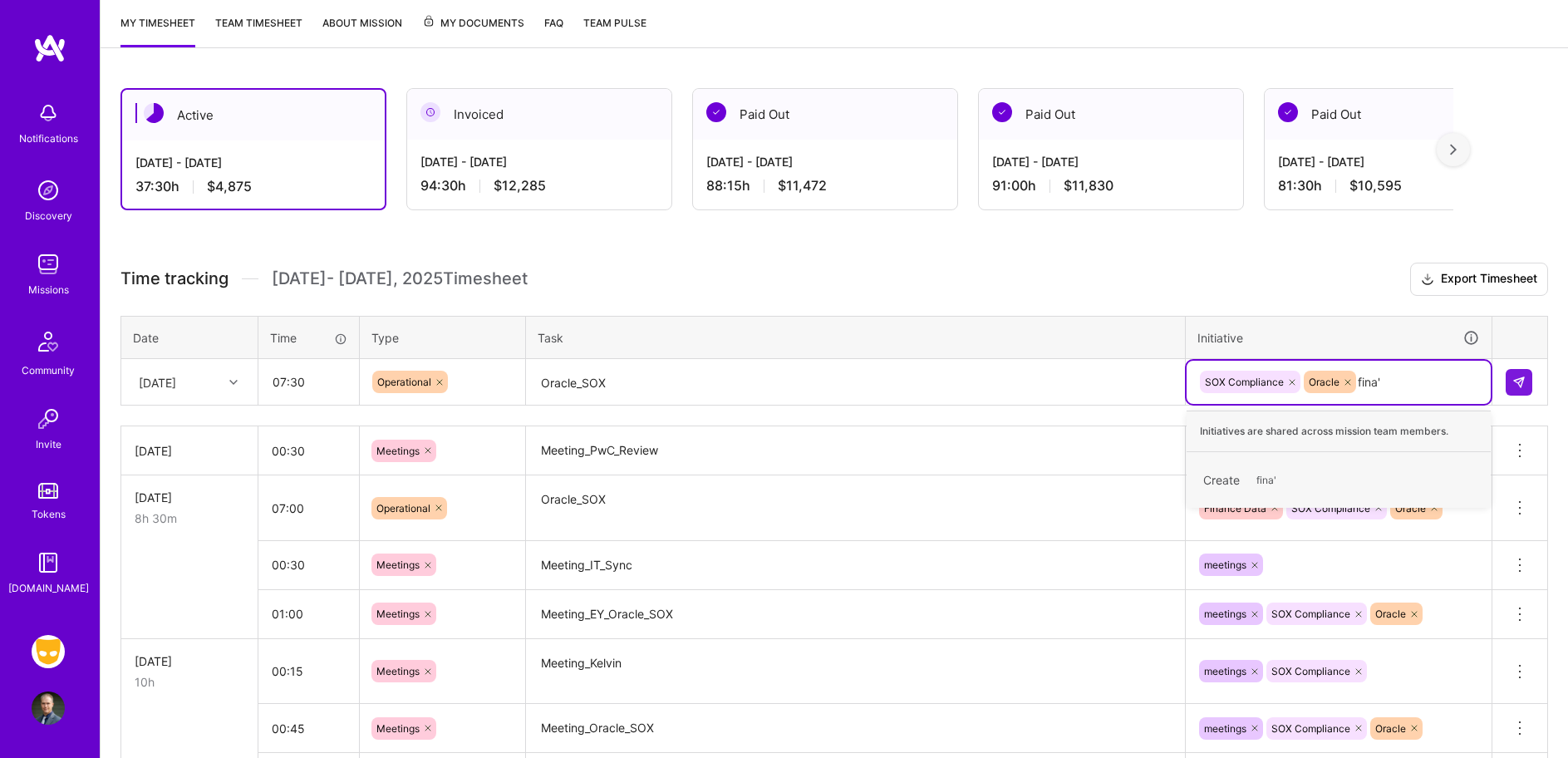
type input "fina"
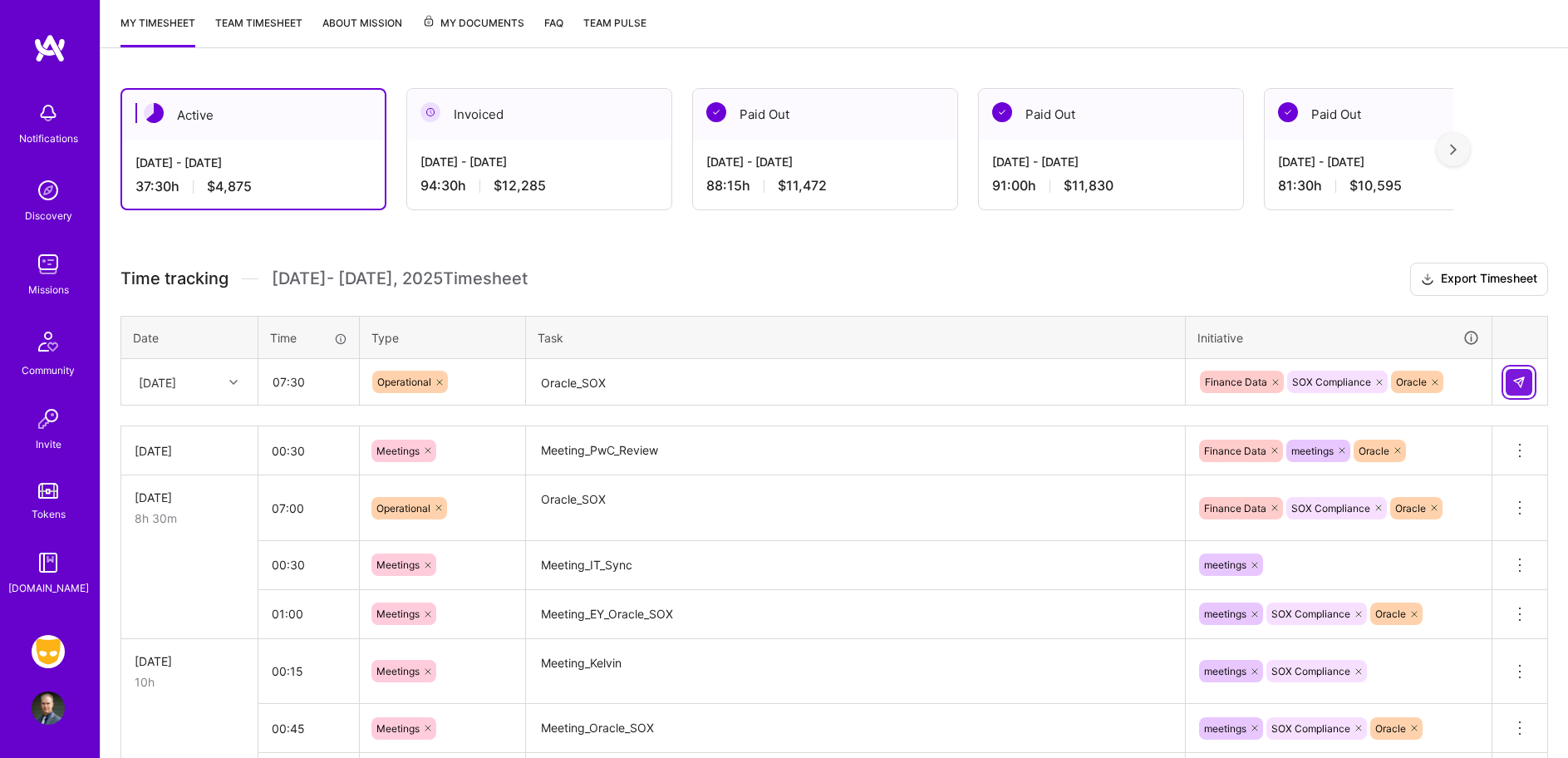
click at [1515, 385] on img at bounding box center [1519, 383] width 13 height 13
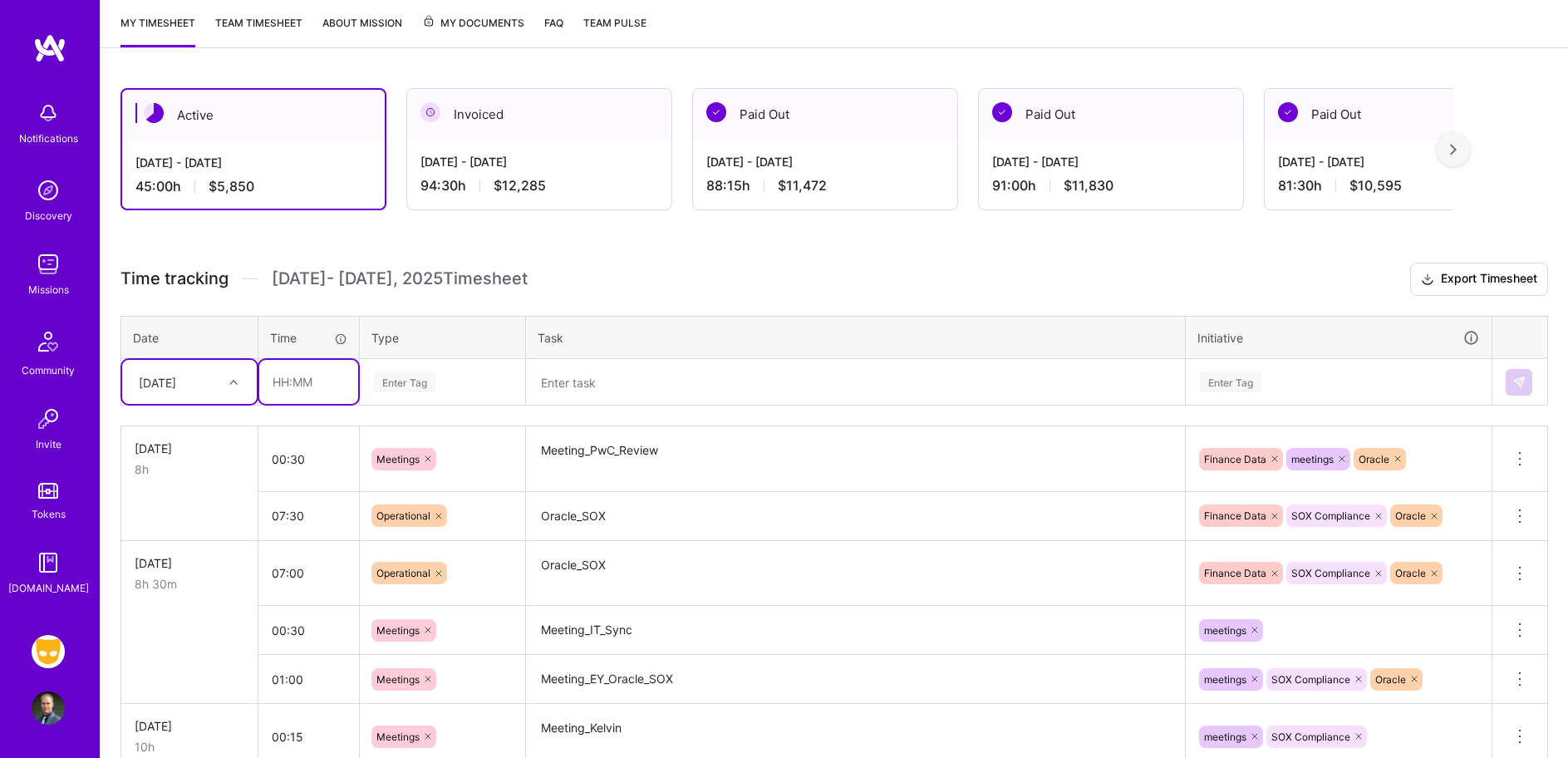
click at [330, 392] on input "text" at bounding box center [308, 383] width 99 height 44
type input "00:30"
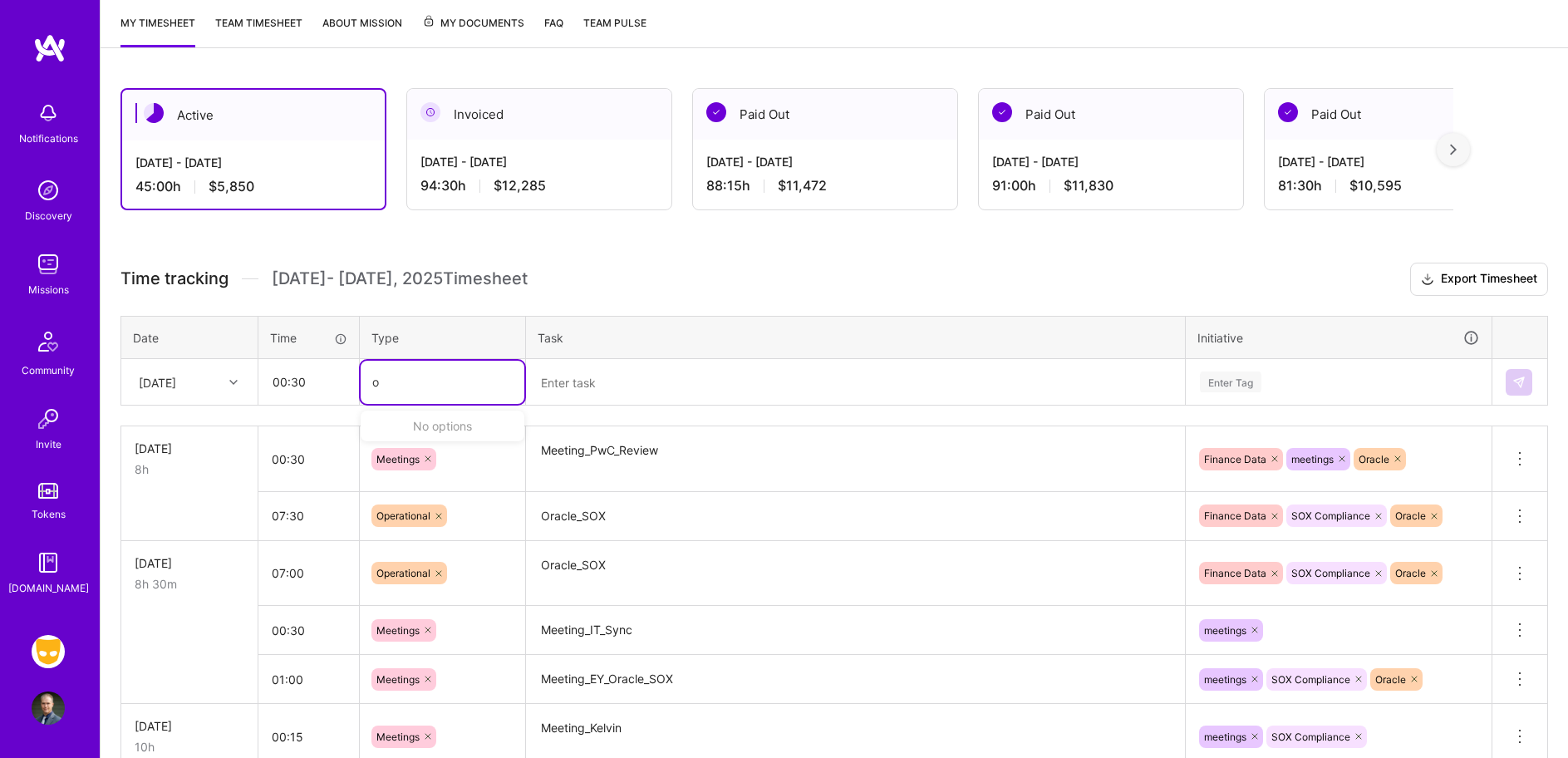
type input "op"
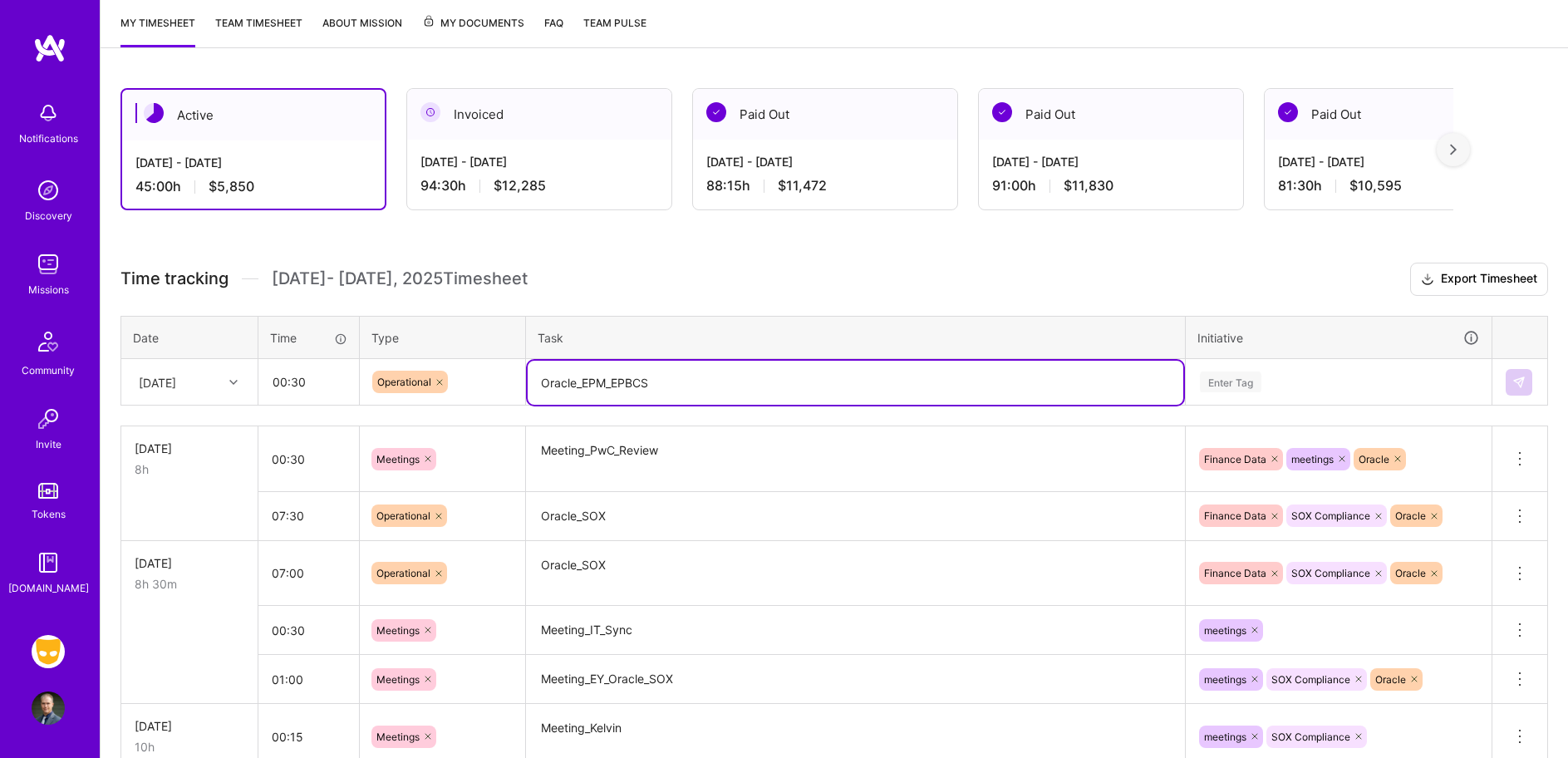
type textarea "Oracle_EPM_EPBCS"
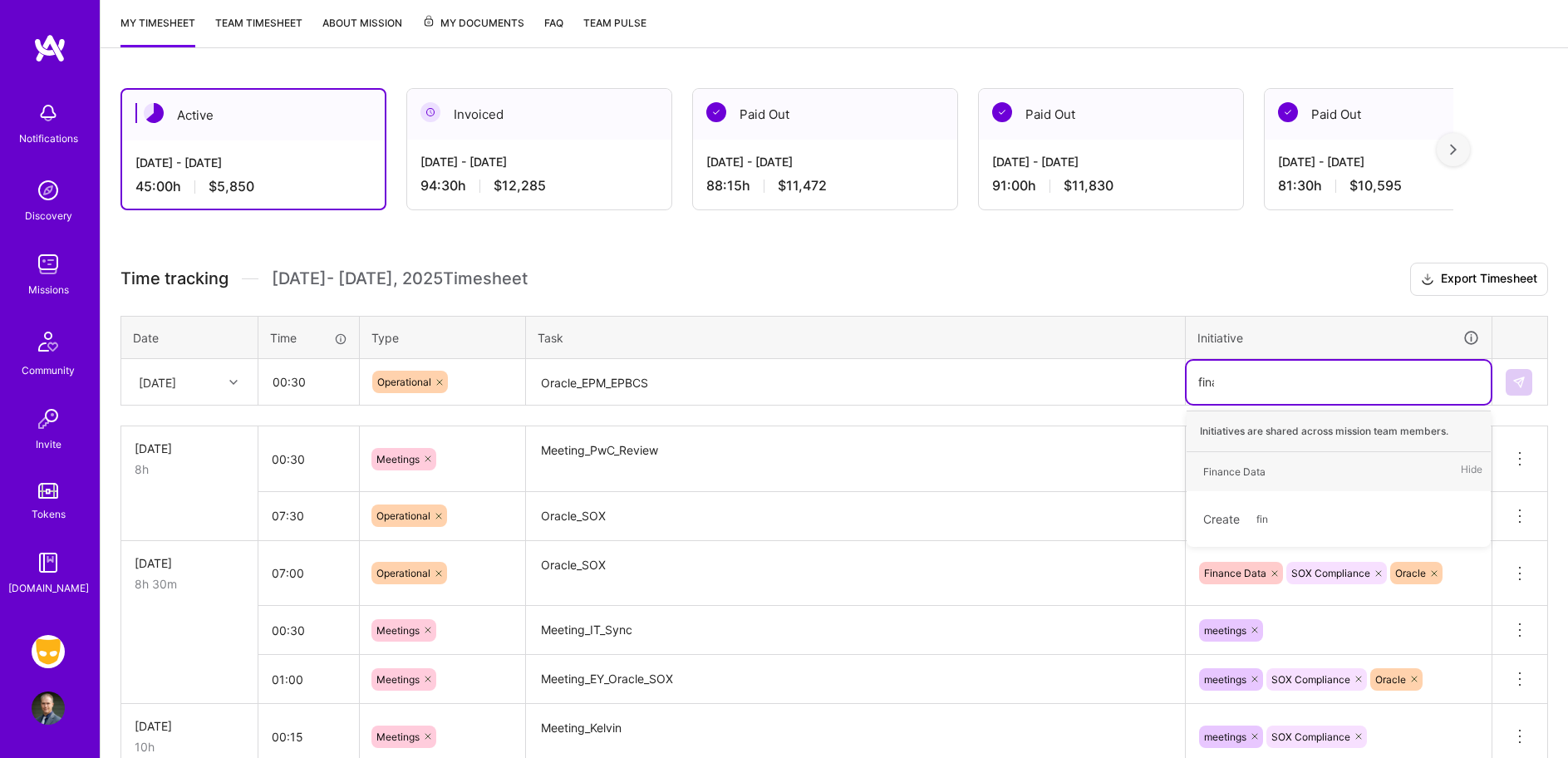
type input "[PERSON_NAME]"
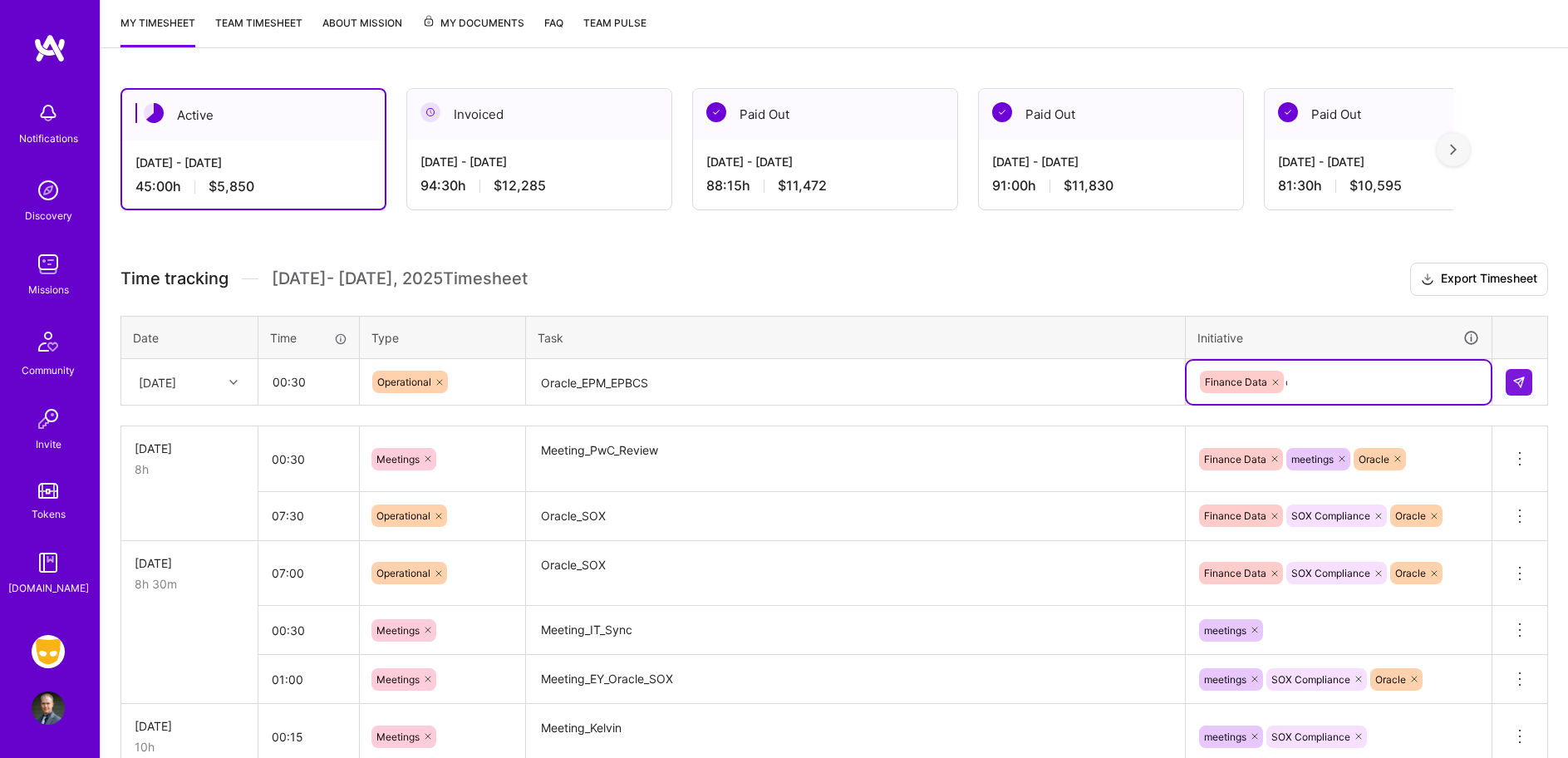
type input "ora"
click at [1519, 380] on img at bounding box center [1519, 383] width 13 height 13
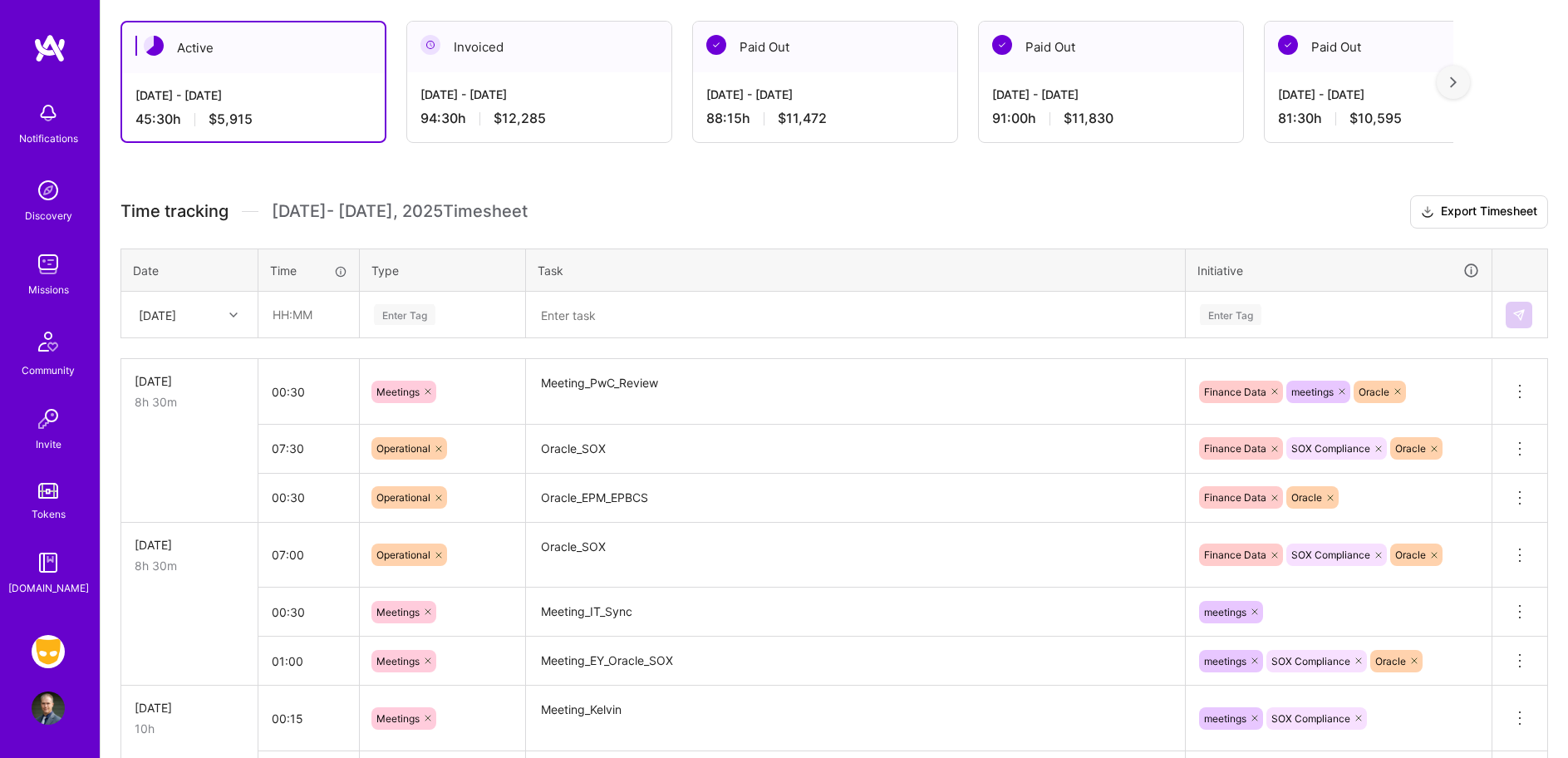
scroll to position [276, 0]
